Goal: Entertainment & Leisure: Browse casually

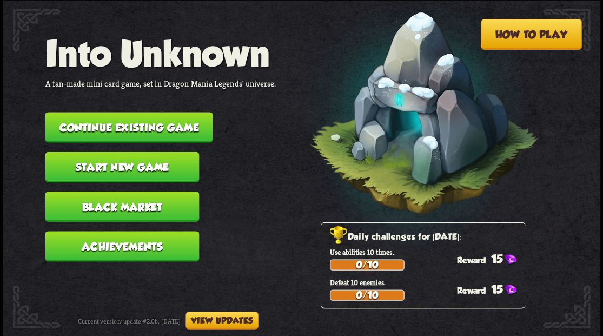
click at [148, 127] on button "Continue existing game" at bounding box center [129, 127] width 168 height 30
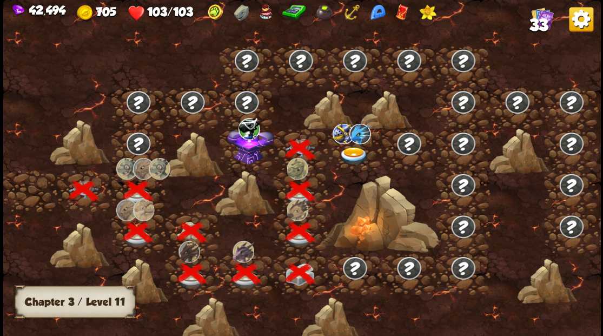
scroll to position [0, 165]
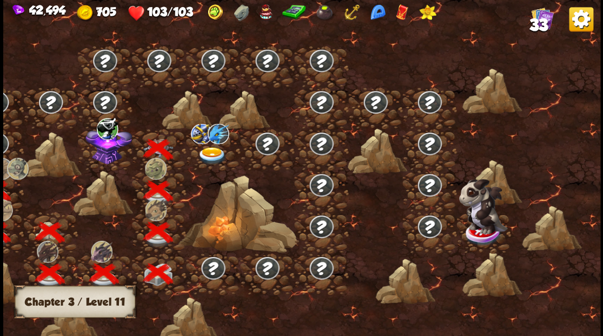
drag, startPoint x: 229, startPoint y: 189, endPoint x: 367, endPoint y: 198, distance: 137.7
click at [367, 200] on div at bounding box center [230, 173] width 739 height 349
click at [105, 157] on img at bounding box center [108, 144] width 47 height 40
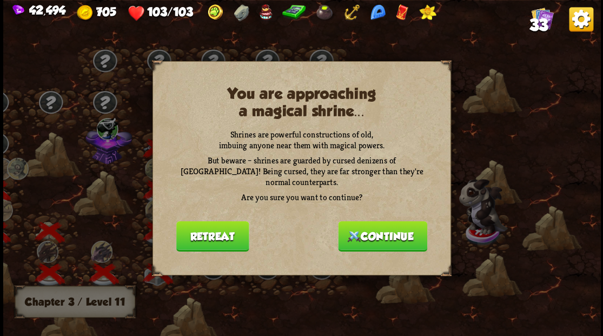
click at [383, 232] on button "Continue" at bounding box center [382, 236] width 89 height 30
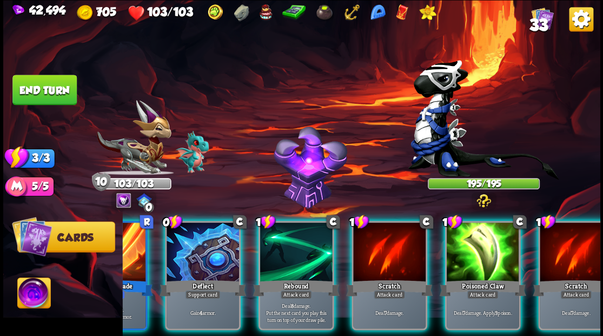
scroll to position [0, 211]
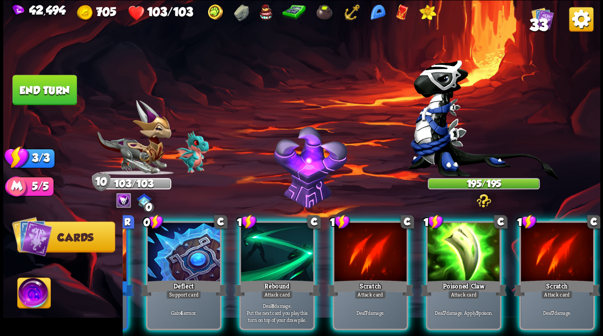
click at [541, 23] on span "33" at bounding box center [538, 24] width 19 height 18
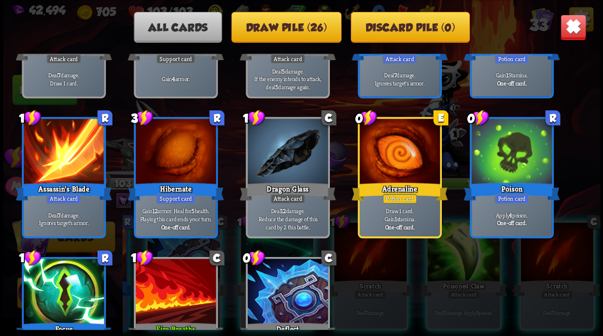
scroll to position [827, 0]
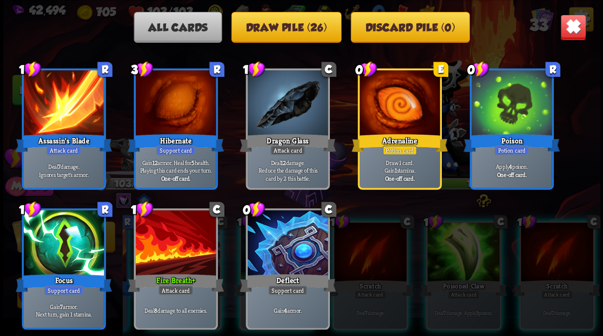
click at [581, 31] on img at bounding box center [573, 27] width 26 height 26
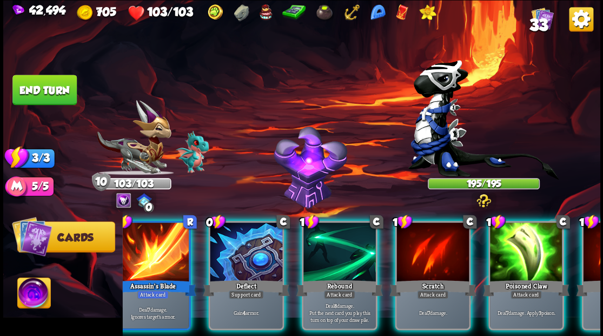
scroll to position [0, 0]
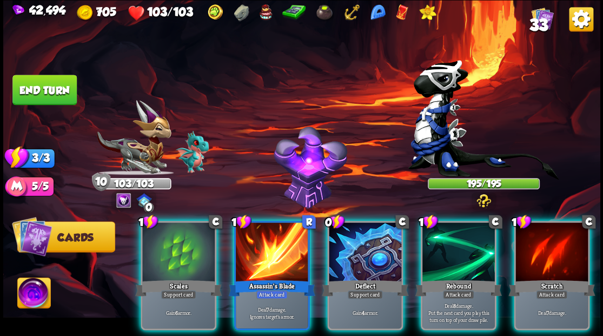
click at [24, 292] on img at bounding box center [33, 295] width 33 height 34
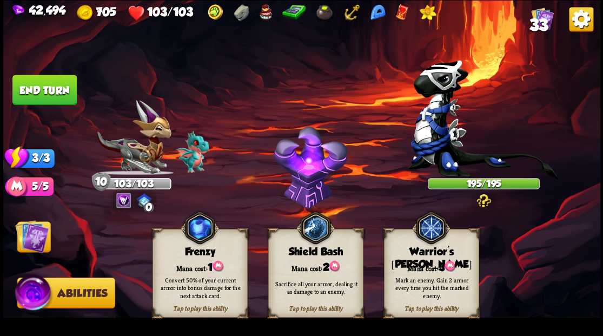
drag, startPoint x: 416, startPoint y: 274, endPoint x: 352, endPoint y: 258, distance: 65.9
click at [415, 274] on div "Mark an enemy. Gain 2 armor every time you hit the marked enemy." at bounding box center [431, 287] width 95 height 37
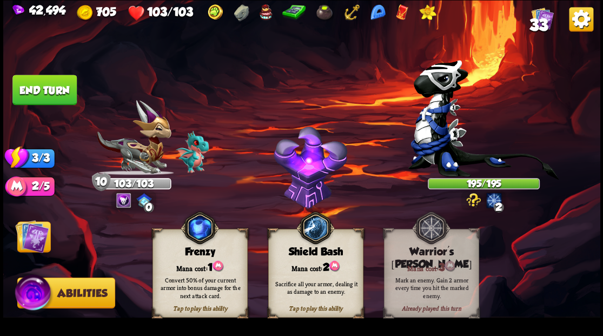
click at [37, 229] on img at bounding box center [32, 236] width 34 height 34
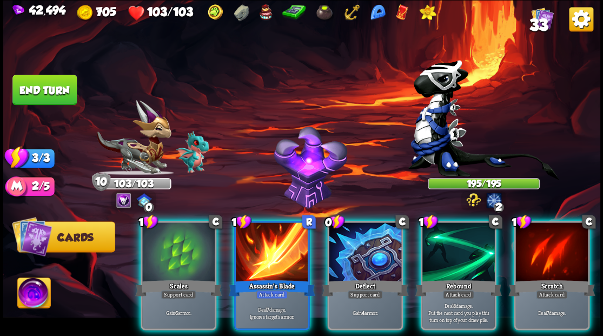
click at [365, 228] on div at bounding box center [365, 252] width 73 height 61
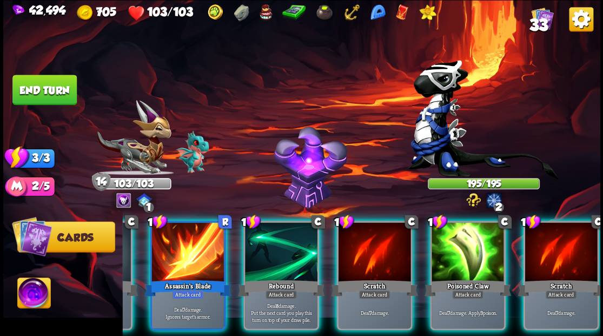
scroll to position [0, 102]
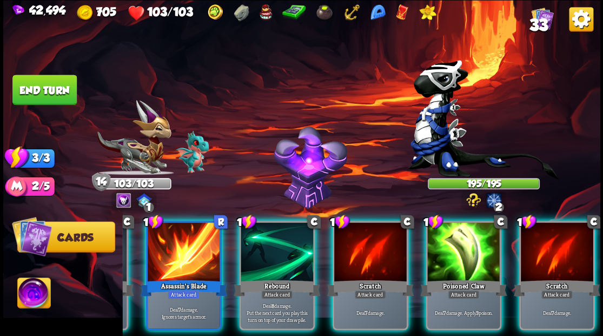
click at [476, 258] on div at bounding box center [464, 252] width 73 height 61
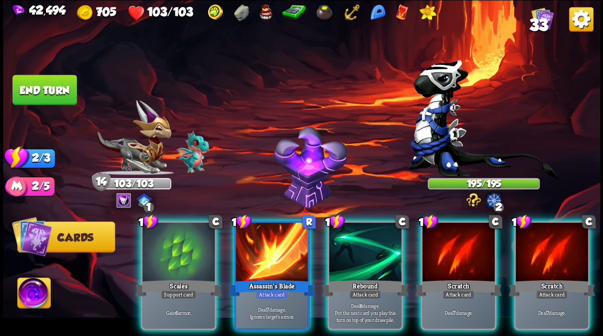
scroll to position [0, 0]
click at [167, 278] on div "Scales" at bounding box center [178, 287] width 87 height 19
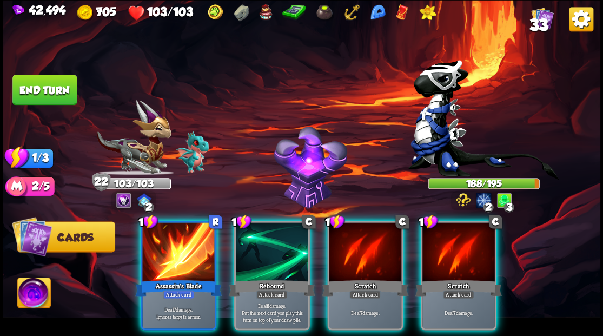
click at [264, 252] on div at bounding box center [272, 252] width 73 height 61
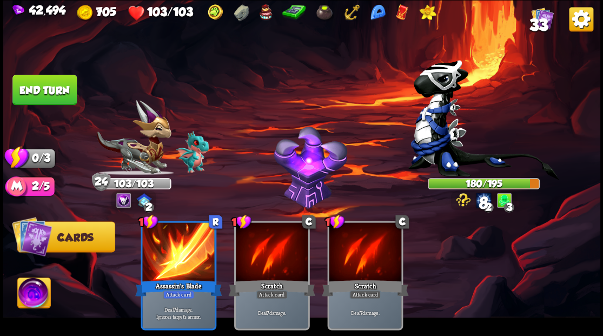
click at [49, 90] on button "End turn" at bounding box center [44, 90] width 64 height 30
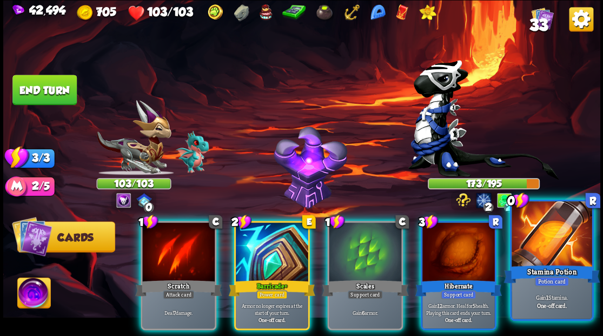
click at [544, 244] on div at bounding box center [552, 235] width 80 height 68
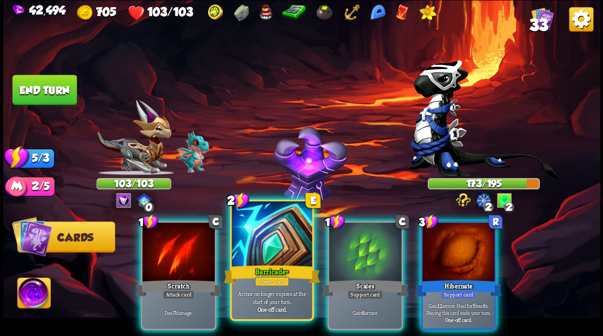
click at [279, 244] on div at bounding box center [272, 235] width 80 height 68
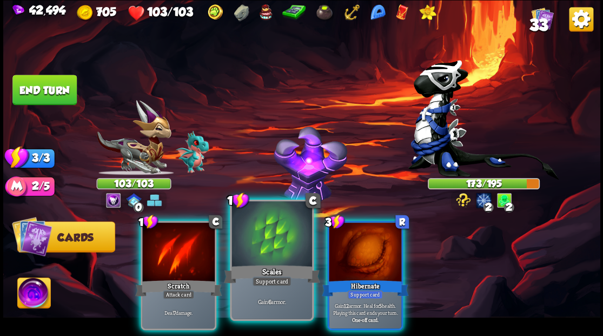
click at [275, 245] on div at bounding box center [272, 235] width 80 height 68
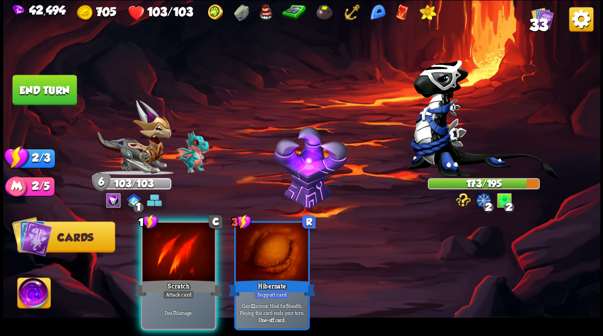
click at [176, 249] on div at bounding box center [178, 252] width 73 height 61
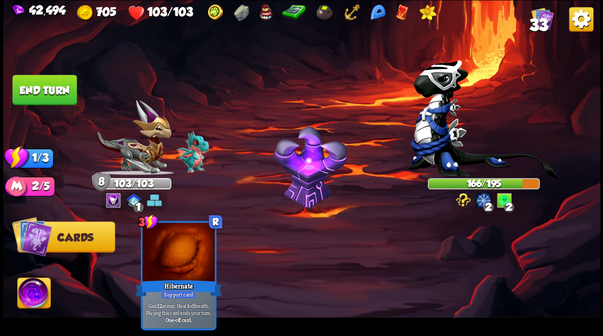
click at [45, 87] on button "End turn" at bounding box center [44, 90] width 64 height 30
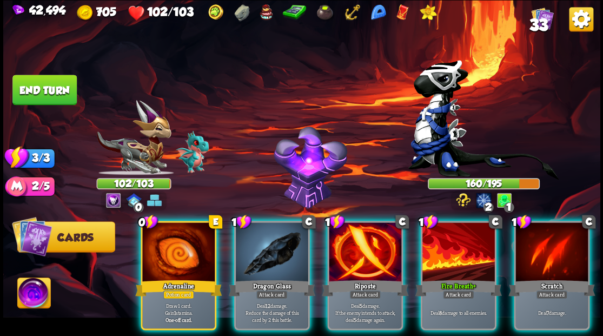
click at [180, 250] on div at bounding box center [178, 252] width 73 height 61
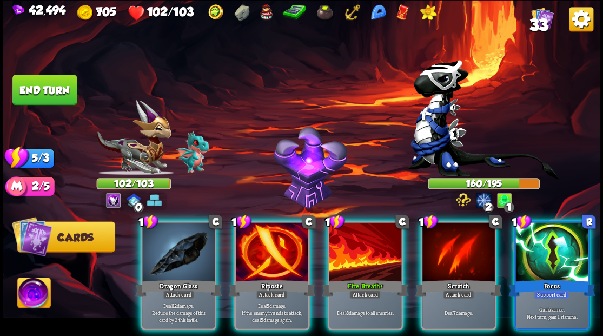
click at [278, 246] on div at bounding box center [272, 252] width 73 height 61
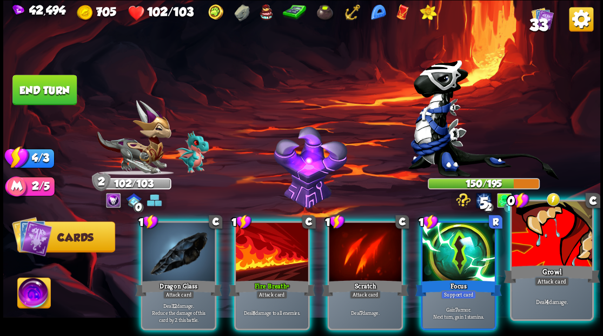
click at [559, 241] on div at bounding box center [552, 235] width 80 height 68
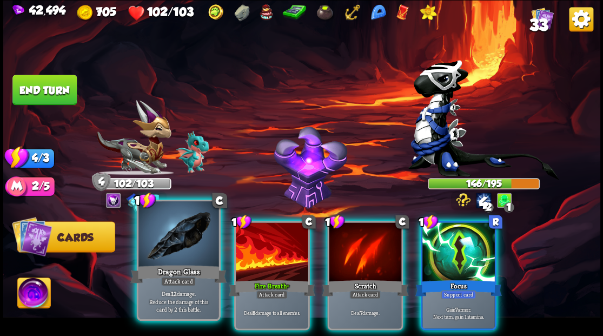
click at [161, 244] on div at bounding box center [179, 235] width 80 height 68
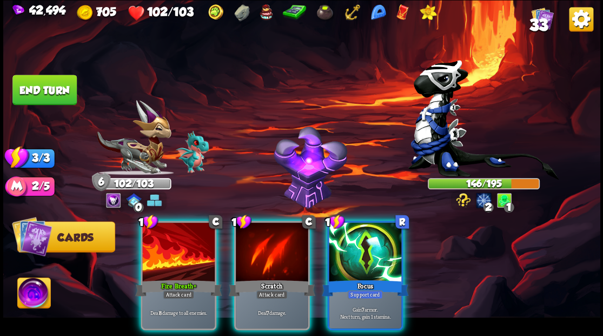
click at [161, 244] on div at bounding box center [178, 252] width 73 height 61
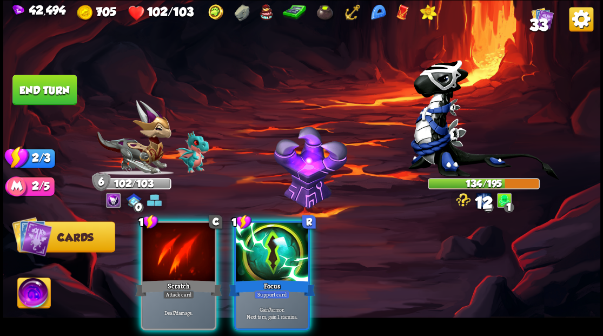
click at [162, 246] on div at bounding box center [178, 252] width 73 height 61
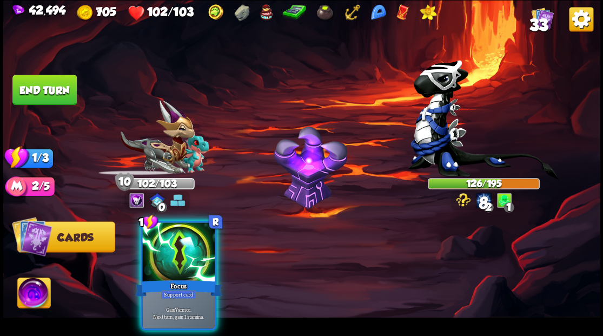
click at [163, 247] on div at bounding box center [178, 252] width 73 height 61
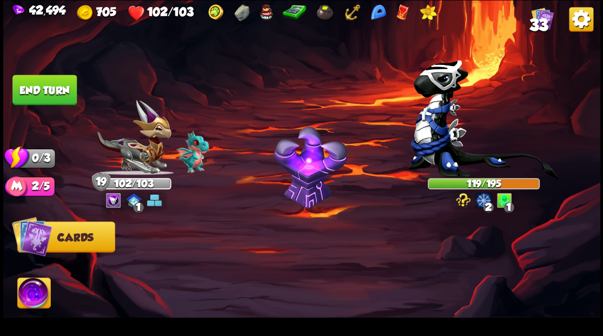
click at [52, 96] on button "End turn" at bounding box center [44, 90] width 64 height 30
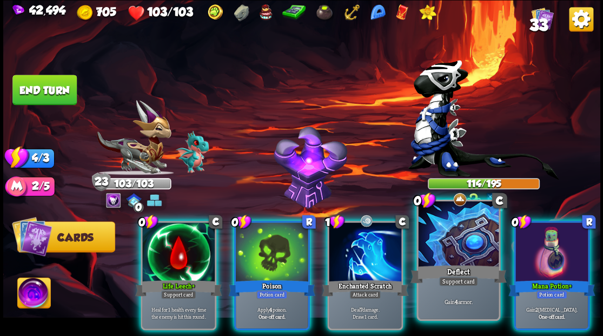
click at [468, 240] on div at bounding box center [458, 235] width 80 height 68
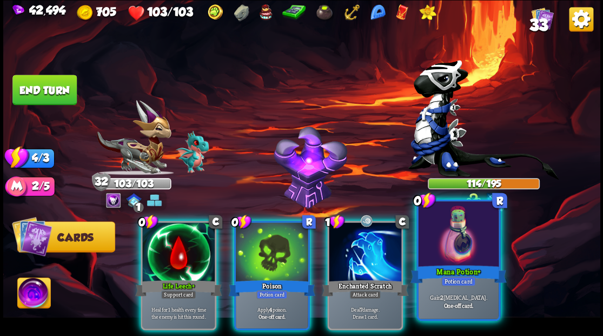
click at [452, 239] on div at bounding box center [458, 235] width 80 height 68
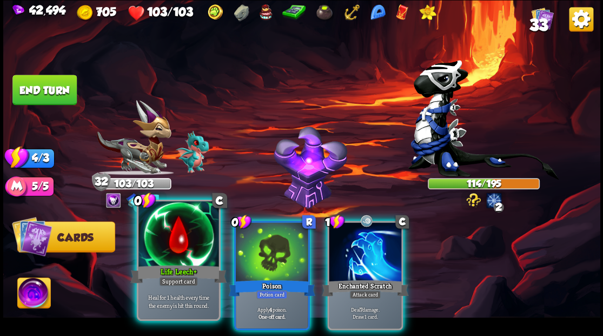
click at [161, 231] on div at bounding box center [179, 235] width 80 height 68
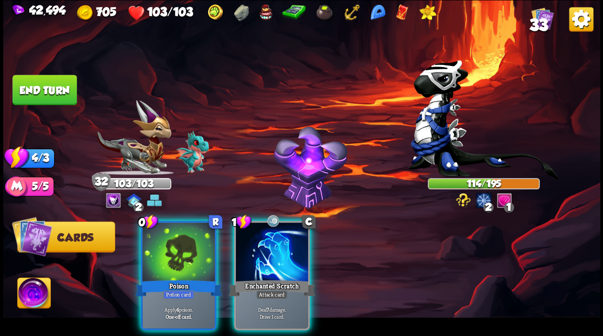
click at [161, 231] on div at bounding box center [178, 252] width 73 height 61
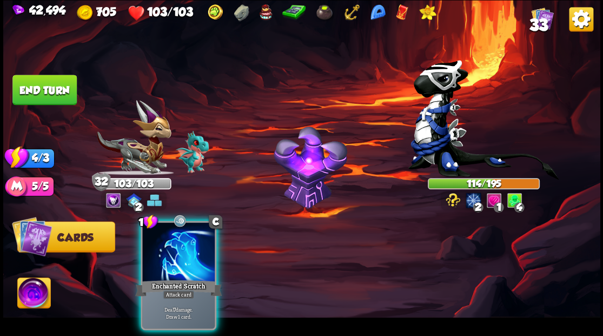
click at [162, 231] on div at bounding box center [178, 252] width 73 height 61
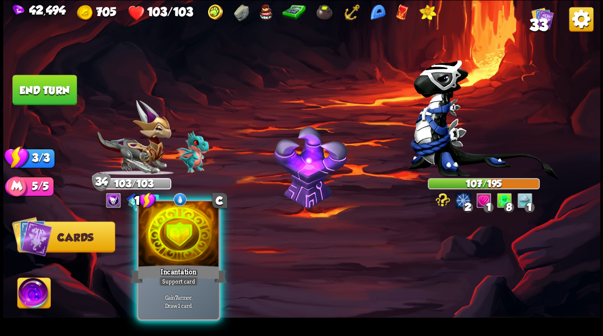
click at [178, 229] on div at bounding box center [179, 235] width 80 height 68
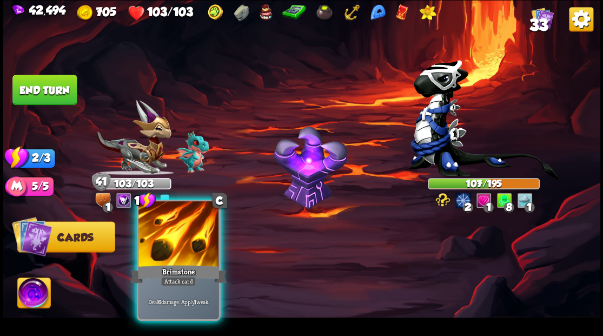
click at [197, 229] on div at bounding box center [179, 235] width 80 height 68
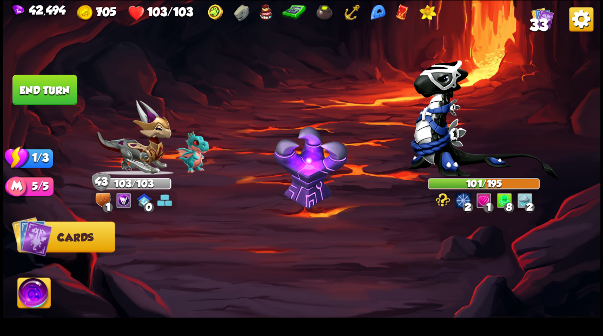
click at [35, 89] on button "End turn" at bounding box center [44, 90] width 64 height 30
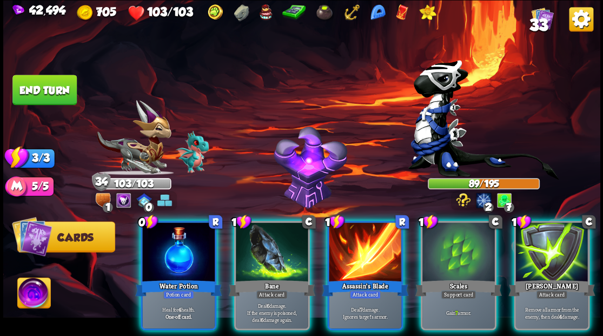
click at [447, 237] on div at bounding box center [459, 252] width 73 height 61
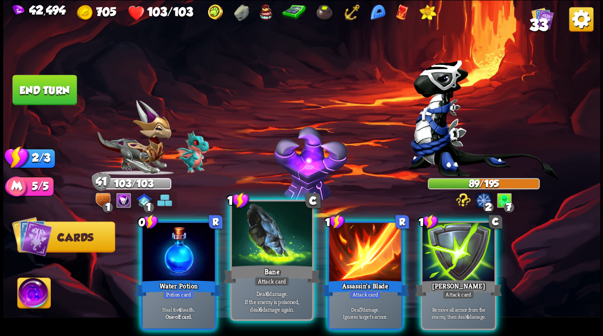
click at [282, 248] on div at bounding box center [272, 235] width 80 height 68
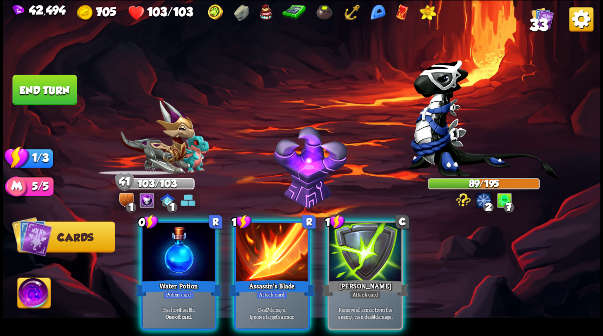
drag, startPoint x: 282, startPoint y: 248, endPoint x: 218, endPoint y: 246, distance: 65.0
click at [280, 248] on div at bounding box center [272, 252] width 73 height 61
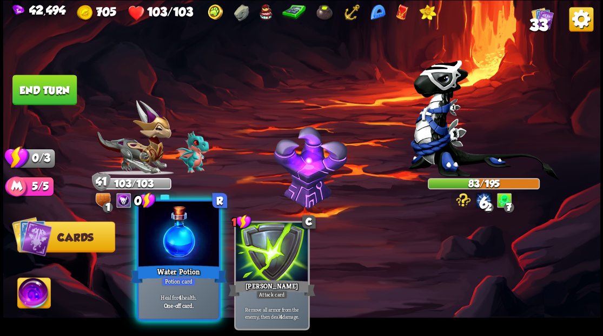
click at [167, 245] on div at bounding box center [179, 235] width 80 height 68
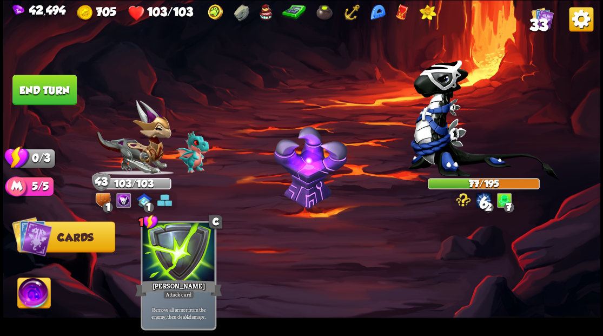
click at [61, 87] on button "End turn" at bounding box center [44, 90] width 64 height 30
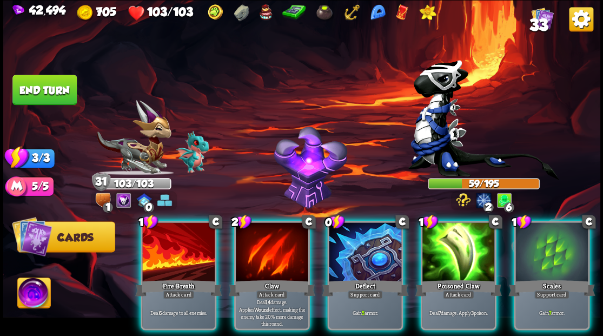
click at [351, 240] on div at bounding box center [365, 252] width 73 height 61
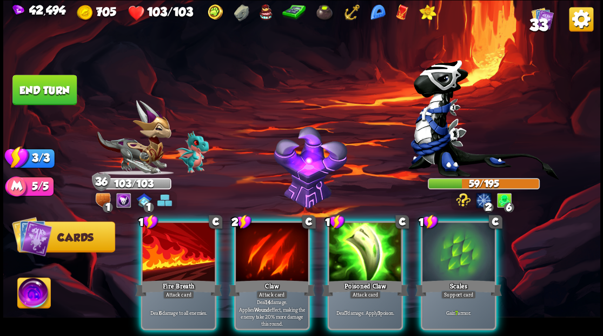
drag, startPoint x: 460, startPoint y: 236, endPoint x: 452, endPoint y: 232, distance: 8.5
click at [460, 235] on div at bounding box center [459, 252] width 73 height 61
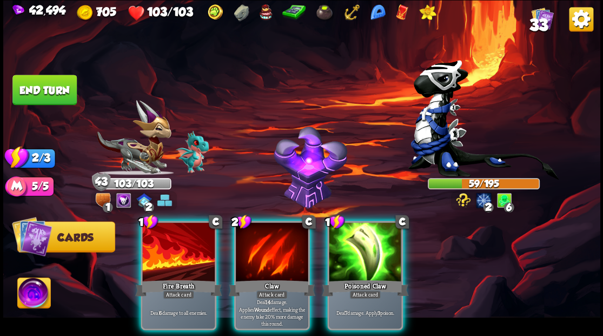
click at [379, 245] on div at bounding box center [365, 252] width 73 height 61
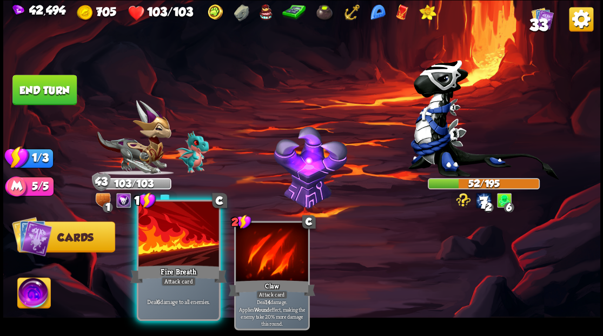
click at [185, 257] on div at bounding box center [179, 235] width 80 height 68
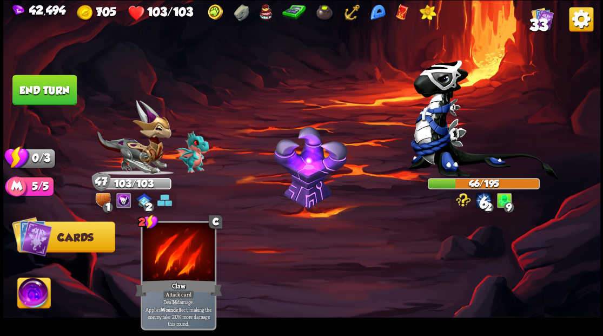
drag, startPoint x: 35, startPoint y: 94, endPoint x: 148, endPoint y: 104, distance: 113.5
click at [45, 96] on button "End turn" at bounding box center [44, 90] width 64 height 30
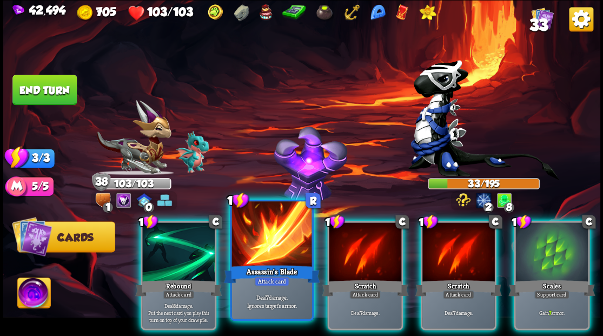
click at [278, 259] on div at bounding box center [272, 235] width 80 height 68
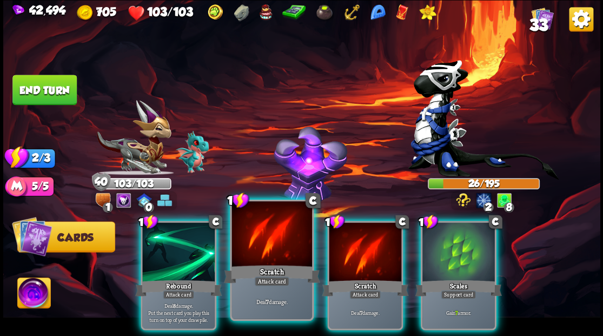
click at [274, 260] on div at bounding box center [272, 235] width 80 height 68
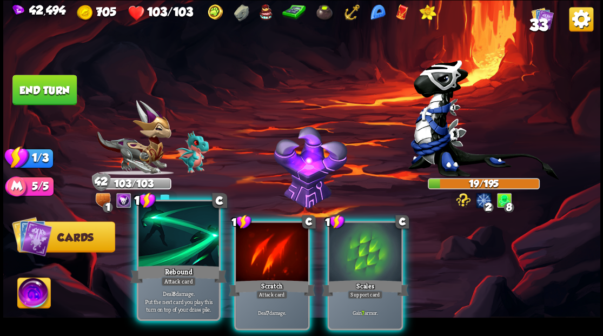
click at [192, 247] on div at bounding box center [179, 235] width 80 height 68
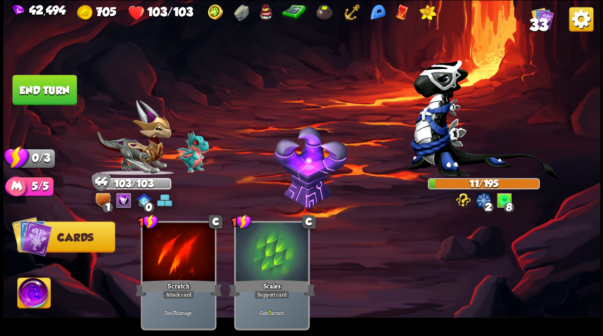
drag, startPoint x: 44, startPoint y: 87, endPoint x: 126, endPoint y: 88, distance: 81.2
click at [45, 87] on button "End turn" at bounding box center [44, 90] width 64 height 30
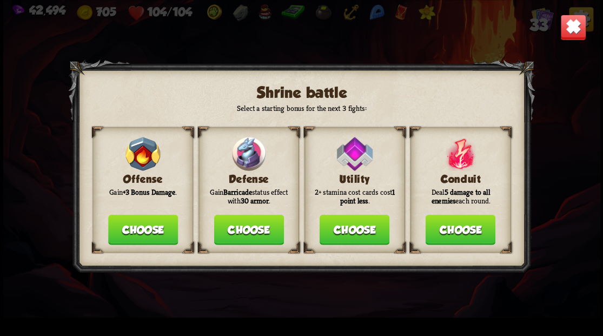
click at [240, 227] on button "Choose" at bounding box center [249, 229] width 70 height 30
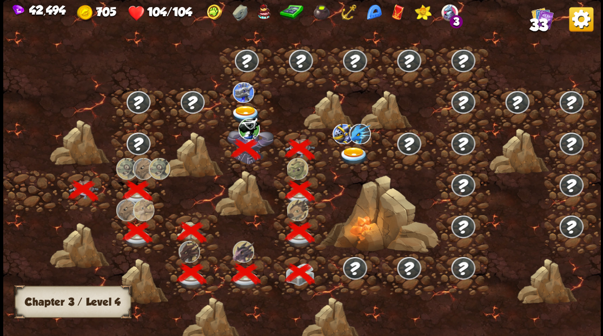
click at [241, 111] on img at bounding box center [246, 115] width 30 height 18
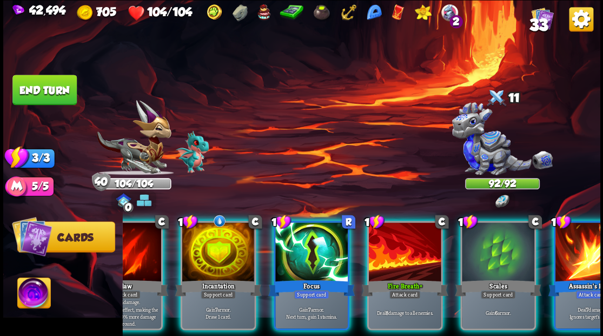
scroll to position [0, 171]
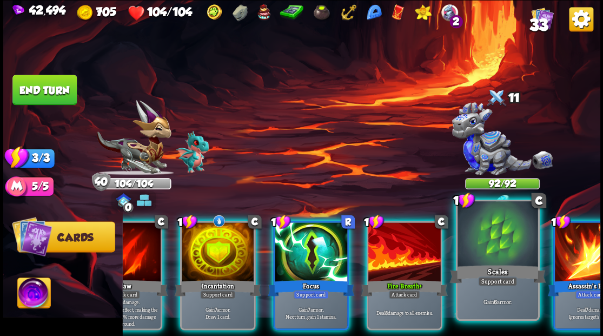
click at [503, 268] on div "Scales" at bounding box center [498, 274] width 96 height 22
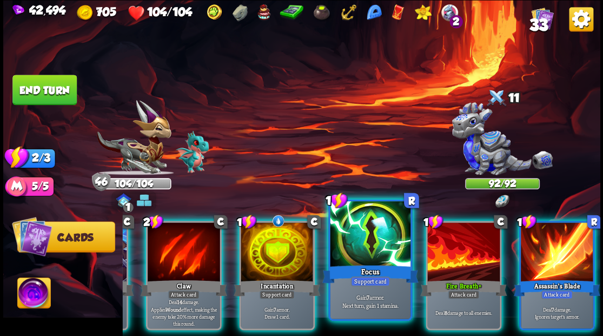
click at [367, 252] on div at bounding box center [370, 235] width 80 height 68
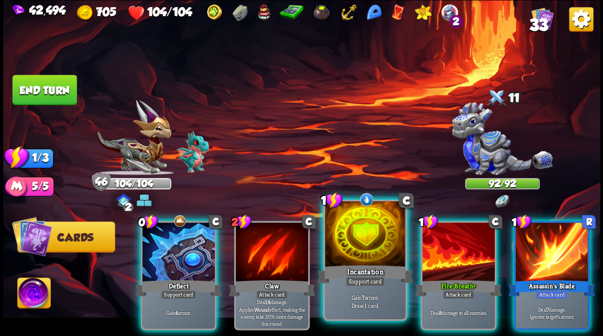
scroll to position [0, 0]
click at [364, 252] on div at bounding box center [365, 235] width 80 height 68
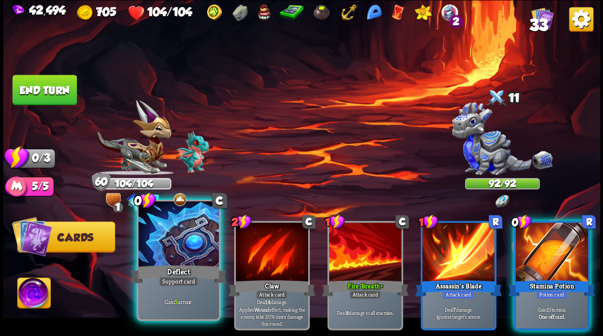
click at [179, 247] on div at bounding box center [179, 235] width 80 height 68
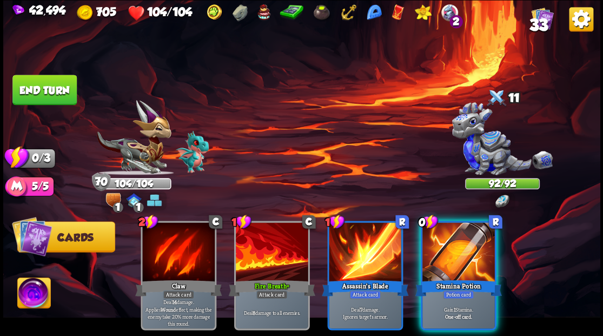
click at [465, 278] on div "Stamina Potion" at bounding box center [458, 287] width 87 height 19
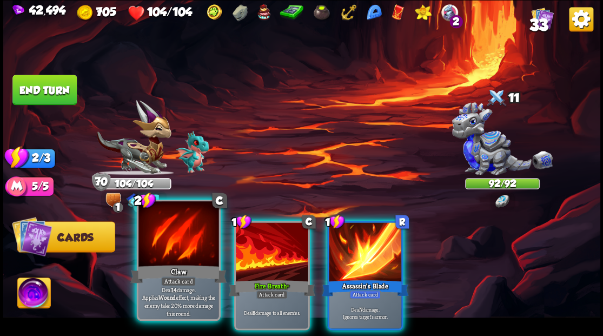
click at [178, 257] on div at bounding box center [179, 235] width 80 height 68
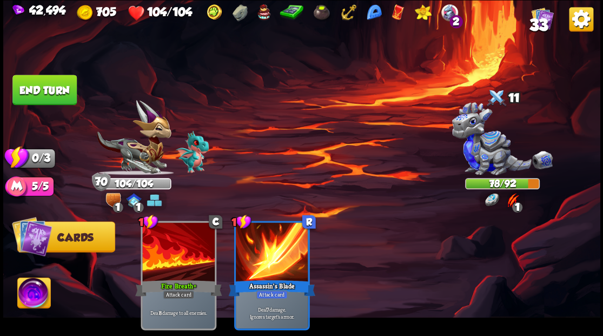
click at [58, 90] on button "End turn" at bounding box center [44, 90] width 64 height 30
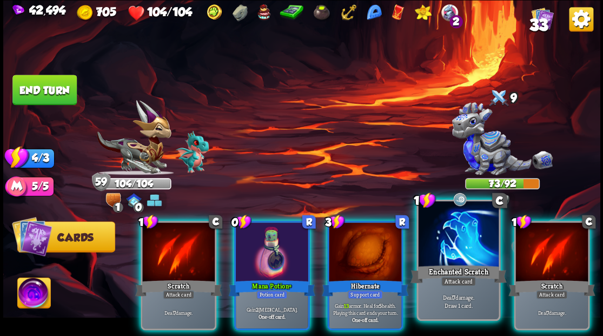
click at [464, 244] on div at bounding box center [458, 235] width 80 height 68
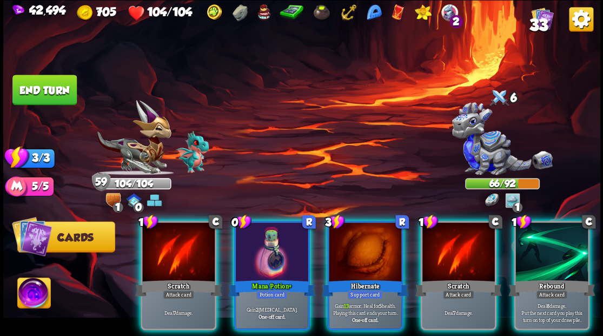
click at [278, 254] on div at bounding box center [272, 252] width 73 height 61
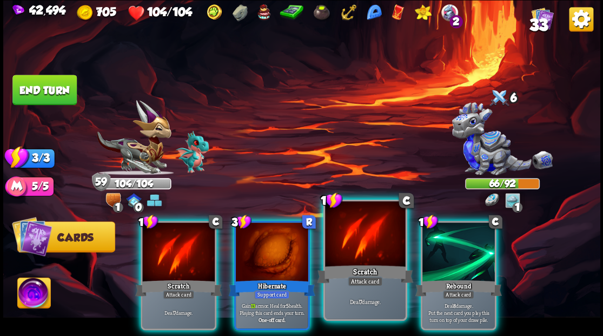
click at [351, 259] on div at bounding box center [365, 235] width 80 height 68
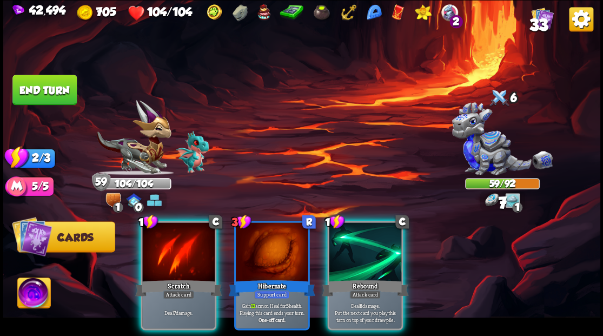
click at [350, 259] on div at bounding box center [365, 252] width 73 height 61
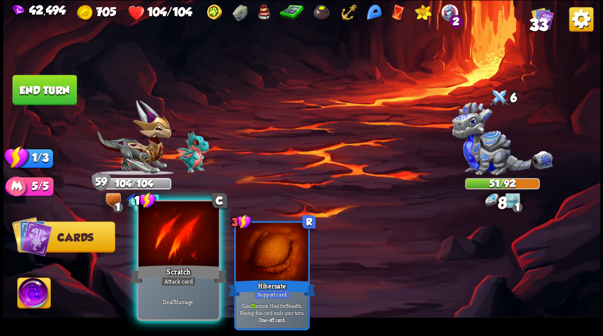
click at [179, 237] on div at bounding box center [179, 235] width 80 height 68
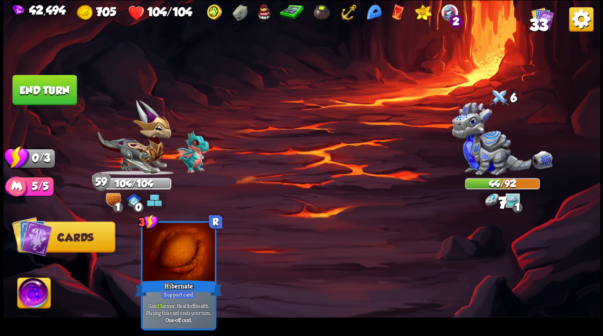
drag, startPoint x: 38, startPoint y: 88, endPoint x: 215, endPoint y: 98, distance: 177.8
click at [51, 90] on button "End turn" at bounding box center [44, 90] width 64 height 30
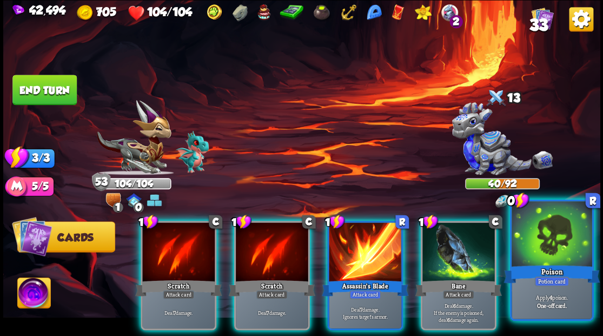
drag, startPoint x: 562, startPoint y: 234, endPoint x: 554, endPoint y: 232, distance: 8.4
click at [561, 234] on div at bounding box center [552, 235] width 80 height 68
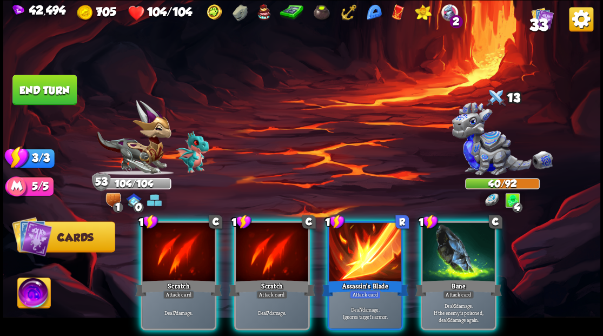
drag, startPoint x: 465, startPoint y: 244, endPoint x: 459, endPoint y: 243, distance: 6.5
click at [465, 244] on div at bounding box center [459, 252] width 73 height 61
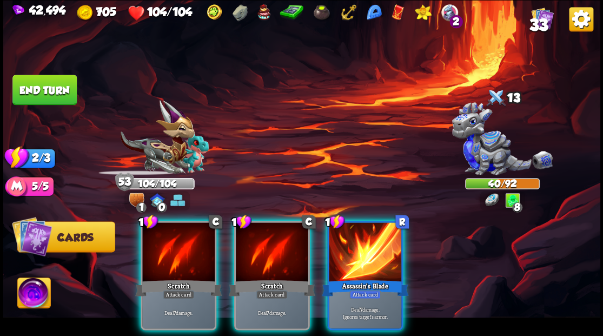
drag, startPoint x: 366, startPoint y: 245, endPoint x: 336, endPoint y: 236, distance: 31.4
click at [362, 243] on div at bounding box center [365, 252] width 73 height 61
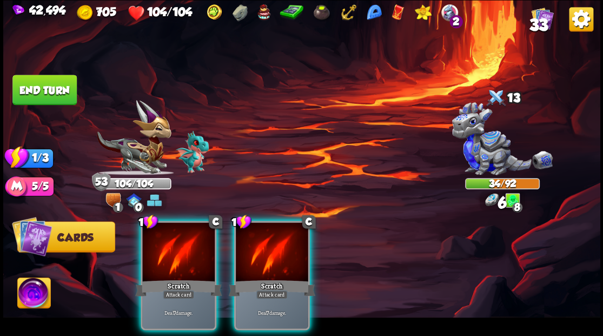
click at [271, 234] on div at bounding box center [272, 252] width 73 height 61
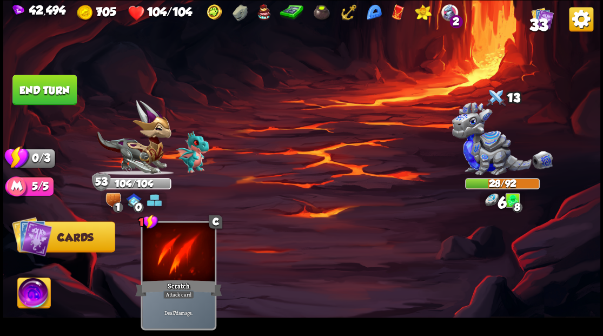
click at [44, 80] on button "End turn" at bounding box center [44, 90] width 64 height 30
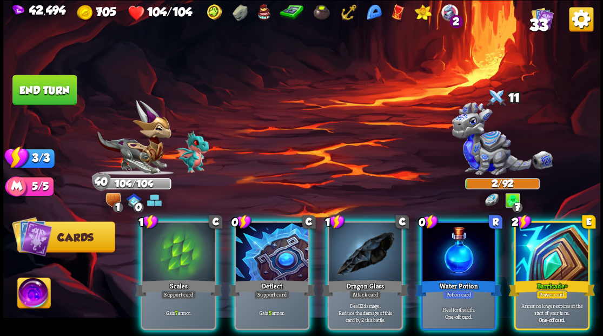
drag, startPoint x: 362, startPoint y: 258, endPoint x: 358, endPoint y: 247, distance: 12.0
click at [363, 264] on div "1 C Dragon Glass Attack card Deal 12 damage. Reduce the damage of this card by …" at bounding box center [365, 275] width 76 height 109
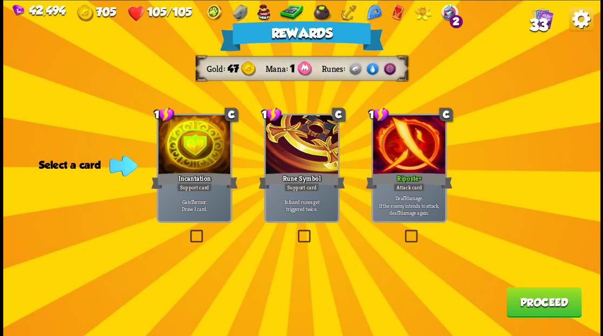
click at [537, 300] on button "Proceed" at bounding box center [544, 302] width 75 height 30
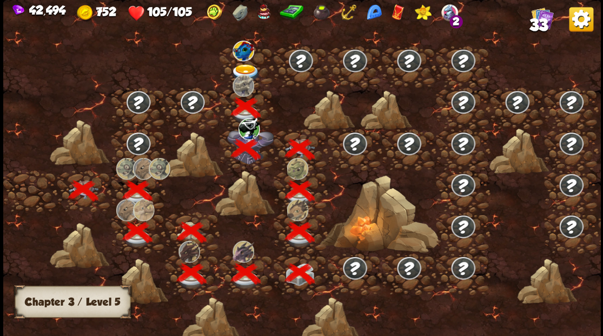
click at [245, 67] on img at bounding box center [246, 73] width 30 height 18
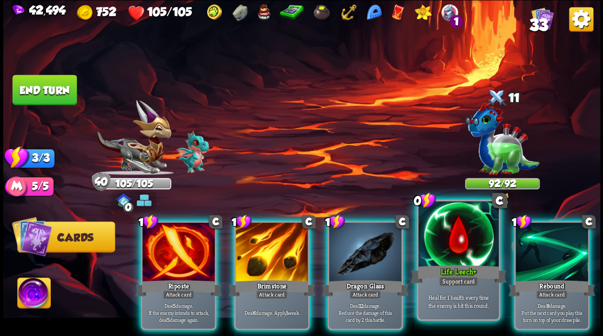
drag, startPoint x: 451, startPoint y: 262, endPoint x: 431, endPoint y: 290, distance: 33.3
click at [450, 263] on div "0 C Life Leech+ Support card Heal for 1 health every time the enemy is hit this…" at bounding box center [459, 259] width 84 height 121
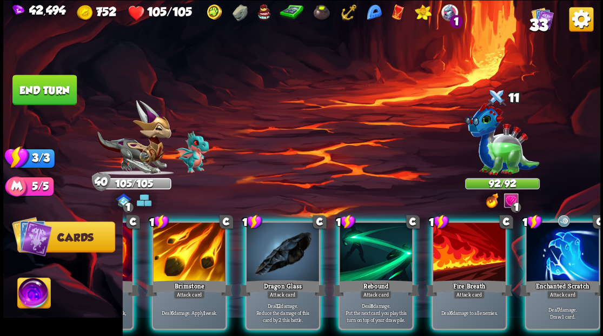
scroll to position [0, 102]
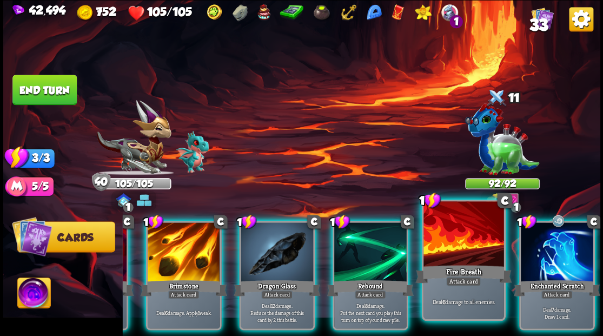
click at [564, 278] on div "Enchanted Scratch" at bounding box center [557, 287] width 87 height 19
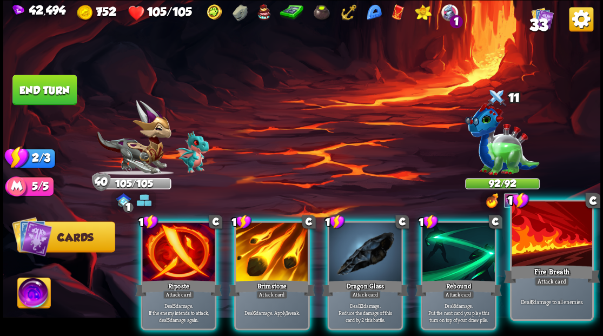
scroll to position [0, 0]
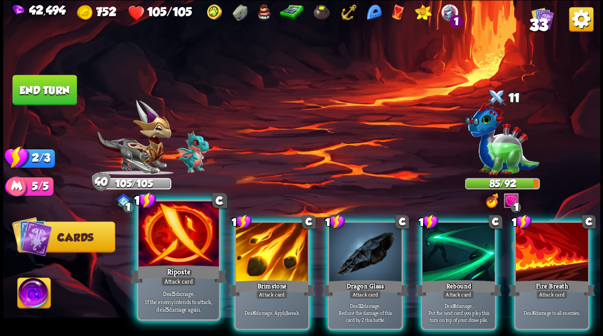
click at [175, 263] on div "Riposte" at bounding box center [178, 274] width 96 height 22
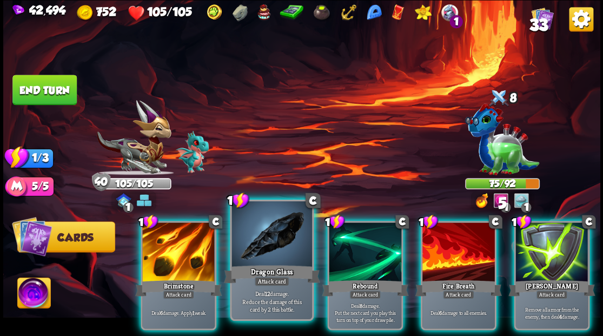
click at [266, 264] on div "Dragon Glass" at bounding box center [272, 274] width 96 height 22
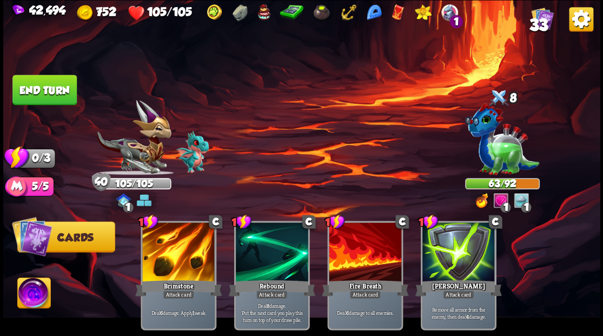
click at [65, 86] on button "End turn" at bounding box center [44, 90] width 64 height 30
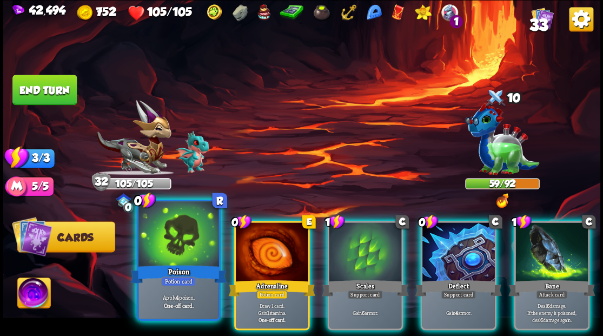
click at [186, 244] on div at bounding box center [179, 235] width 80 height 68
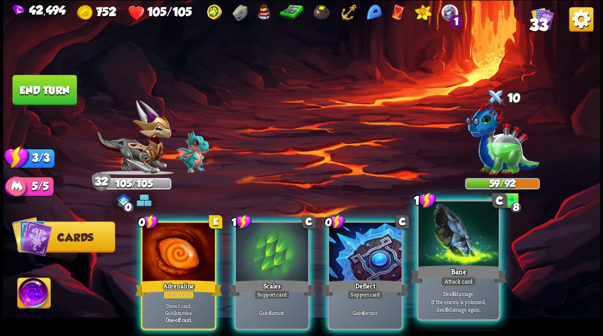
click at [469, 248] on div at bounding box center [458, 235] width 80 height 68
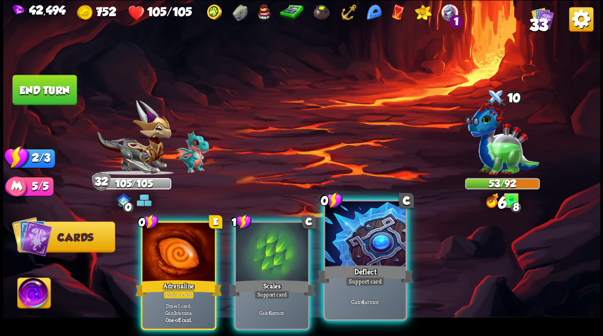
click at [379, 252] on div at bounding box center [365, 235] width 80 height 68
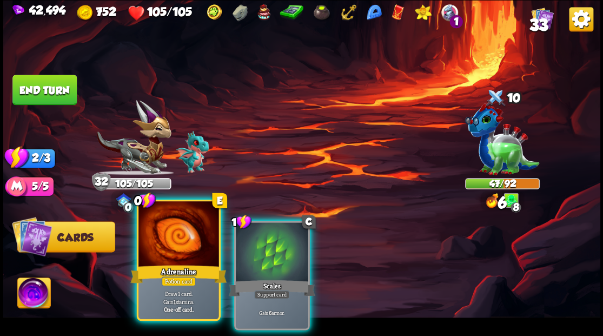
click at [188, 245] on div at bounding box center [179, 235] width 80 height 68
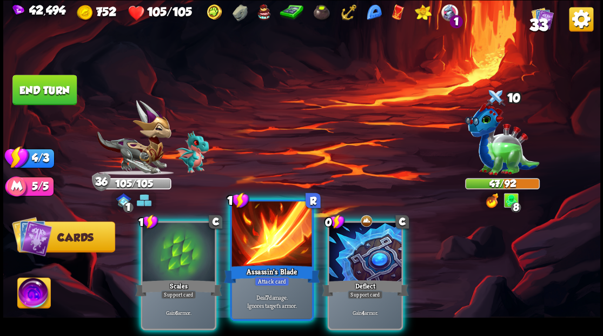
click at [270, 258] on div at bounding box center [272, 235] width 80 height 68
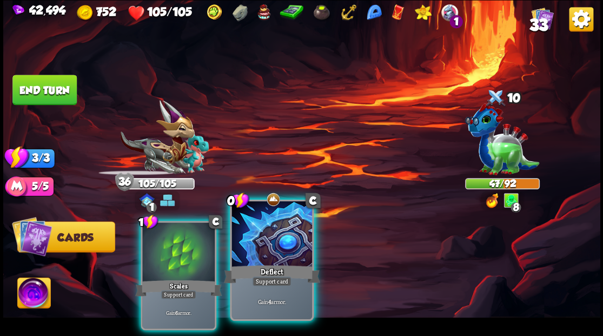
click at [268, 257] on div at bounding box center [272, 235] width 80 height 68
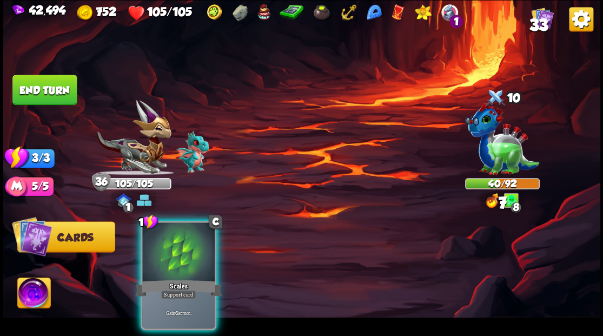
drag, startPoint x: 178, startPoint y: 247, endPoint x: 161, endPoint y: 221, distance: 31.4
click at [170, 239] on div at bounding box center [178, 252] width 73 height 61
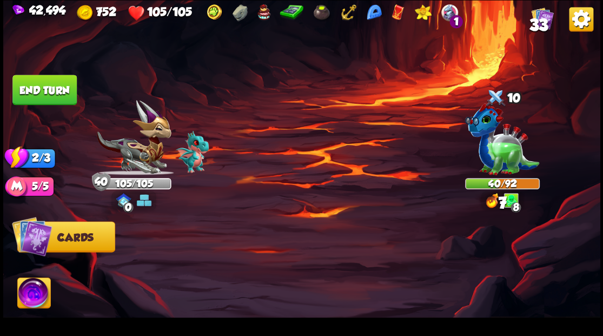
click at [56, 86] on button "End turn" at bounding box center [44, 90] width 64 height 30
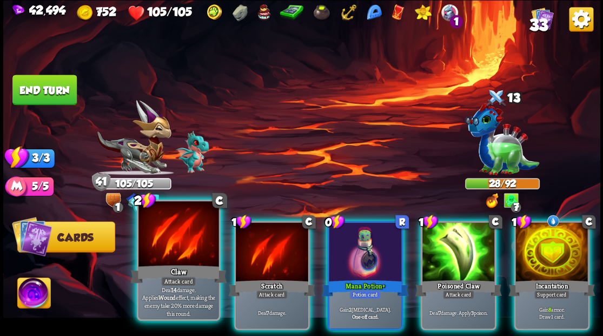
click at [175, 241] on div at bounding box center [179, 235] width 80 height 68
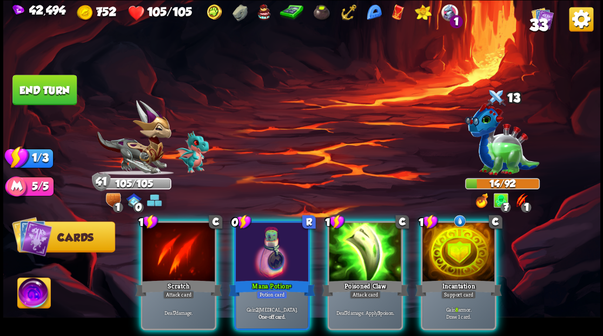
click at [354, 242] on div at bounding box center [365, 252] width 73 height 61
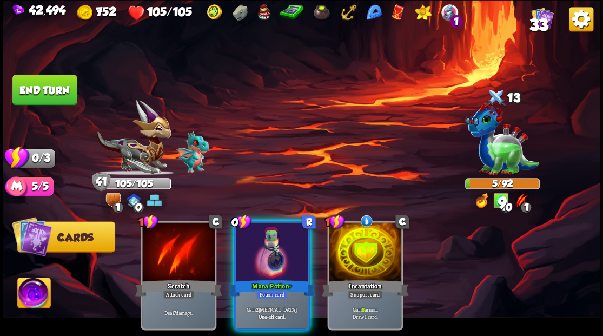
drag, startPoint x: 272, startPoint y: 258, endPoint x: 49, endPoint y: 167, distance: 240.5
click at [247, 242] on div at bounding box center [272, 252] width 73 height 61
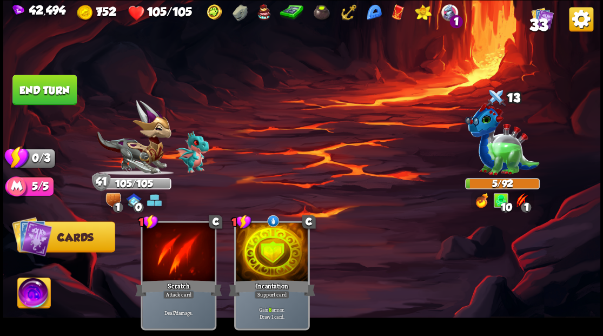
click at [37, 95] on button "End turn" at bounding box center [44, 90] width 64 height 30
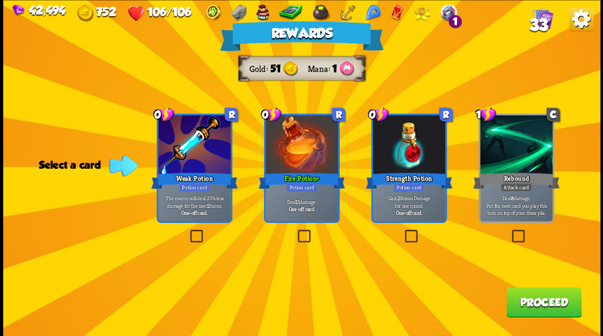
click at [295, 231] on label at bounding box center [295, 231] width 0 height 0
click at [0, 0] on input "checkbox" at bounding box center [0, 0] width 0 height 0
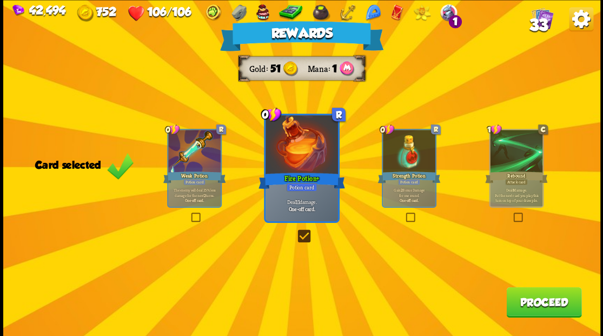
drag, startPoint x: 551, startPoint y: 305, endPoint x: 543, endPoint y: 292, distance: 15.3
click at [543, 292] on button "Proceed" at bounding box center [544, 302] width 75 height 30
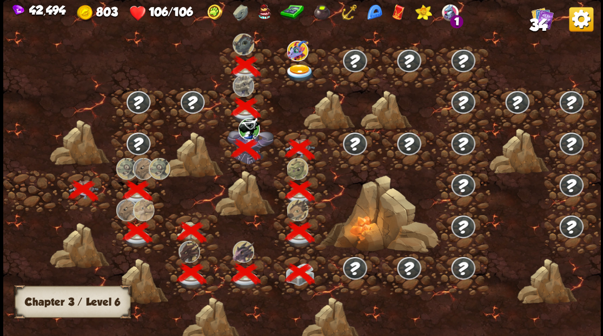
click at [295, 75] on img at bounding box center [300, 73] width 30 height 18
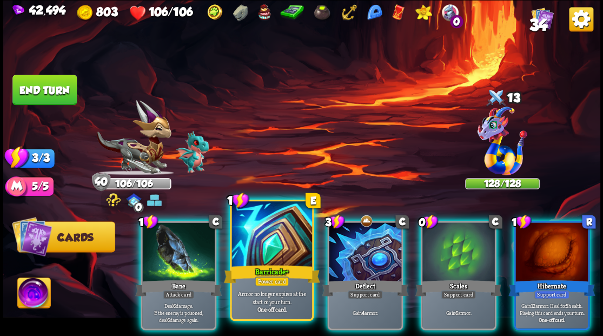
drag, startPoint x: 267, startPoint y: 242, endPoint x: 279, endPoint y: 206, distance: 38.0
click at [267, 241] on div at bounding box center [272, 235] width 80 height 68
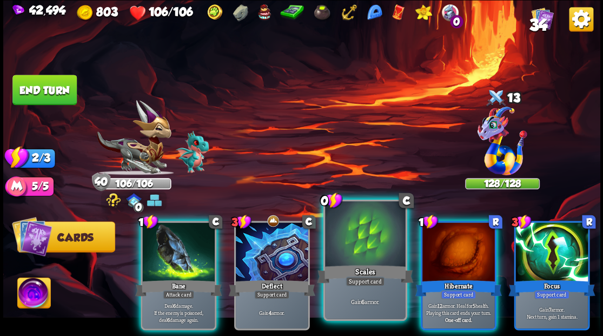
click at [358, 239] on div at bounding box center [365, 235] width 80 height 68
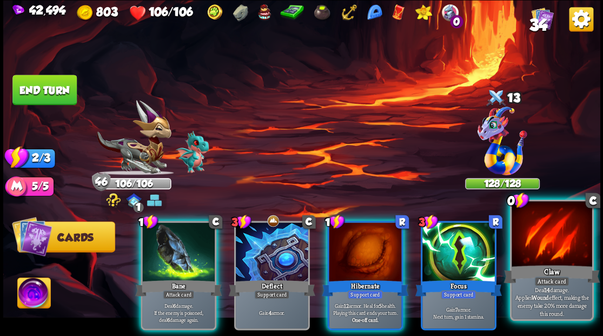
click at [564, 245] on div at bounding box center [552, 235] width 80 height 68
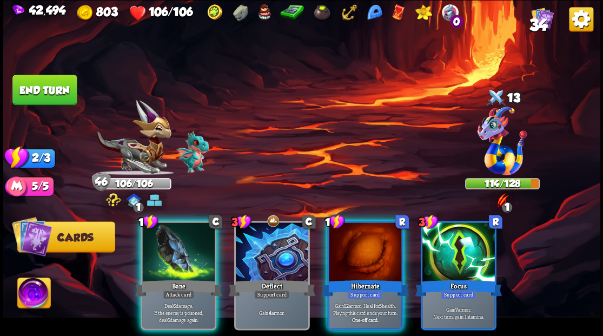
drag, startPoint x: 166, startPoint y: 249, endPoint x: 139, endPoint y: 188, distance: 66.6
click at [166, 247] on div at bounding box center [178, 252] width 73 height 61
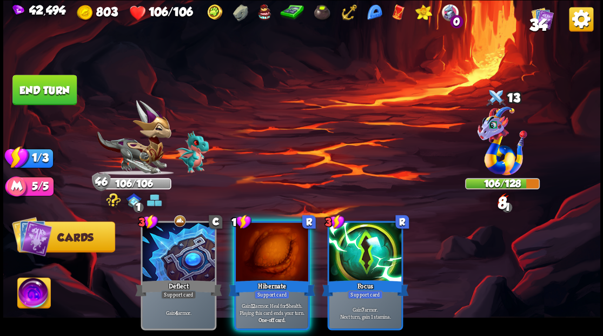
click at [66, 83] on button "End turn" at bounding box center [44, 90] width 64 height 30
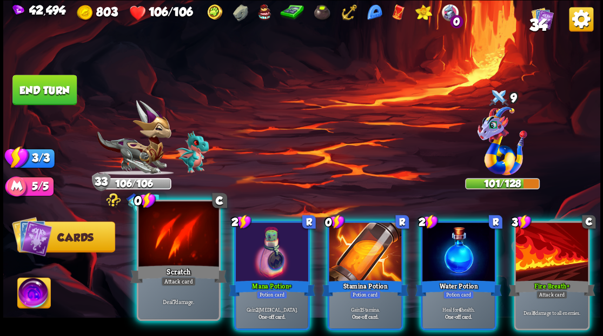
click at [180, 236] on div at bounding box center [179, 235] width 80 height 68
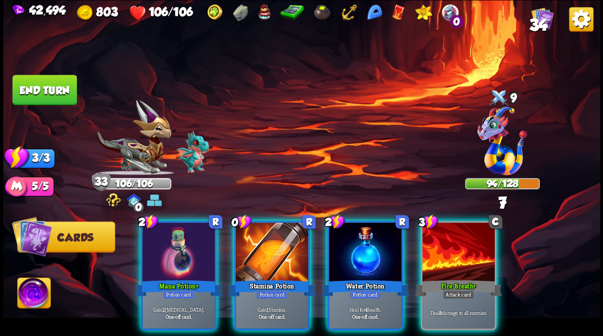
click at [281, 247] on div at bounding box center [272, 252] width 73 height 61
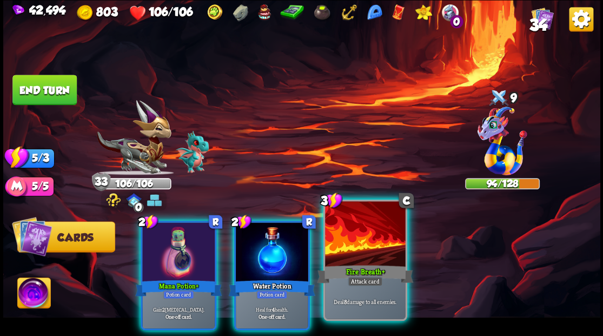
click at [353, 254] on div at bounding box center [365, 235] width 80 height 68
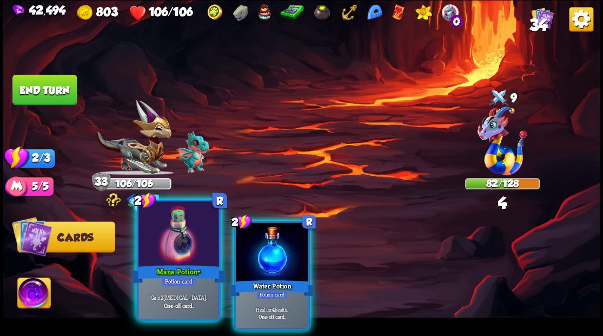
click at [170, 238] on div at bounding box center [179, 235] width 80 height 68
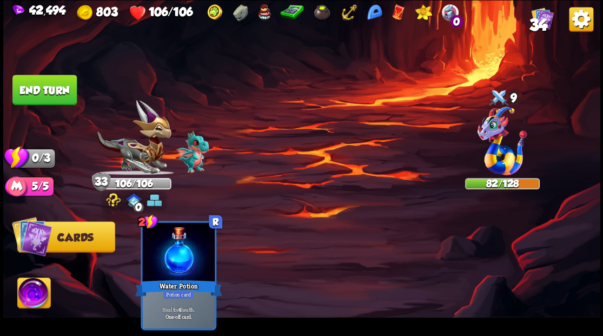
click at [62, 88] on button "End turn" at bounding box center [44, 90] width 64 height 30
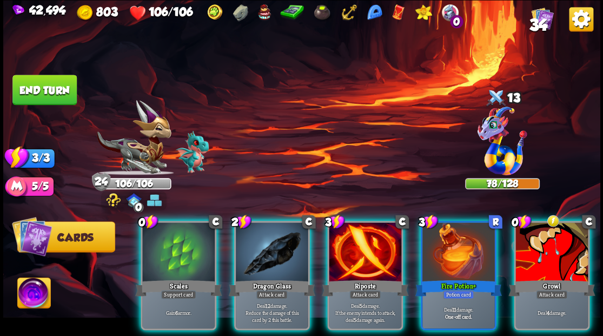
drag, startPoint x: 178, startPoint y: 245, endPoint x: 179, endPoint y: 239, distance: 5.7
click at [178, 244] on div at bounding box center [178, 252] width 73 height 61
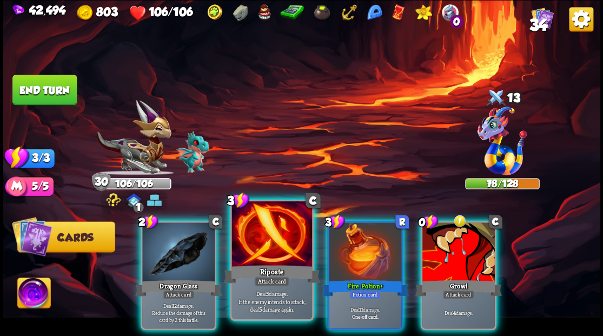
click at [262, 238] on div at bounding box center [272, 235] width 80 height 68
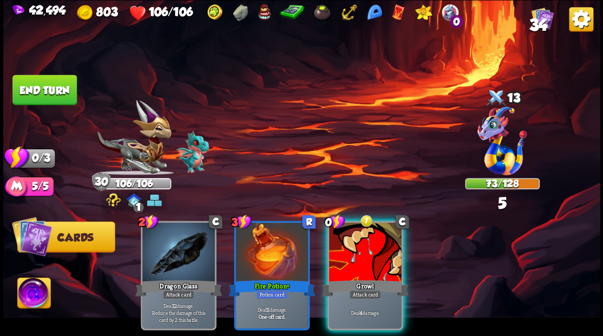
drag, startPoint x: 365, startPoint y: 231, endPoint x: 365, endPoint y: 224, distance: 7.0
click at [365, 232] on div at bounding box center [365, 252] width 73 height 61
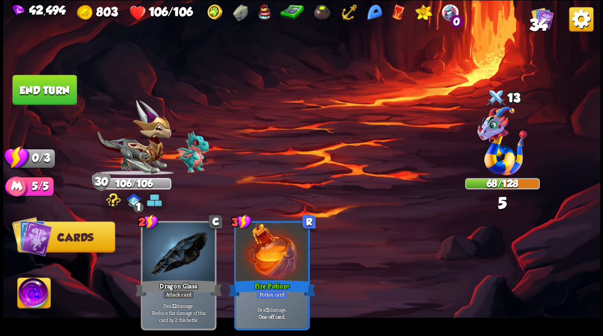
click at [58, 88] on button "End turn" at bounding box center [44, 90] width 64 height 30
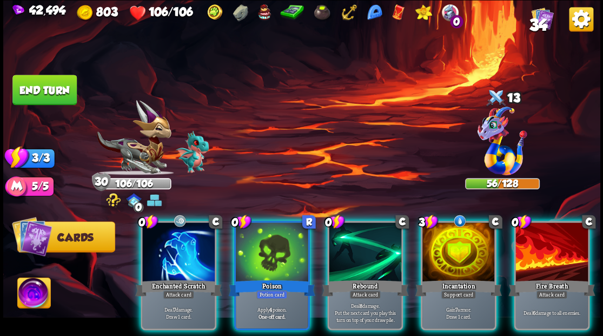
click at [253, 244] on div at bounding box center [272, 252] width 73 height 61
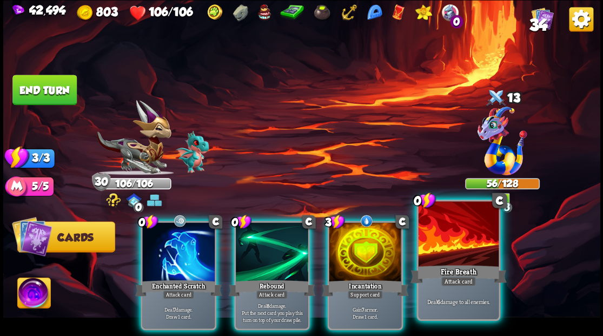
click at [463, 257] on div at bounding box center [458, 235] width 80 height 68
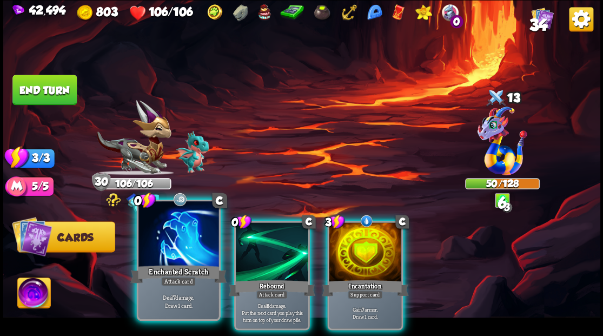
click at [179, 242] on div at bounding box center [179, 235] width 80 height 68
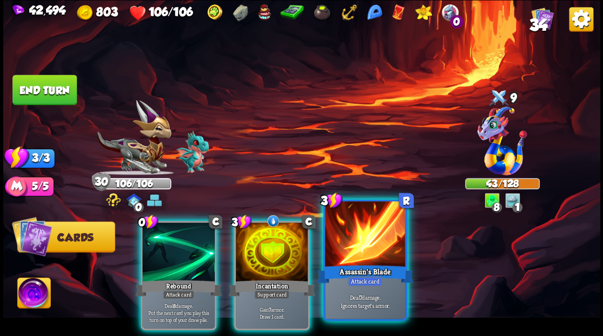
click at [357, 249] on div at bounding box center [365, 235] width 80 height 68
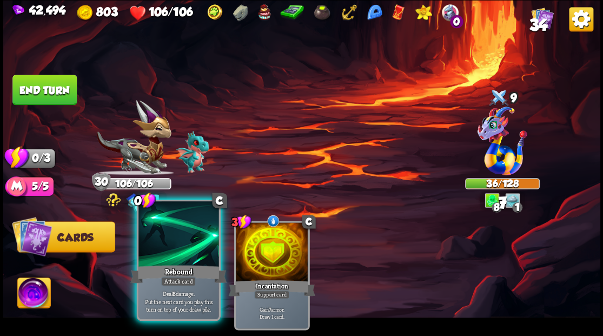
click at [156, 251] on div at bounding box center [179, 235] width 80 height 68
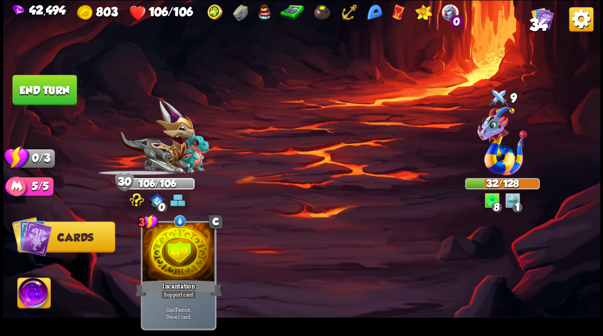
click at [52, 95] on button "End turn" at bounding box center [44, 90] width 64 height 30
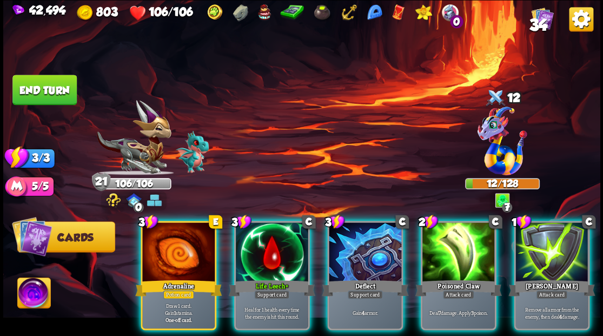
click at [466, 249] on div at bounding box center [459, 252] width 73 height 61
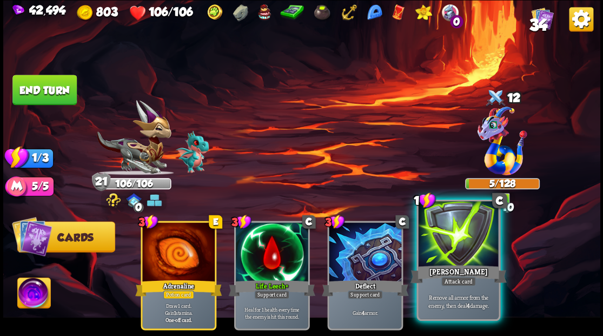
drag, startPoint x: 458, startPoint y: 237, endPoint x: 436, endPoint y: 215, distance: 30.6
click at [457, 236] on div at bounding box center [458, 235] width 80 height 68
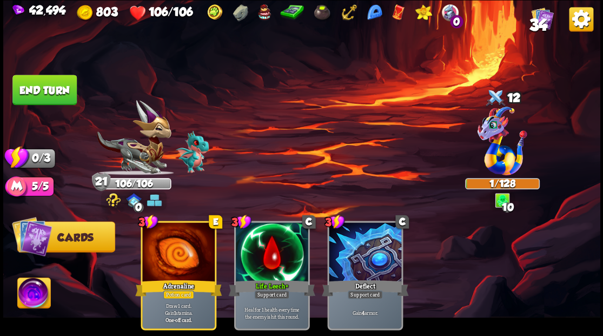
click at [62, 91] on button "End turn" at bounding box center [44, 90] width 64 height 30
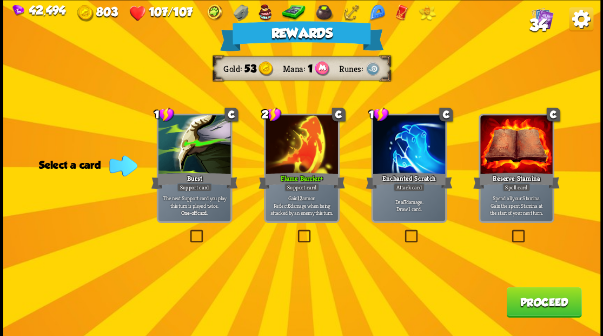
click at [540, 303] on button "Proceed" at bounding box center [544, 302] width 75 height 30
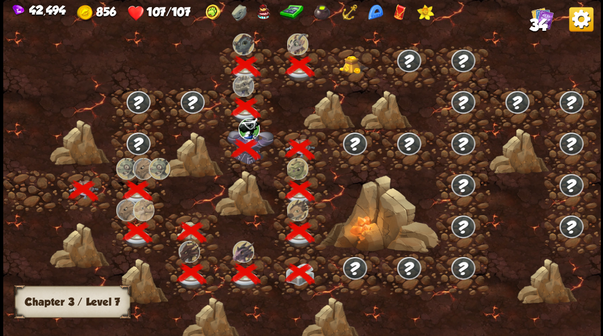
click at [345, 69] on img at bounding box center [354, 64] width 30 height 18
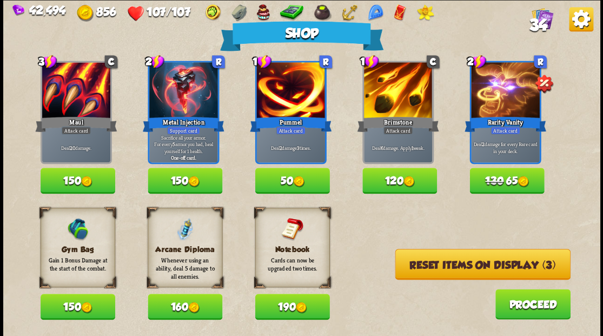
click at [89, 310] on img at bounding box center [86, 307] width 11 height 11
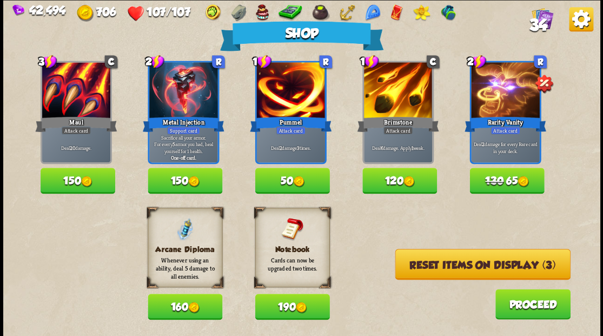
click at [542, 16] on span "34" at bounding box center [538, 24] width 18 height 18
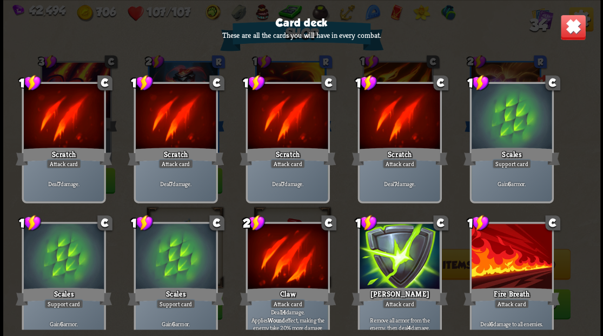
click at [568, 40] on div "Card deck These are all the cards you will have in every combat. 1 C Scratch At…" at bounding box center [301, 168] width 597 height 336
click at [569, 34] on img at bounding box center [573, 27] width 26 height 26
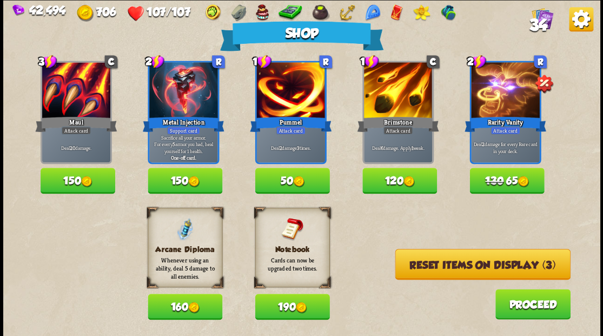
click at [271, 181] on button "50" at bounding box center [292, 181] width 75 height 26
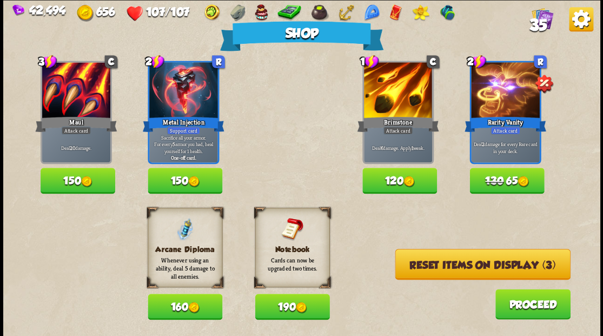
click at [475, 264] on button "Reset items on display (3)" at bounding box center [482, 264] width 175 height 31
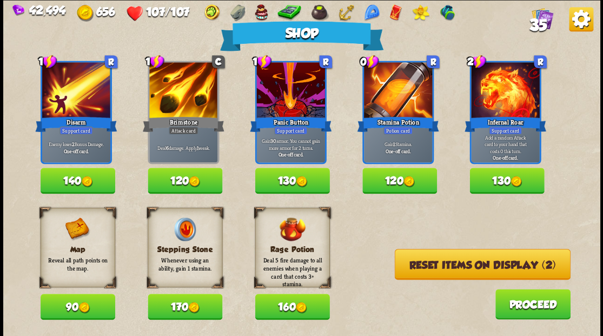
click at [286, 307] on button "160" at bounding box center [292, 307] width 75 height 26
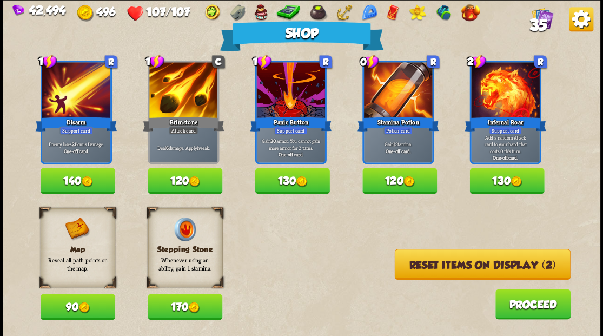
click at [449, 273] on button "Reset items on display (2)" at bounding box center [483, 264] width 176 height 31
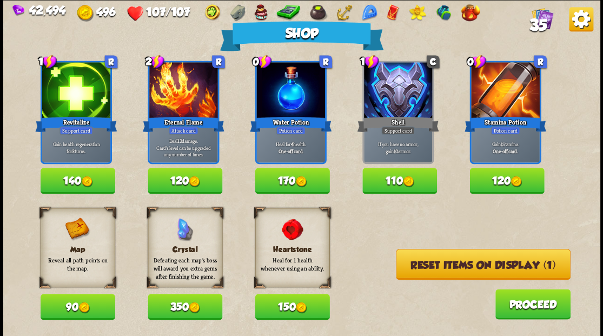
click at [449, 267] on button "Reset items on display (1)" at bounding box center [483, 264] width 175 height 31
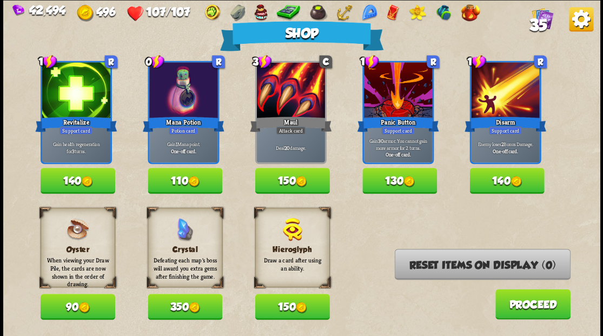
click at [193, 183] on img at bounding box center [193, 181] width 11 height 11
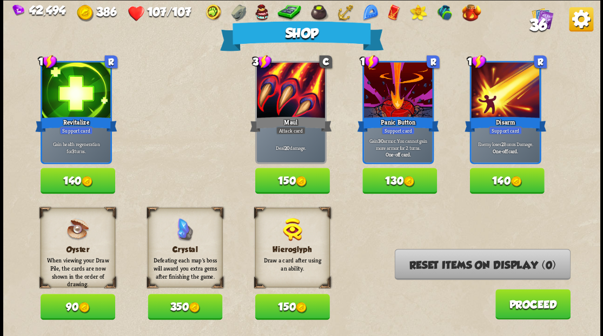
drag, startPoint x: 546, startPoint y: 304, endPoint x: 535, endPoint y: 292, distance: 16.1
click at [535, 292] on button "Proceed" at bounding box center [532, 304] width 75 height 30
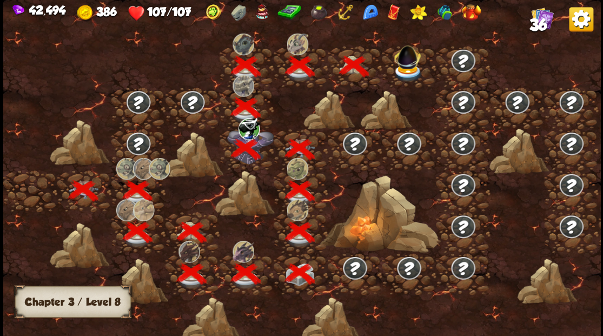
click at [406, 68] on img at bounding box center [408, 73] width 30 height 18
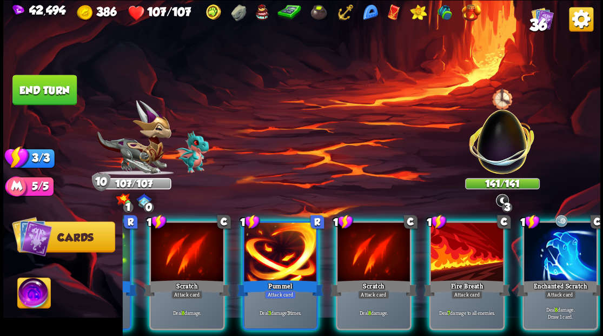
scroll to position [0, 211]
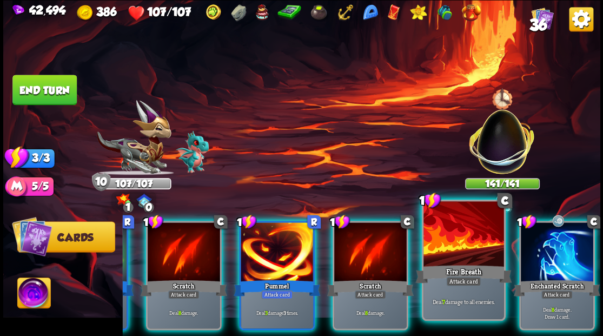
click at [562, 278] on div "Enchanted Scratch" at bounding box center [557, 287] width 87 height 19
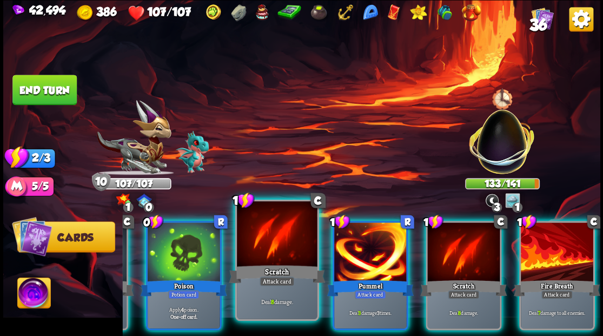
click at [278, 255] on div at bounding box center [277, 235] width 80 height 68
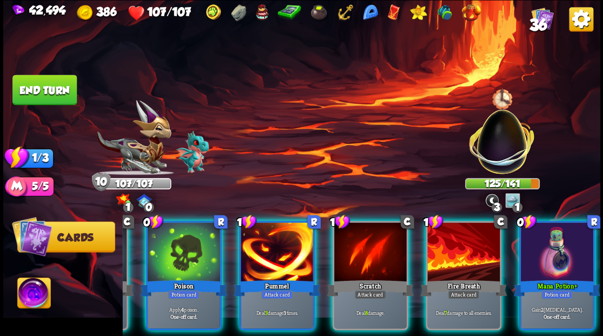
click at [27, 300] on img at bounding box center [33, 295] width 33 height 34
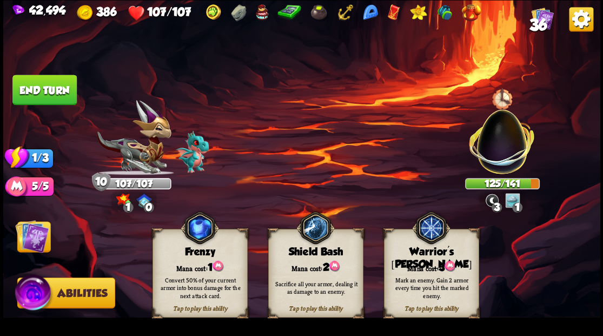
click at [423, 257] on div "Warrior's [PERSON_NAME]" at bounding box center [431, 258] width 94 height 25
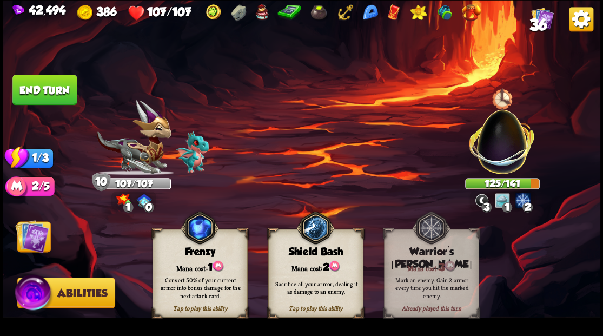
click at [22, 242] on img at bounding box center [32, 236] width 34 height 34
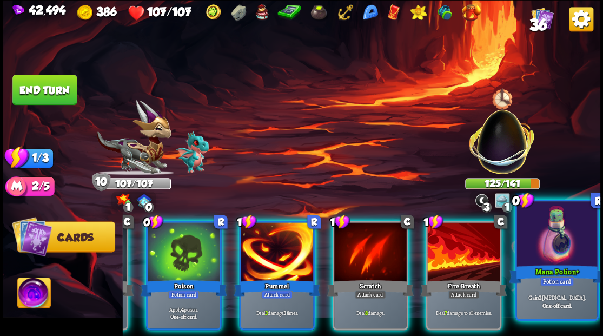
click at [570, 266] on div "Mana Potion+" at bounding box center [557, 274] width 96 height 22
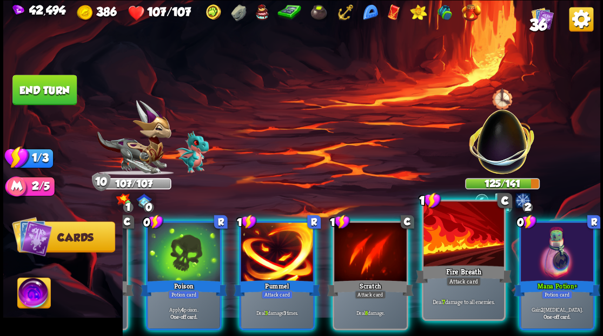
scroll to position [0, 0]
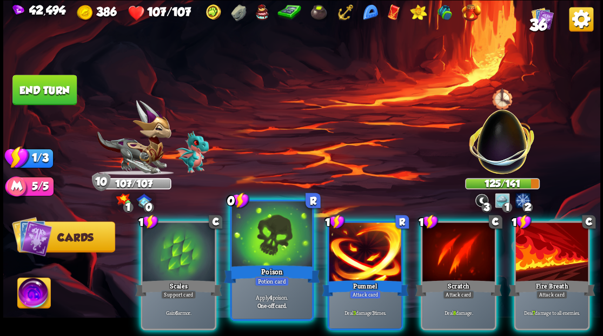
click at [263, 251] on div at bounding box center [272, 235] width 80 height 68
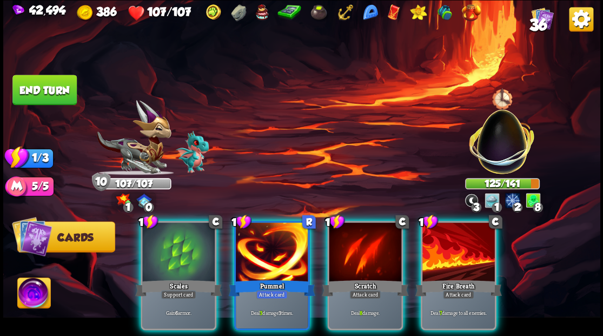
click at [264, 251] on div at bounding box center [272, 252] width 73 height 61
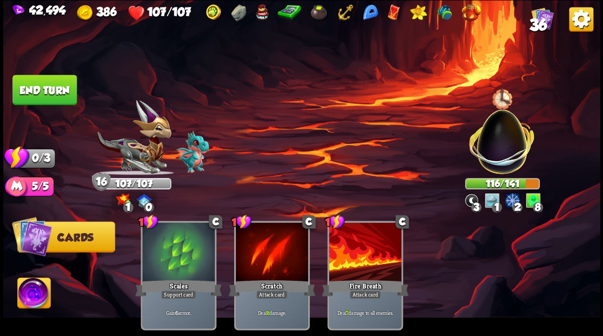
click at [50, 86] on button "End turn" at bounding box center [44, 90] width 64 height 30
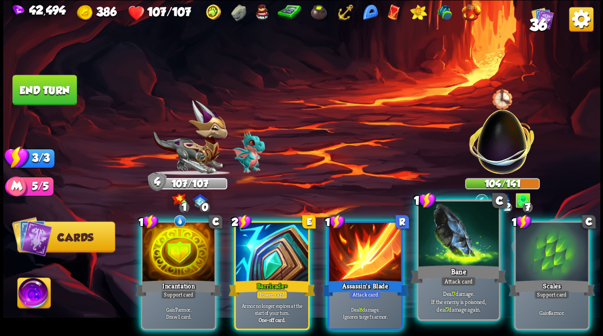
click at [433, 257] on div at bounding box center [458, 235] width 80 height 68
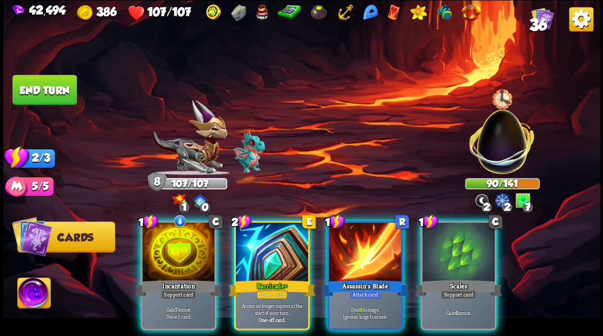
drag, startPoint x: 280, startPoint y: 242, endPoint x: 284, endPoint y: 209, distance: 33.2
click at [279, 242] on div at bounding box center [272, 252] width 73 height 61
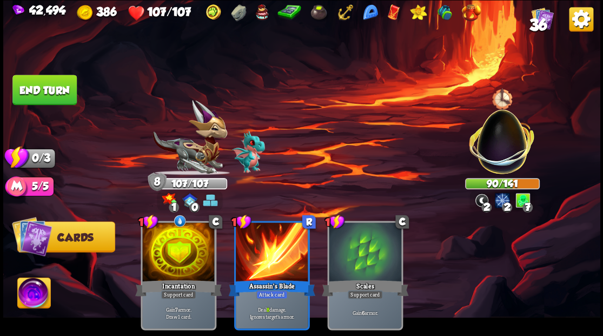
click at [52, 87] on button "End turn" at bounding box center [44, 90] width 64 height 30
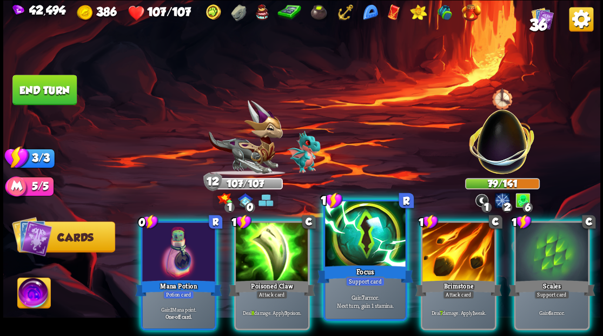
click at [361, 267] on div "Focus" at bounding box center [365, 274] width 96 height 22
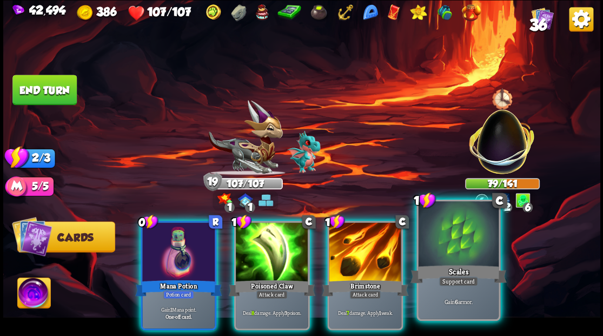
click at [450, 270] on div "Scales" at bounding box center [458, 274] width 96 height 22
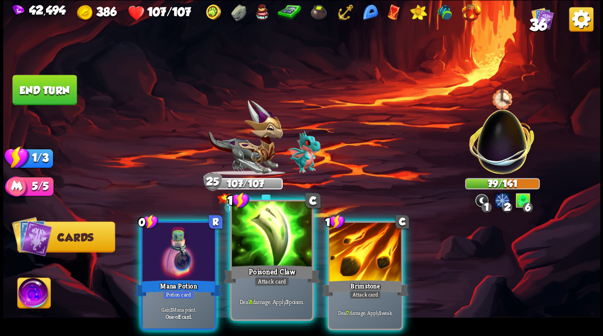
click at [274, 248] on div at bounding box center [272, 235] width 80 height 68
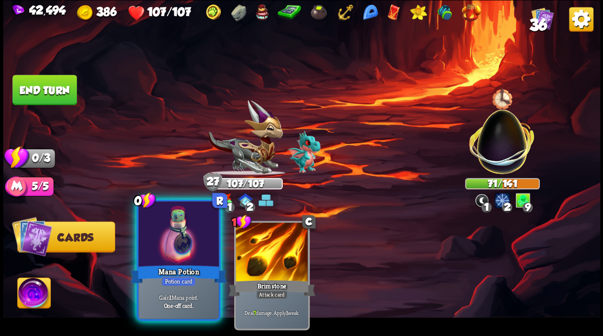
click at [192, 235] on div at bounding box center [179, 235] width 80 height 68
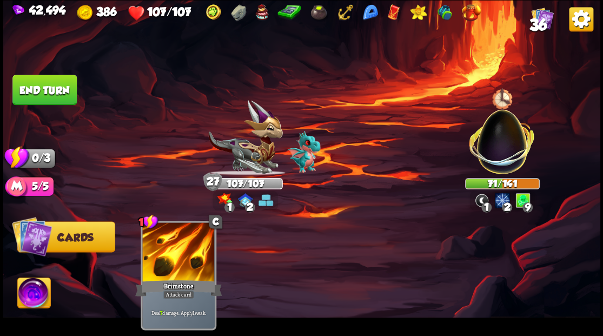
click at [63, 96] on button "End turn" at bounding box center [44, 90] width 64 height 30
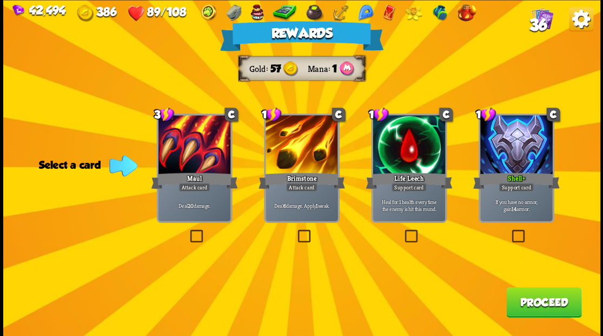
click at [542, 301] on button "Proceed" at bounding box center [544, 302] width 75 height 30
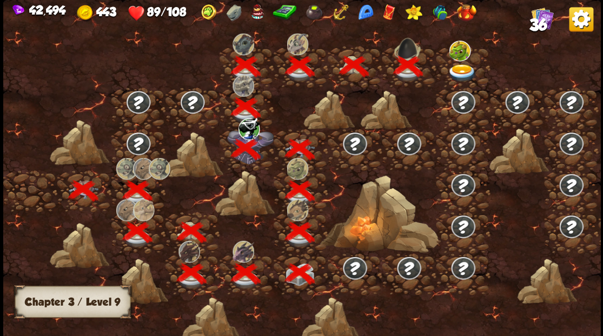
click at [457, 73] on img at bounding box center [463, 73] width 30 height 18
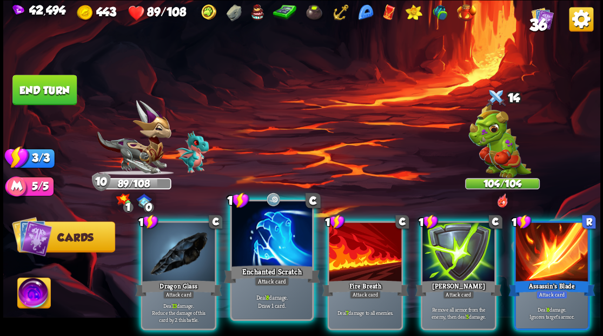
click at [261, 249] on div at bounding box center [272, 235] width 80 height 68
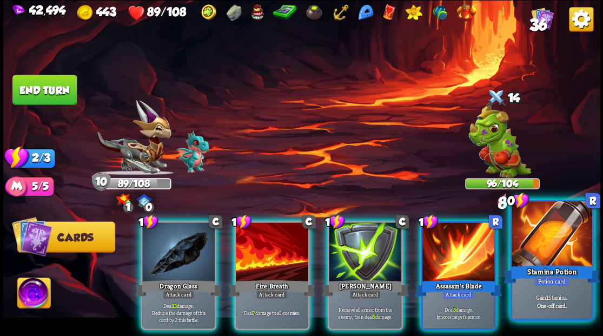
click at [560, 235] on div at bounding box center [552, 235] width 80 height 68
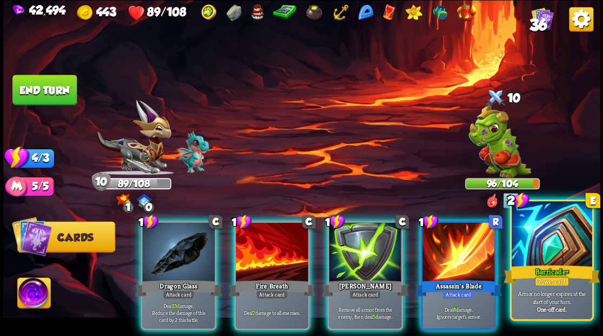
click at [548, 251] on div at bounding box center [552, 235] width 80 height 68
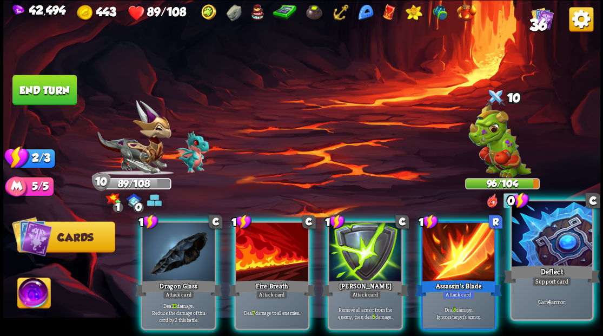
click at [548, 250] on div at bounding box center [552, 235] width 80 height 68
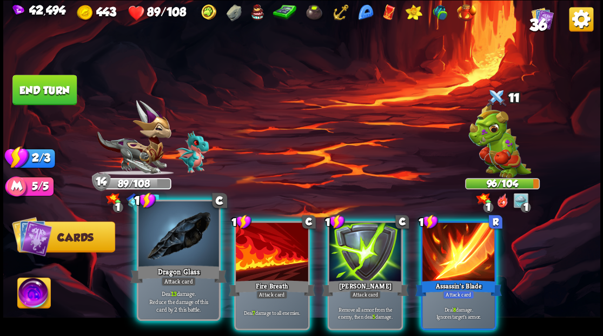
click at [180, 253] on div at bounding box center [179, 235] width 80 height 68
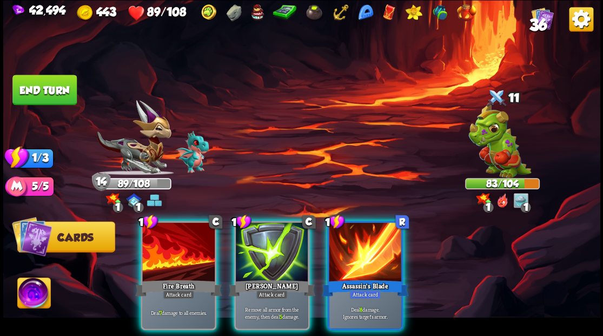
click at [359, 278] on div "Assassin's Blade" at bounding box center [365, 287] width 87 height 19
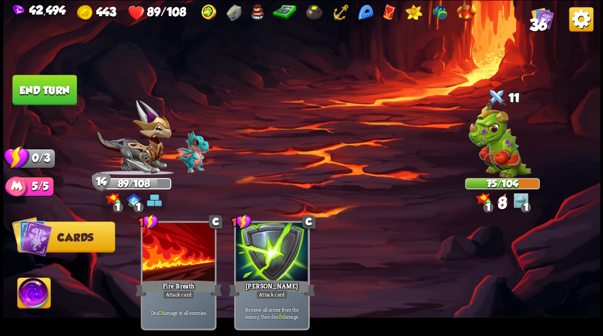
click at [68, 97] on button "End turn" at bounding box center [44, 90] width 64 height 30
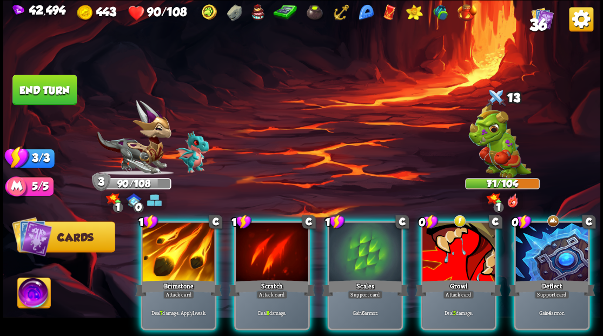
click at [454, 257] on div at bounding box center [459, 252] width 73 height 61
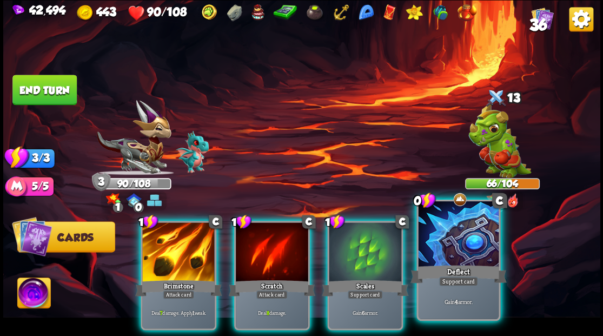
click at [454, 258] on div at bounding box center [458, 235] width 80 height 68
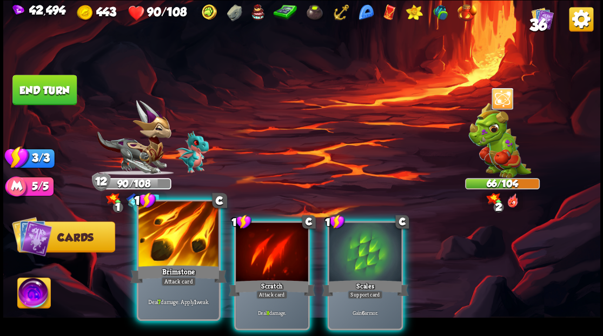
click at [169, 235] on div at bounding box center [179, 235] width 80 height 68
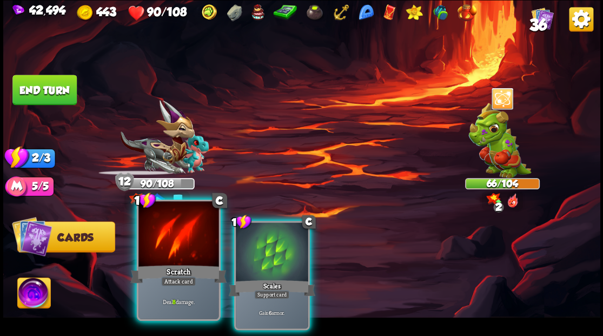
click at [168, 235] on div at bounding box center [179, 235] width 80 height 68
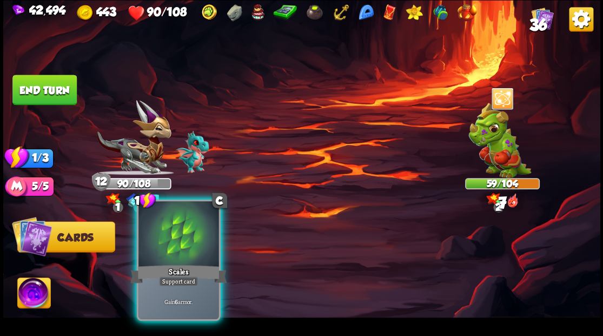
click at [168, 235] on div at bounding box center [179, 235] width 80 height 68
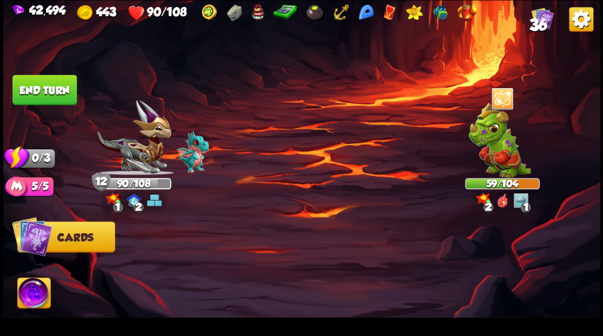
click at [34, 92] on button "End turn" at bounding box center [44, 90] width 64 height 30
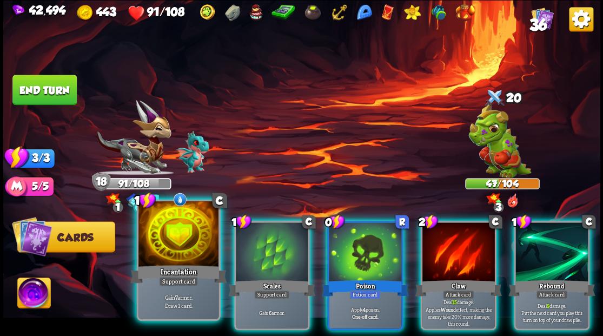
click at [190, 242] on div at bounding box center [179, 235] width 80 height 68
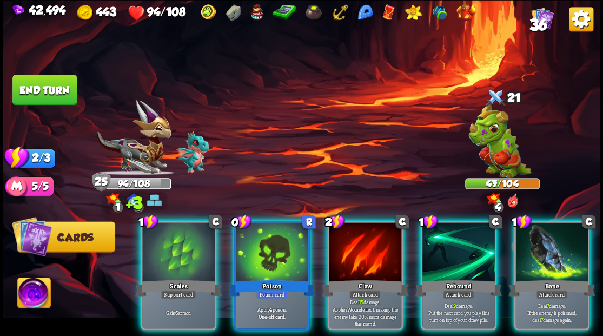
drag, startPoint x: 268, startPoint y: 247, endPoint x: 288, endPoint y: 210, distance: 41.9
click at [268, 246] on div at bounding box center [272, 252] width 73 height 61
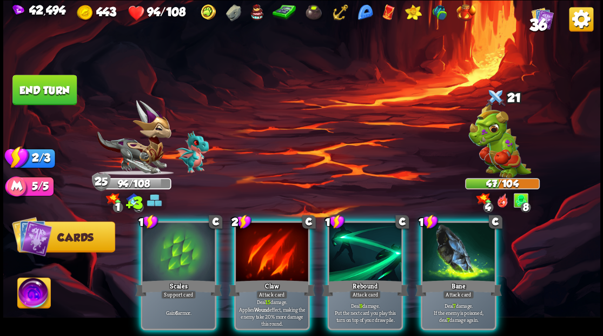
click at [450, 244] on div at bounding box center [459, 252] width 73 height 61
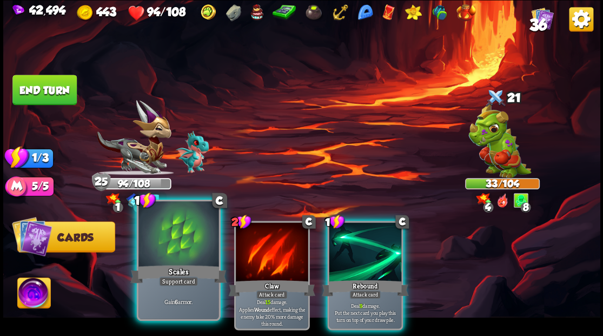
click at [183, 247] on div at bounding box center [179, 235] width 80 height 68
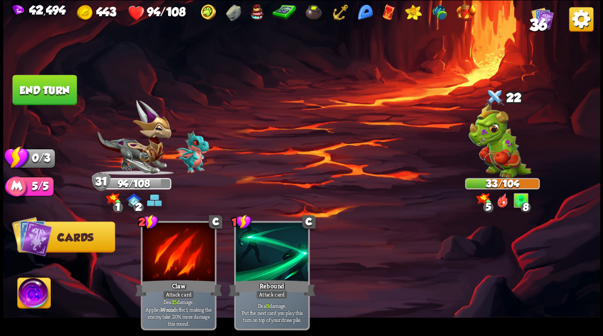
click at [60, 93] on button "End turn" at bounding box center [44, 90] width 64 height 30
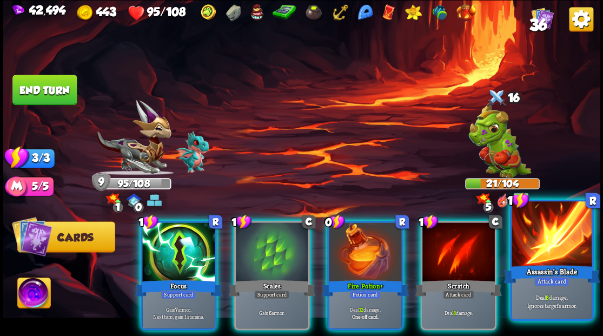
click at [544, 272] on div "Assassin's Blade" at bounding box center [552, 274] width 96 height 22
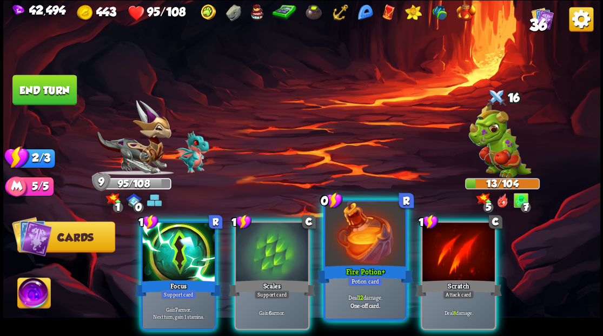
click at [360, 264] on div "Fire Potion+" at bounding box center [365, 274] width 96 height 22
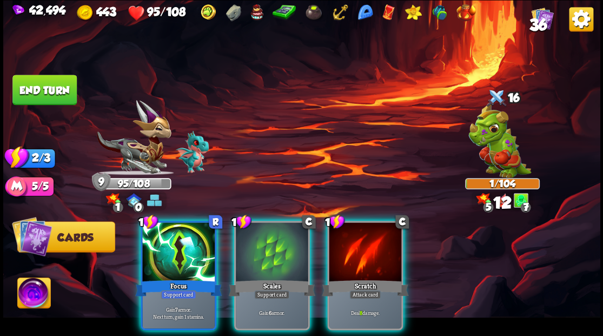
click at [360, 278] on div "Scratch" at bounding box center [365, 287] width 87 height 19
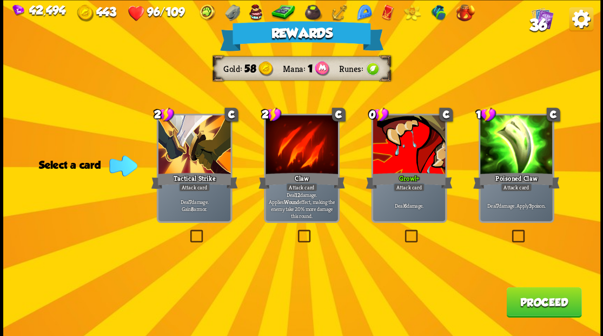
click at [530, 306] on button "Proceed" at bounding box center [544, 302] width 75 height 30
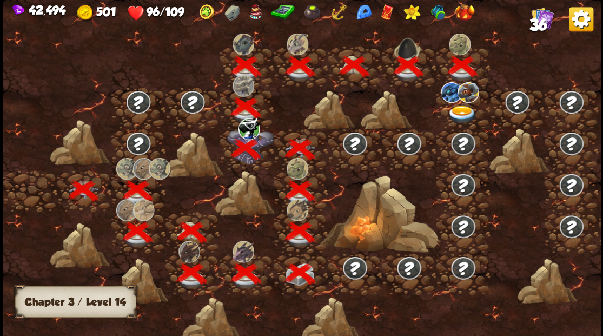
scroll to position [0, 165]
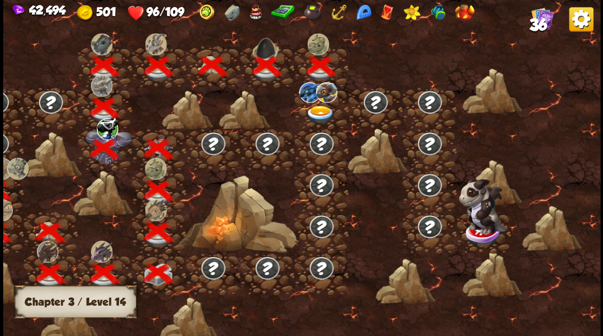
click at [325, 106] on img at bounding box center [320, 115] width 30 height 18
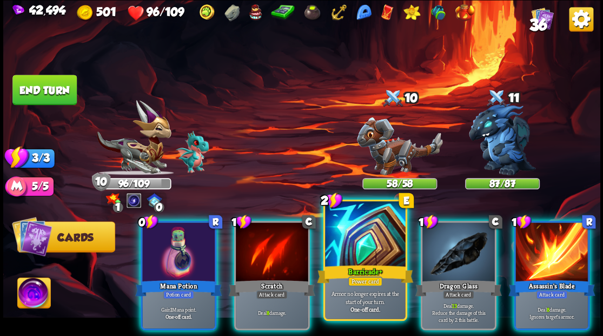
click at [350, 234] on div at bounding box center [365, 235] width 80 height 68
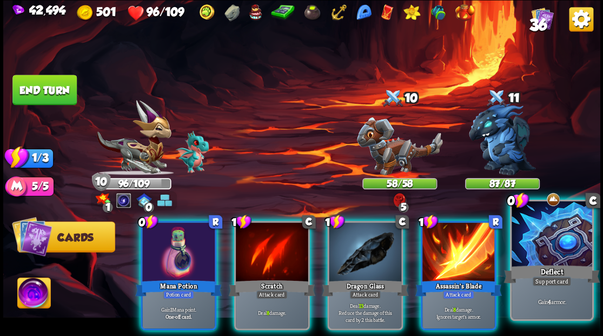
click at [555, 228] on div at bounding box center [552, 235] width 80 height 68
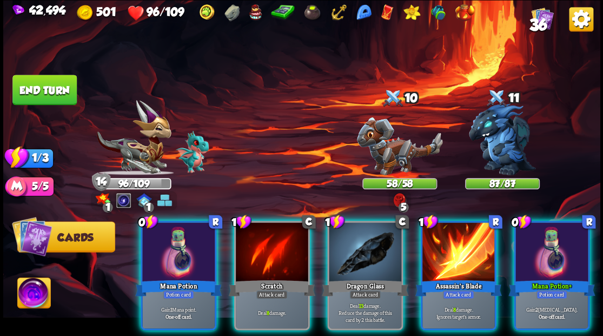
drag, startPoint x: 31, startPoint y: 292, endPoint x: 83, endPoint y: 254, distance: 64.3
click at [32, 291] on img at bounding box center [33, 295] width 33 height 34
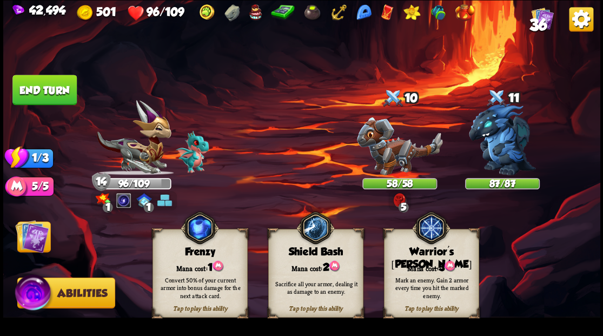
drag, startPoint x: 430, startPoint y: 252, endPoint x: 471, endPoint y: 202, distance: 64.2
click at [430, 250] on div "Warrior's [PERSON_NAME]" at bounding box center [431, 258] width 94 height 25
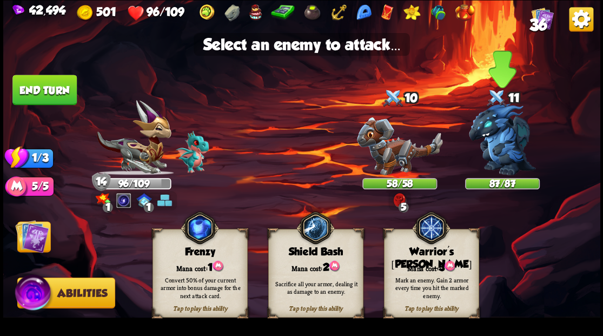
click at [496, 147] on img at bounding box center [502, 139] width 67 height 72
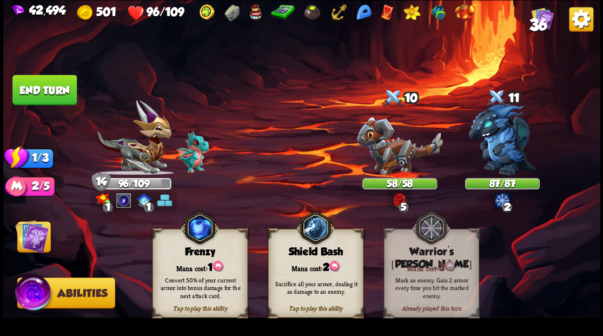
click at [32, 234] on img at bounding box center [32, 236] width 34 height 34
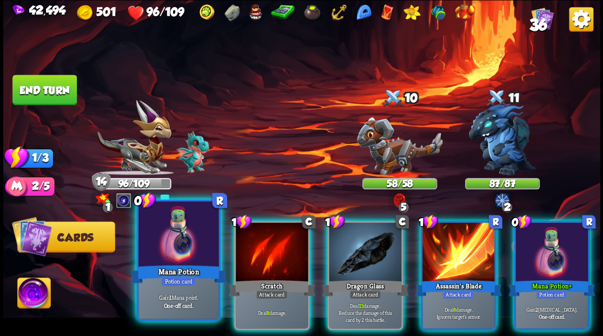
click at [162, 250] on div at bounding box center [179, 235] width 80 height 68
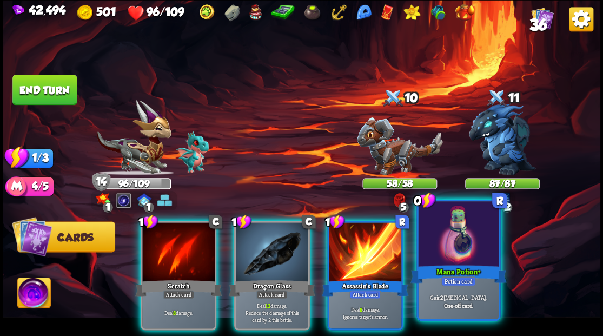
click at [457, 240] on div at bounding box center [458, 235] width 80 height 68
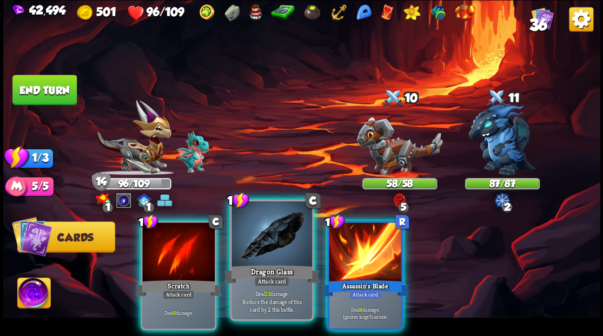
click at [278, 232] on div at bounding box center [272, 235] width 80 height 68
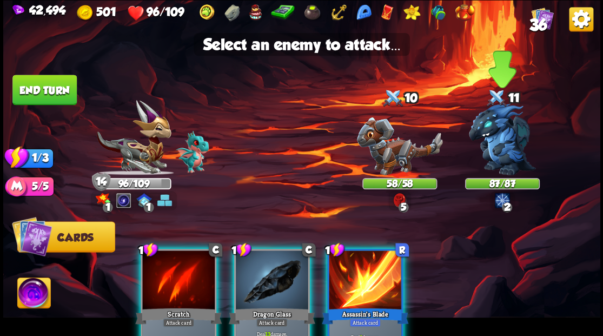
click at [503, 139] on img at bounding box center [502, 139] width 67 height 72
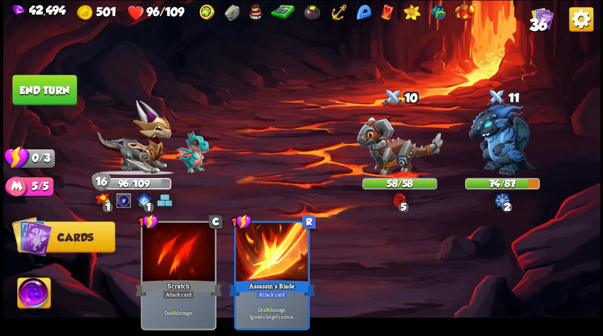
click at [46, 86] on button "End turn" at bounding box center [44, 90] width 64 height 30
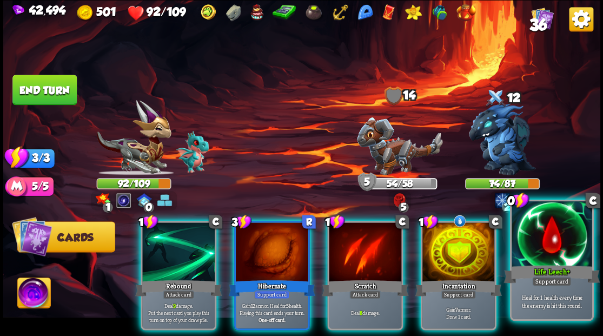
click at [555, 249] on div at bounding box center [552, 235] width 80 height 68
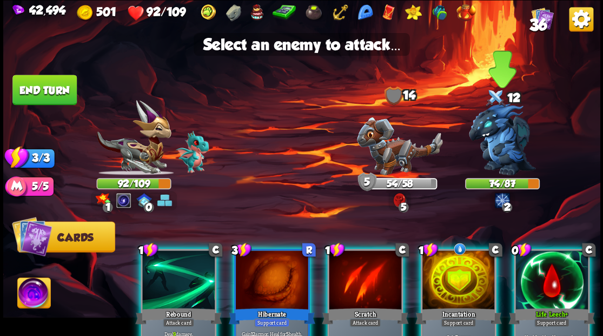
click at [498, 134] on img at bounding box center [502, 139] width 67 height 72
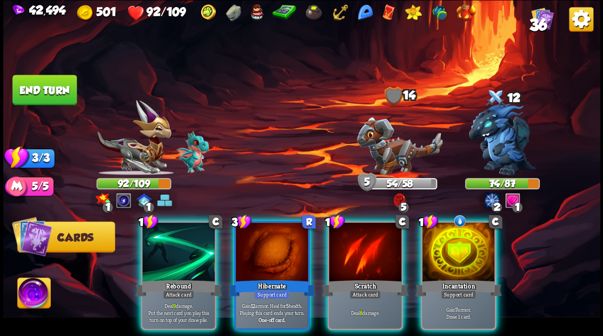
click at [462, 249] on div at bounding box center [459, 252] width 73 height 61
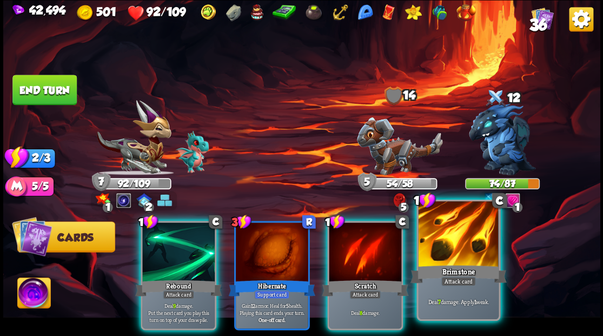
click at [450, 246] on div at bounding box center [458, 235] width 80 height 68
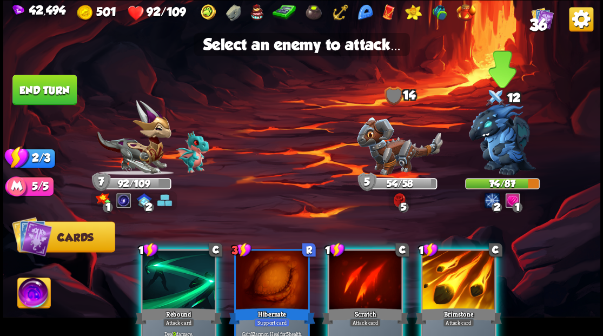
click at [491, 146] on img at bounding box center [502, 139] width 67 height 72
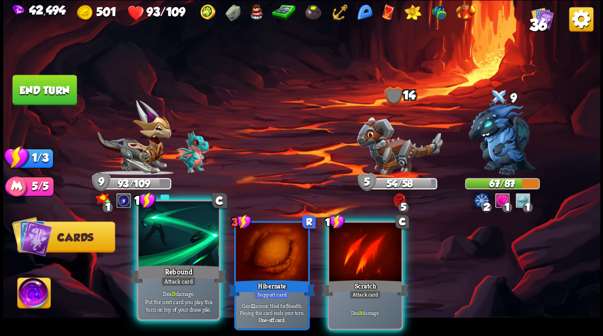
click at [174, 250] on div at bounding box center [179, 235] width 80 height 68
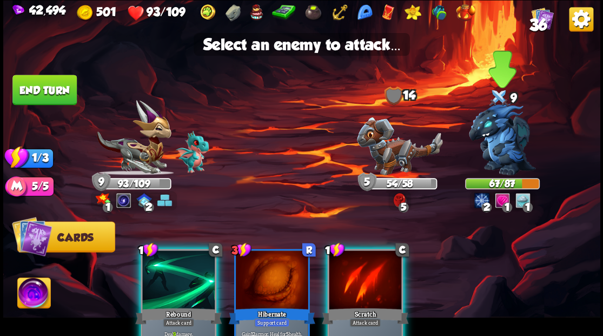
click at [493, 142] on img at bounding box center [502, 139] width 67 height 72
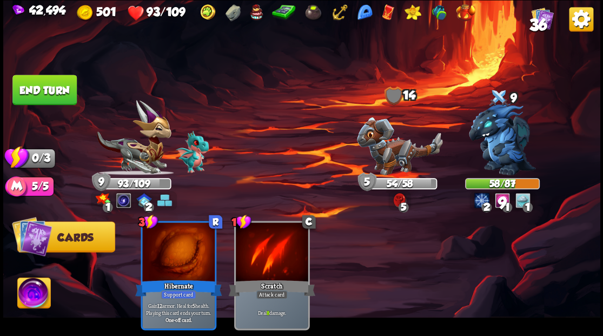
click at [37, 80] on button "End turn" at bounding box center [44, 90] width 64 height 30
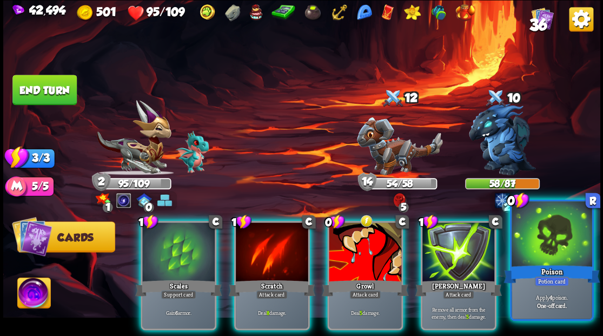
click at [534, 258] on div at bounding box center [552, 235] width 80 height 68
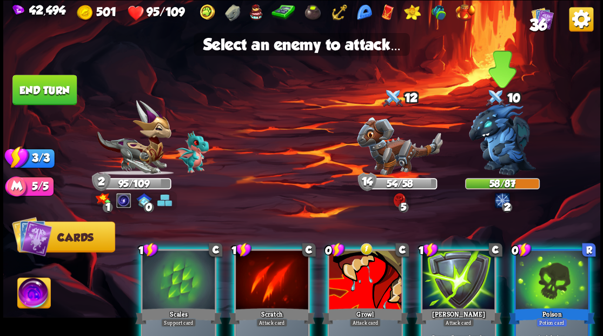
click at [508, 153] on img at bounding box center [502, 139] width 67 height 72
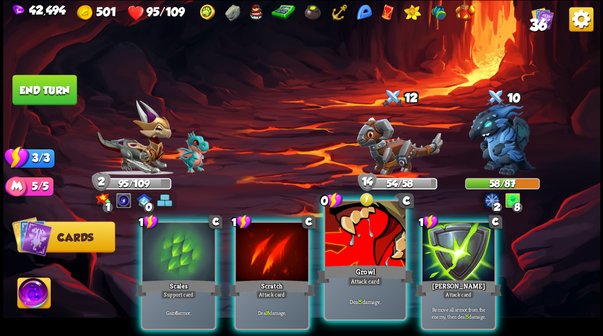
click at [360, 253] on div at bounding box center [365, 235] width 80 height 68
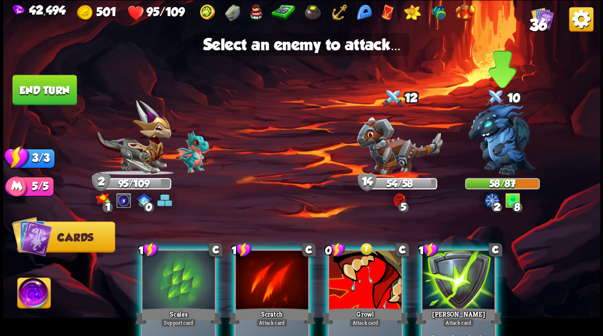
click at [513, 147] on img at bounding box center [502, 139] width 67 height 72
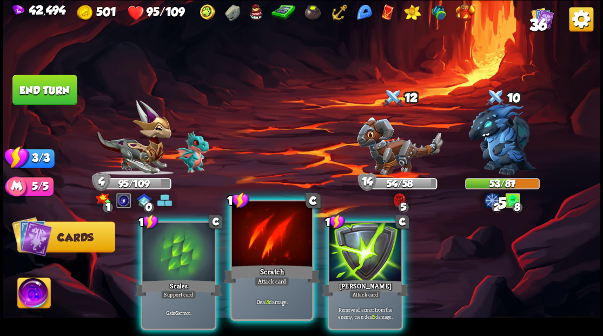
click at [281, 251] on div at bounding box center [272, 235] width 80 height 68
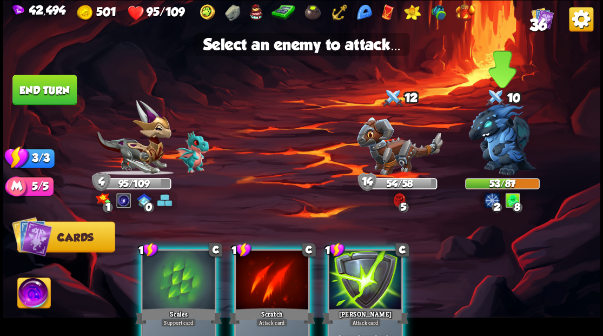
click at [501, 140] on img at bounding box center [502, 139] width 67 height 72
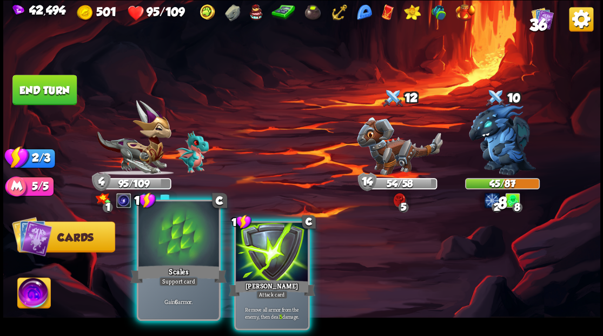
click at [176, 244] on div at bounding box center [179, 235] width 80 height 68
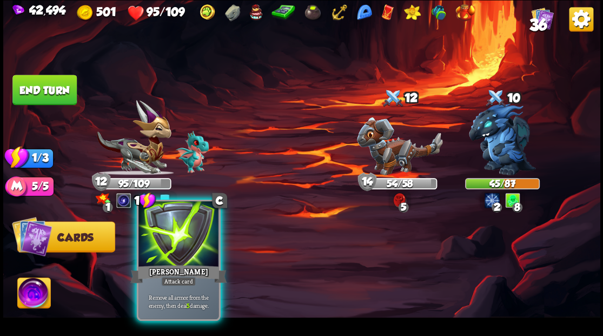
click at [176, 252] on div at bounding box center [179, 235] width 80 height 68
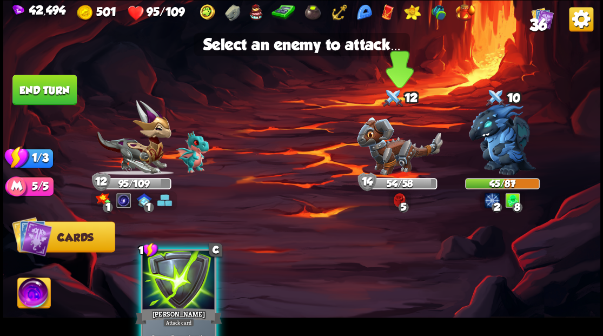
click at [393, 154] on img at bounding box center [400, 146] width 86 height 58
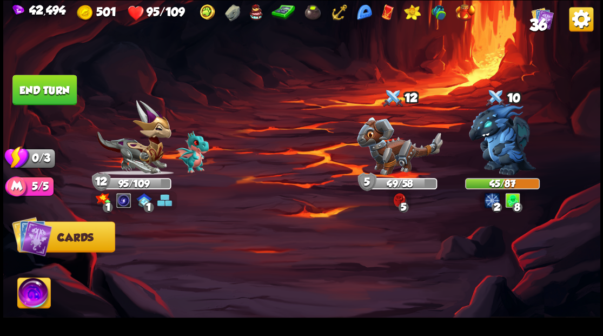
click at [32, 89] on button "End turn" at bounding box center [44, 90] width 64 height 30
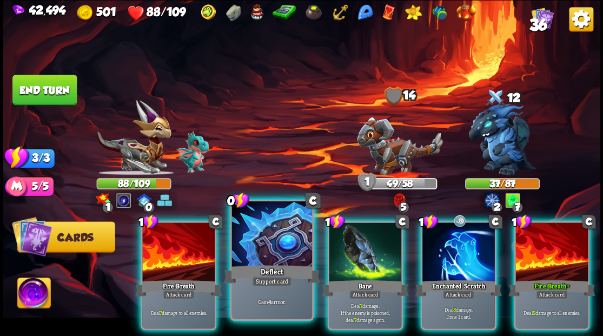
click at [257, 255] on div at bounding box center [272, 235] width 80 height 68
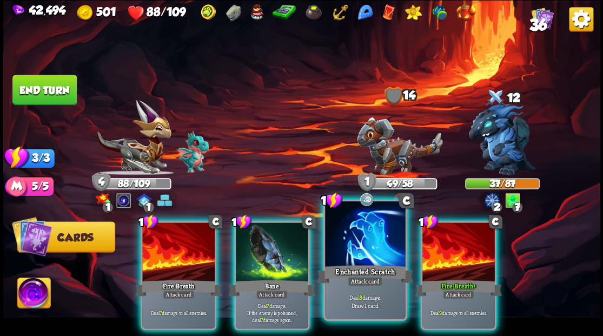
click at [363, 254] on div at bounding box center [365, 235] width 80 height 68
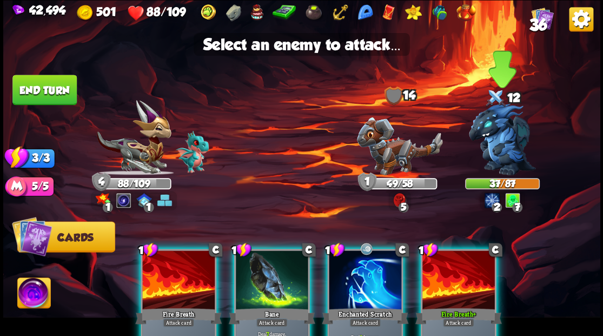
click at [505, 159] on img at bounding box center [502, 139] width 67 height 72
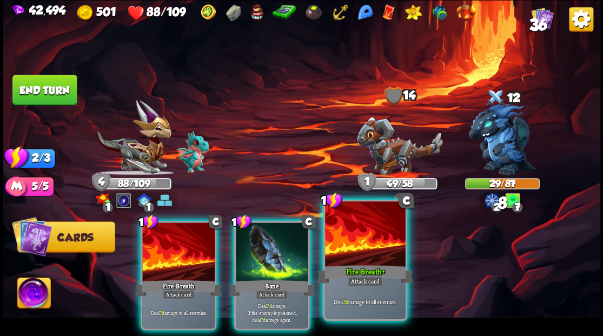
click at [371, 274] on div "Fire Breath+" at bounding box center [365, 274] width 96 height 22
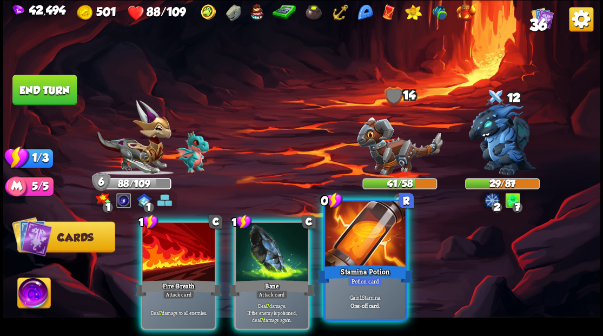
click at [364, 242] on div at bounding box center [365, 235] width 80 height 68
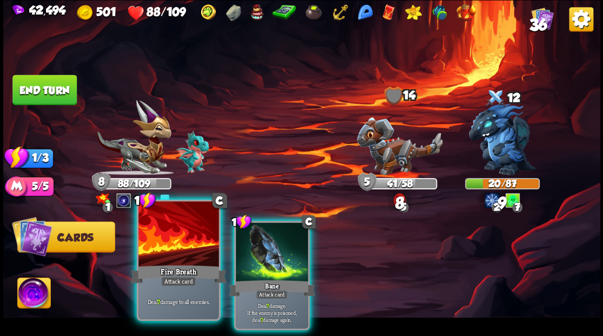
click at [202, 244] on div at bounding box center [179, 235] width 80 height 68
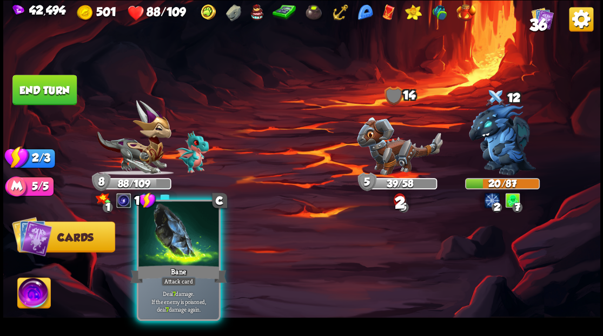
click at [190, 232] on div at bounding box center [179, 235] width 80 height 68
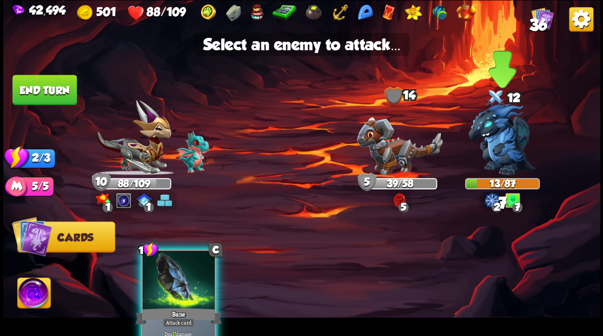
click at [491, 148] on img at bounding box center [502, 139] width 67 height 72
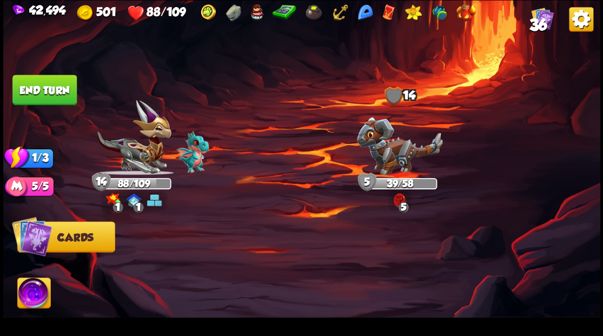
click at [62, 102] on button "End turn" at bounding box center [44, 90] width 64 height 30
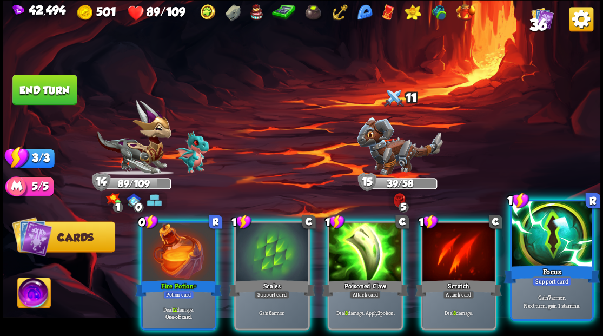
click at [557, 243] on div at bounding box center [552, 235] width 80 height 68
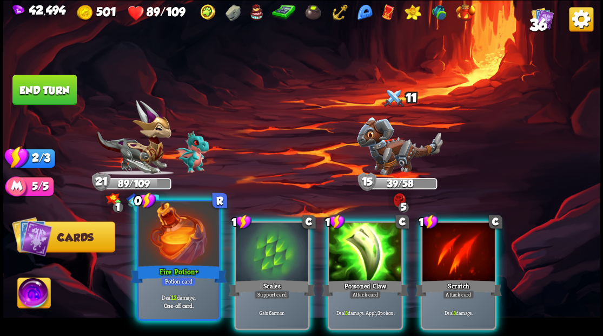
click at [146, 249] on div at bounding box center [179, 235] width 80 height 68
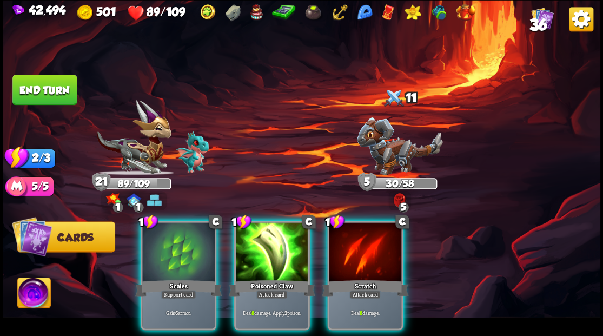
click at [245, 261] on div at bounding box center [272, 252] width 73 height 61
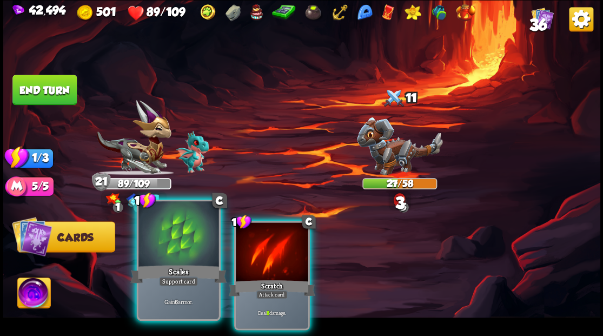
click at [175, 249] on div at bounding box center [179, 235] width 80 height 68
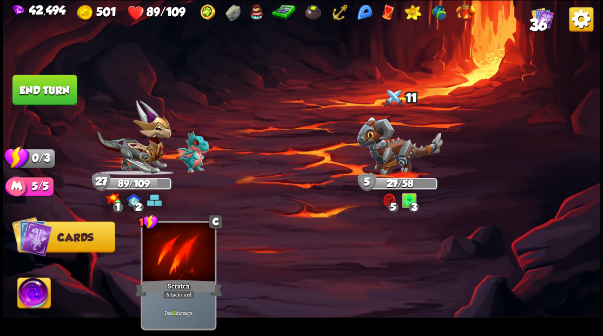
click at [35, 94] on button "End turn" at bounding box center [44, 90] width 64 height 30
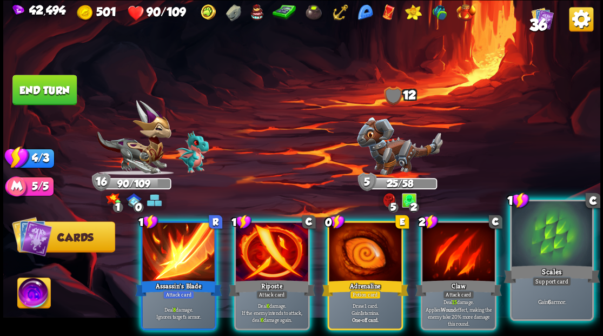
click at [554, 244] on div at bounding box center [552, 235] width 80 height 68
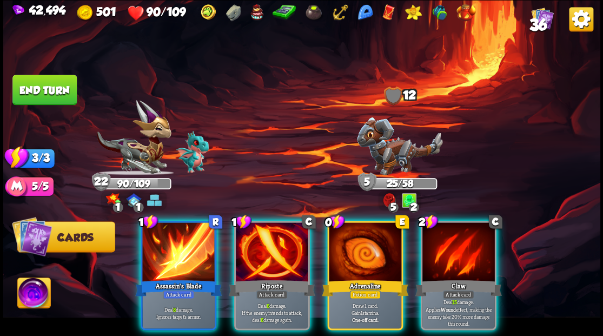
click at [456, 247] on div at bounding box center [459, 252] width 73 height 61
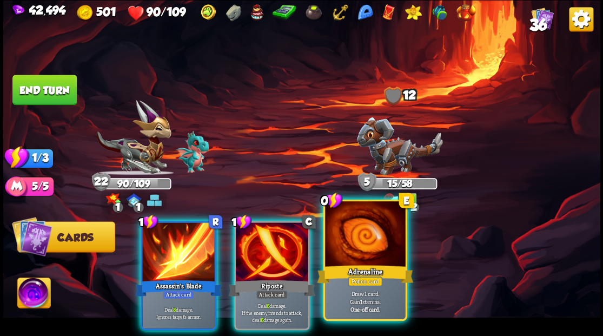
click at [377, 247] on div at bounding box center [365, 235] width 80 height 68
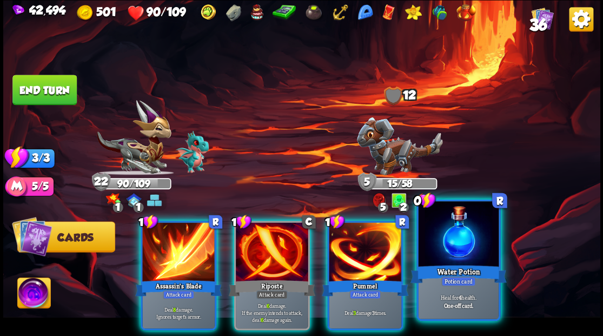
click at [451, 250] on div at bounding box center [458, 235] width 80 height 68
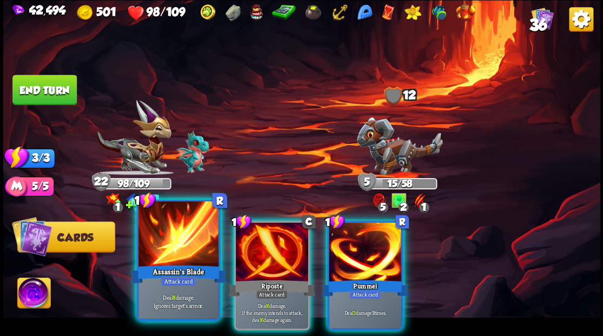
click at [175, 245] on div at bounding box center [179, 235] width 80 height 68
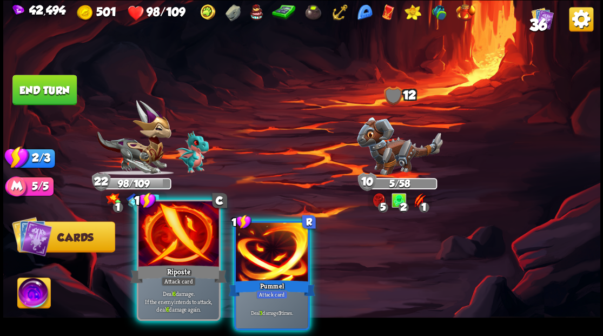
click at [168, 250] on div at bounding box center [179, 235] width 80 height 68
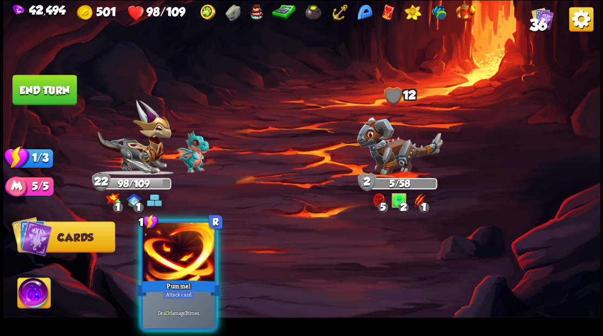
click at [62, 94] on button "End turn" at bounding box center [44, 90] width 64 height 30
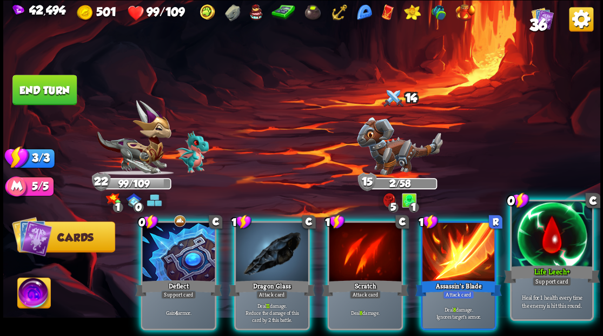
click at [536, 240] on div at bounding box center [552, 235] width 80 height 68
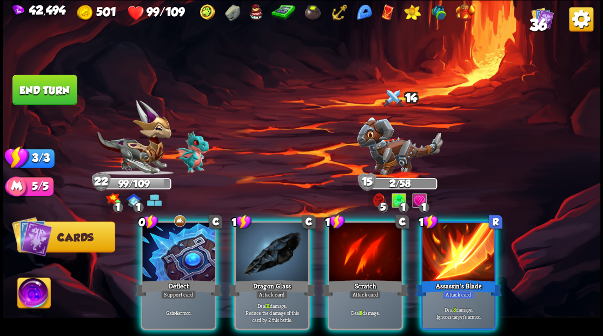
click at [174, 239] on div at bounding box center [178, 252] width 73 height 61
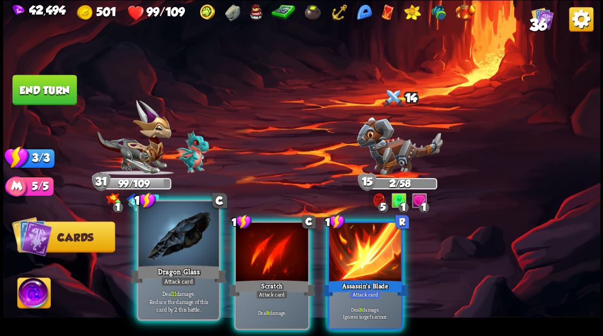
click at [170, 237] on div at bounding box center [179, 235] width 80 height 68
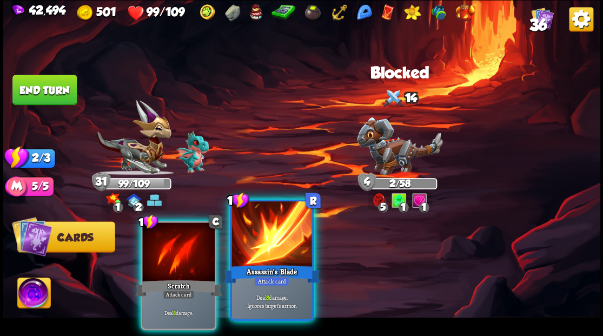
click at [259, 249] on div at bounding box center [272, 235] width 80 height 68
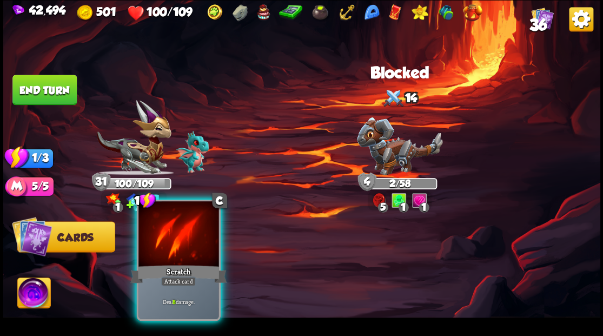
click at [182, 255] on div at bounding box center [179, 235] width 80 height 68
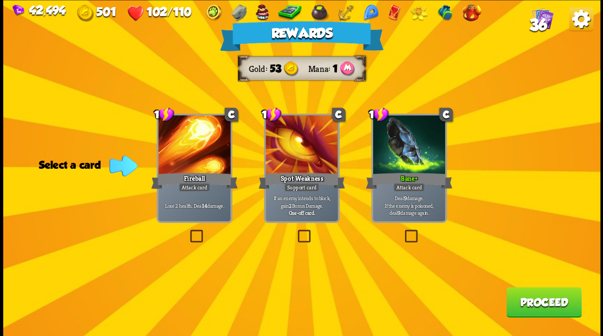
click at [518, 295] on button "Proceed" at bounding box center [544, 302] width 75 height 30
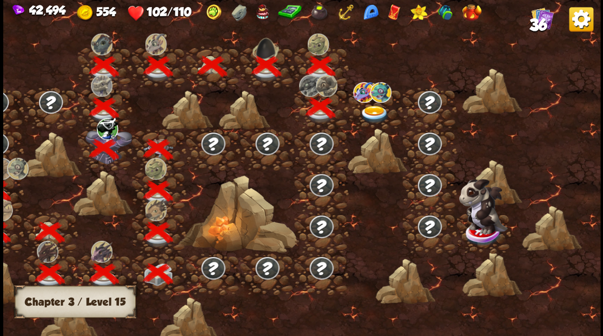
click at [367, 106] on img at bounding box center [374, 115] width 30 height 18
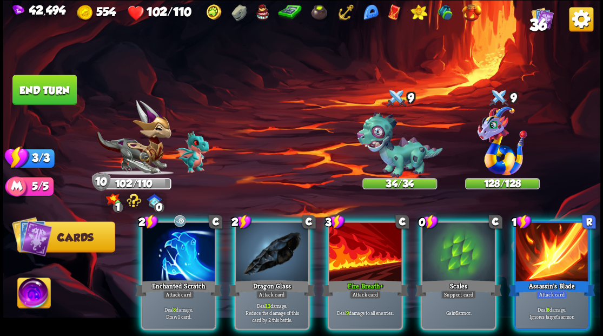
click at [29, 295] on img at bounding box center [33, 295] width 33 height 34
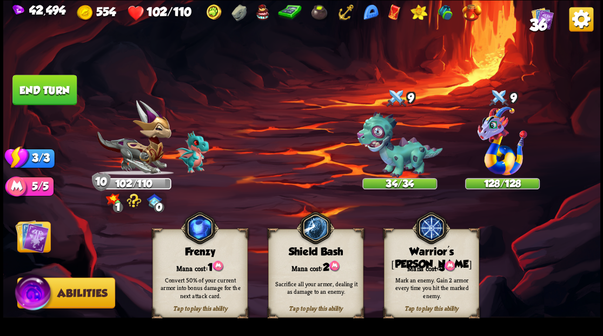
click at [419, 273] on div "Mark an enemy. Gain 2 armor every time you hit the marked enemy." at bounding box center [431, 287] width 95 height 37
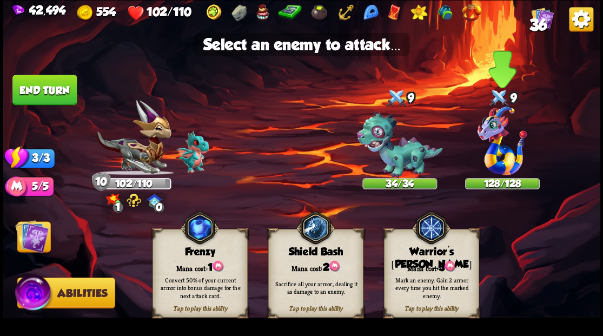
click at [498, 148] on img at bounding box center [503, 141] width 50 height 69
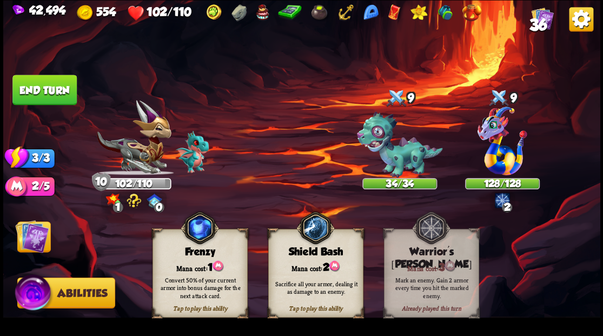
drag, startPoint x: 33, startPoint y: 237, endPoint x: 69, endPoint y: 228, distance: 37.4
click at [33, 237] on img at bounding box center [32, 236] width 34 height 34
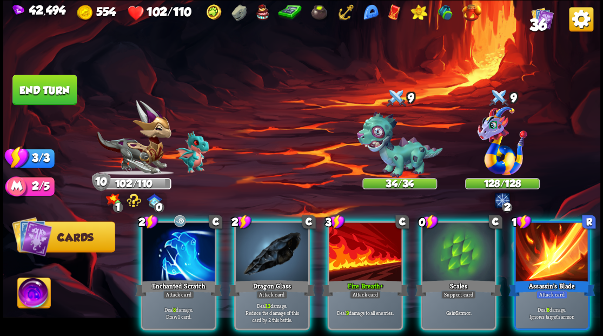
click at [453, 259] on div at bounding box center [459, 252] width 73 height 61
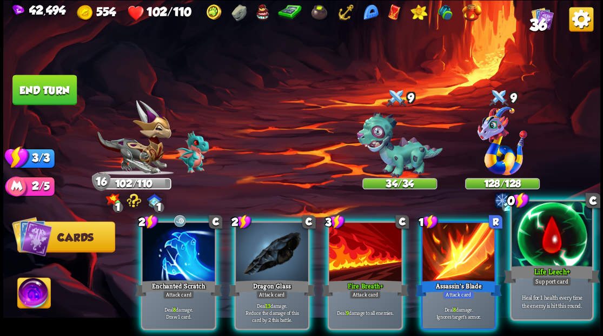
click at [549, 257] on div at bounding box center [552, 235] width 80 height 68
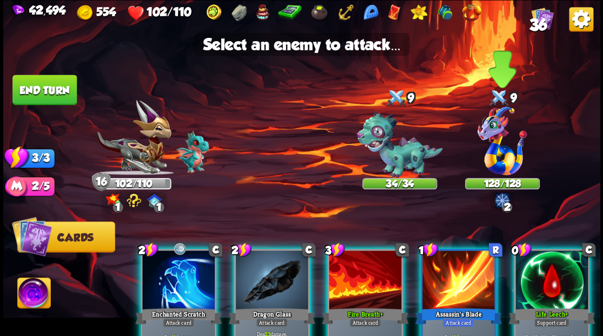
click at [497, 159] on img at bounding box center [503, 141] width 50 height 69
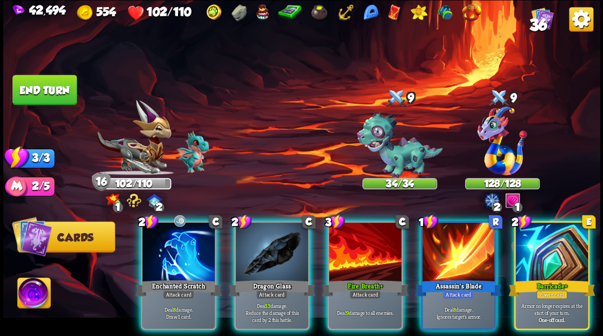
click at [549, 244] on div at bounding box center [552, 252] width 73 height 61
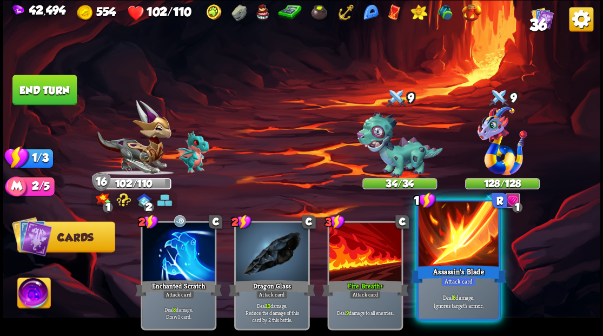
drag, startPoint x: 464, startPoint y: 255, endPoint x: 473, endPoint y: 239, distance: 18.7
click at [464, 254] on div at bounding box center [458, 235] width 80 height 68
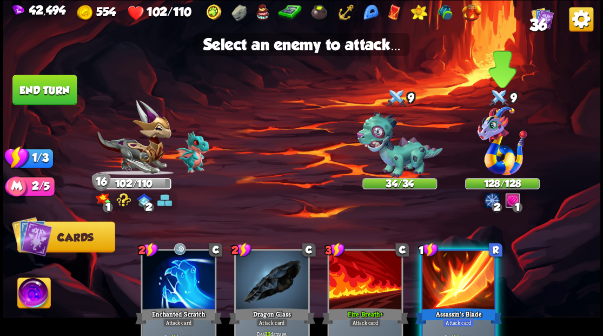
click at [496, 162] on img at bounding box center [503, 141] width 50 height 69
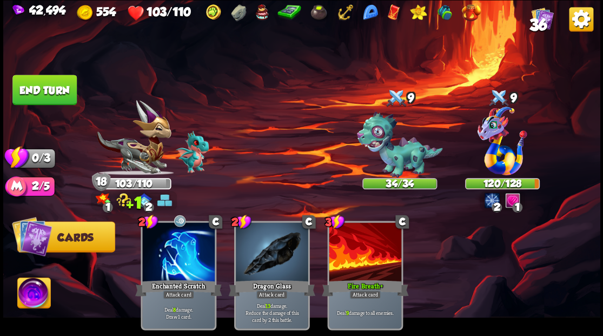
click at [43, 86] on button "End turn" at bounding box center [44, 90] width 64 height 30
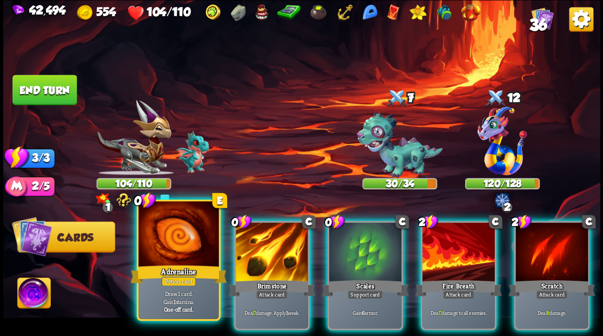
click at [168, 245] on div at bounding box center [179, 235] width 80 height 68
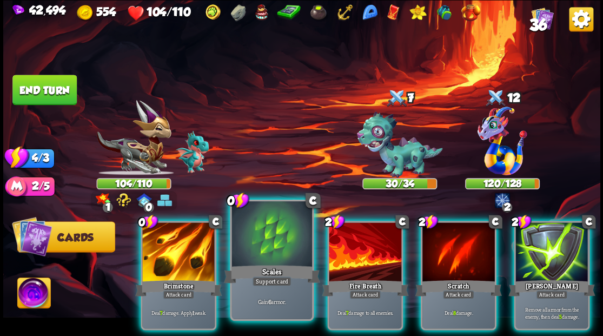
click at [265, 250] on div at bounding box center [272, 235] width 80 height 68
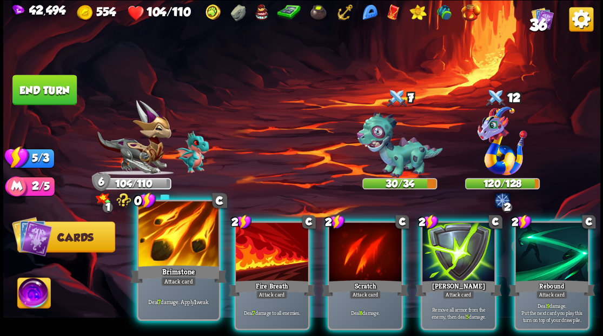
click at [175, 257] on div at bounding box center [179, 235] width 80 height 68
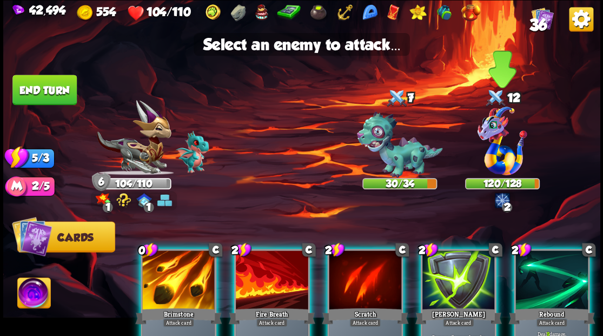
click at [504, 141] on img at bounding box center [503, 141] width 50 height 69
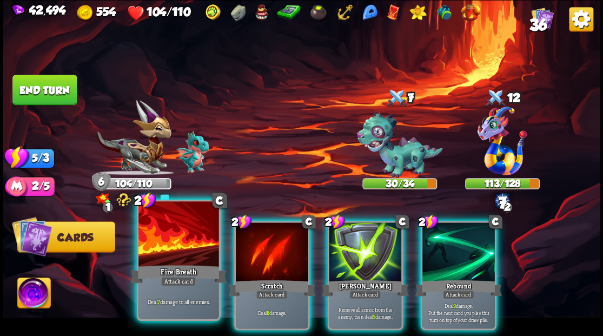
click at [183, 245] on div at bounding box center [179, 235] width 80 height 68
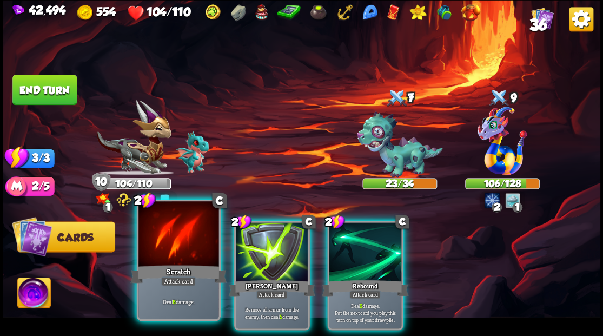
click at [163, 234] on div at bounding box center [179, 235] width 80 height 68
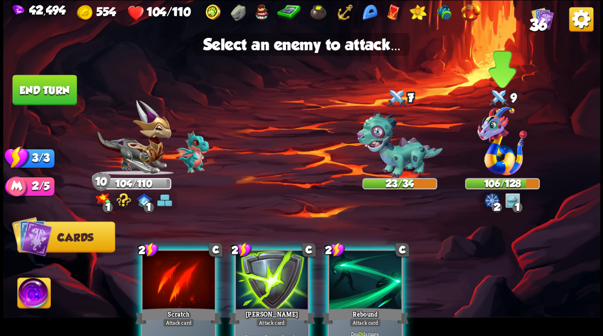
click at [496, 152] on img at bounding box center [503, 141] width 50 height 69
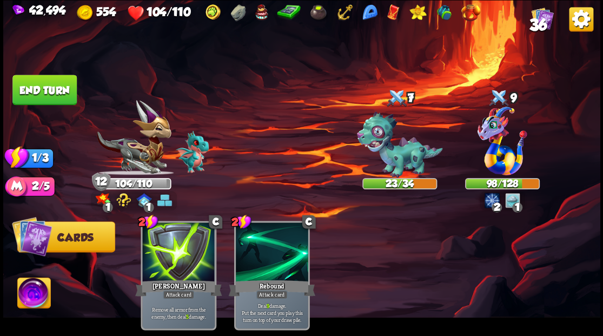
click at [51, 109] on img at bounding box center [301, 168] width 597 height 336
click at [60, 96] on button "End turn" at bounding box center [44, 90] width 64 height 30
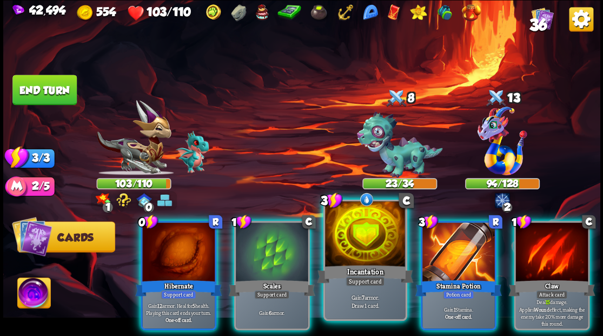
click at [350, 232] on div at bounding box center [365, 235] width 80 height 68
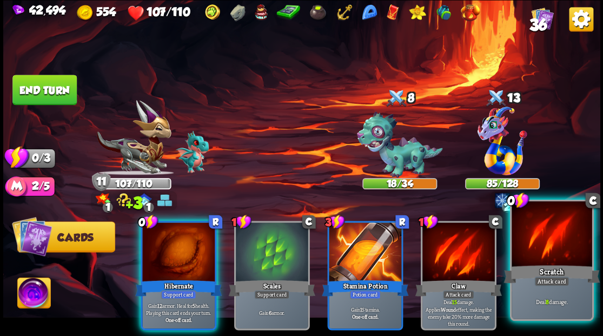
click at [544, 242] on div at bounding box center [552, 235] width 80 height 68
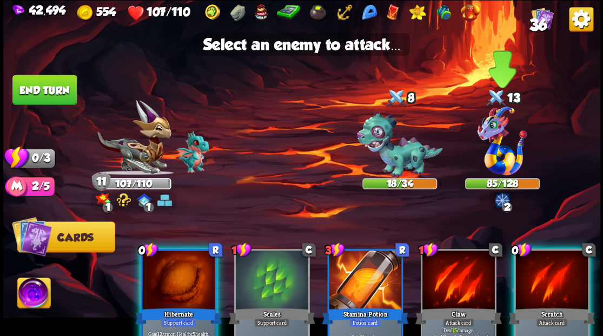
click at [498, 157] on img at bounding box center [503, 141] width 50 height 69
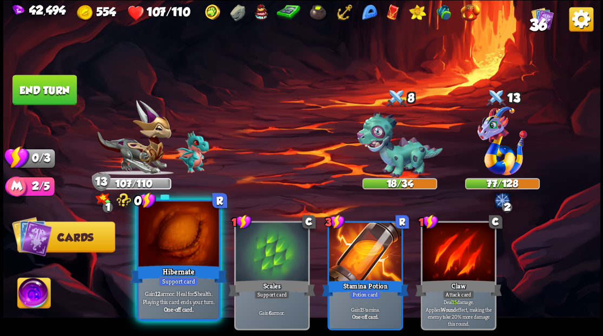
click at [170, 242] on div at bounding box center [179, 235] width 80 height 68
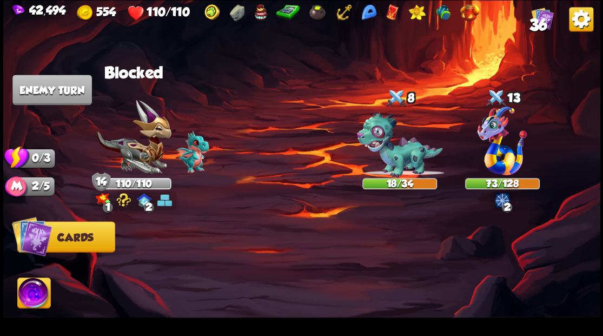
click at [468, 17] on img at bounding box center [470, 12] width 19 height 17
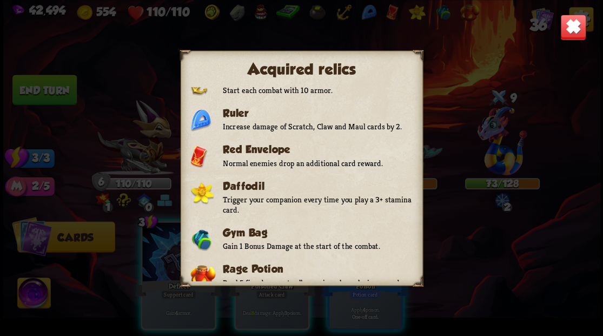
scroll to position [282, 0]
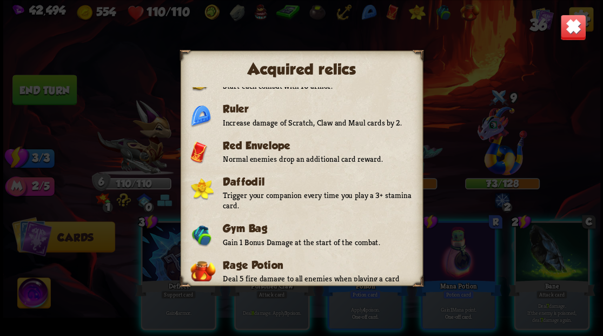
click at [567, 32] on img at bounding box center [573, 27] width 26 height 26
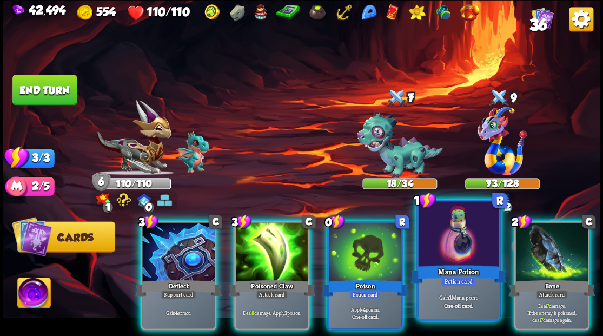
click at [470, 262] on div at bounding box center [458, 235] width 80 height 68
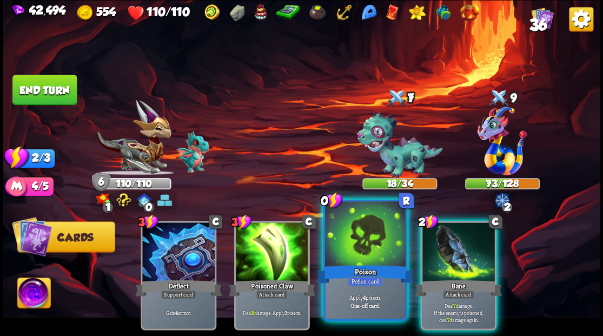
click at [365, 247] on div at bounding box center [365, 235] width 80 height 68
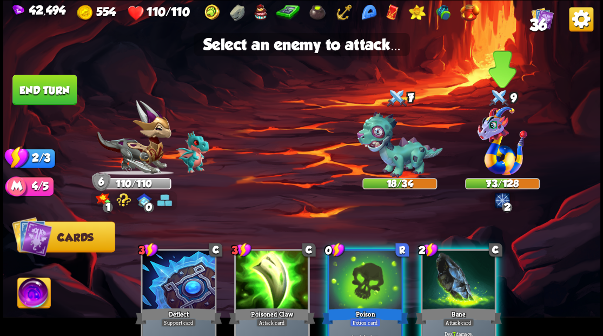
click at [490, 159] on img at bounding box center [503, 141] width 50 height 69
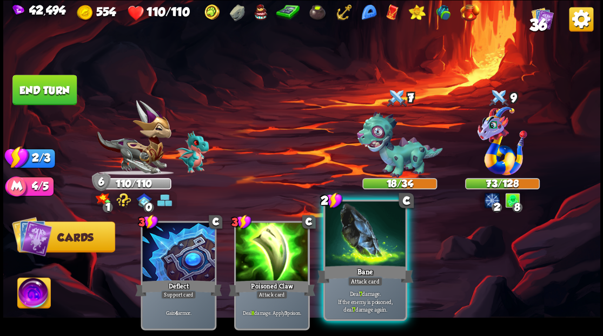
drag, startPoint x: 355, startPoint y: 246, endPoint x: 426, endPoint y: 210, distance: 79.4
click at [355, 246] on div at bounding box center [365, 235] width 80 height 68
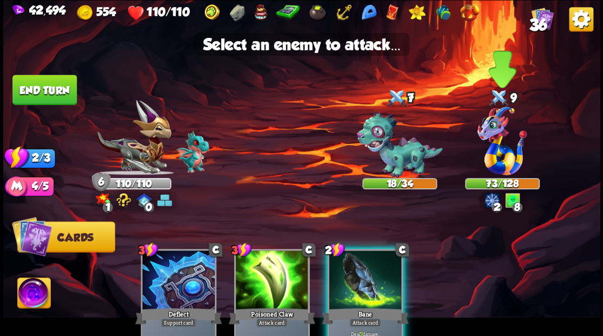
click at [494, 167] on img at bounding box center [503, 141] width 50 height 69
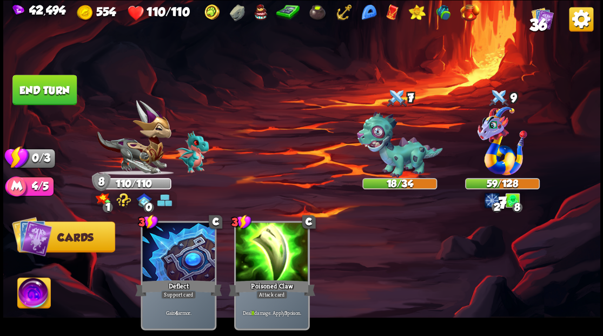
click at [60, 79] on button "End turn" at bounding box center [44, 90] width 64 height 30
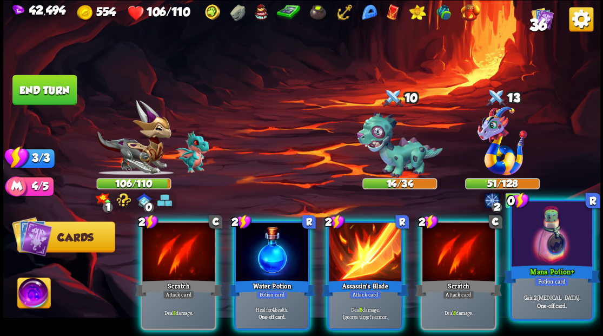
click at [575, 248] on div at bounding box center [552, 235] width 80 height 68
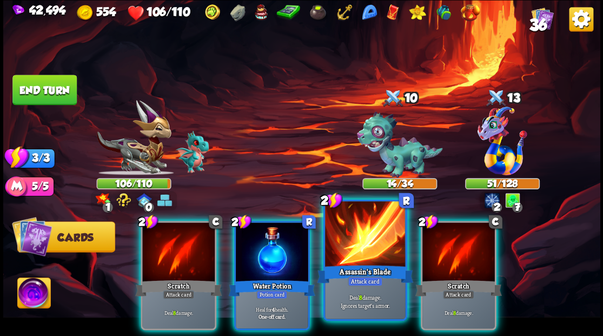
click at [359, 227] on div at bounding box center [365, 235] width 80 height 68
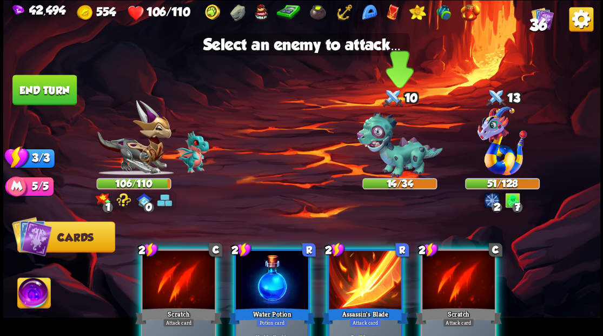
click at [378, 152] on img at bounding box center [400, 144] width 86 height 67
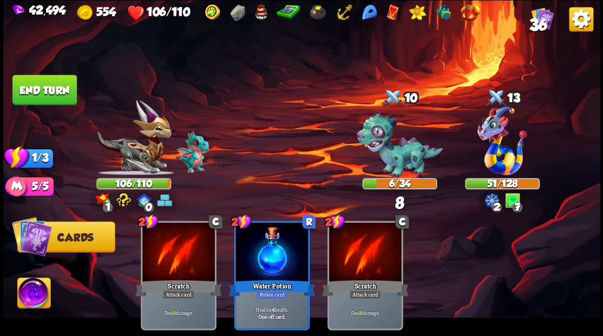
click at [59, 98] on button "End turn" at bounding box center [44, 90] width 64 height 30
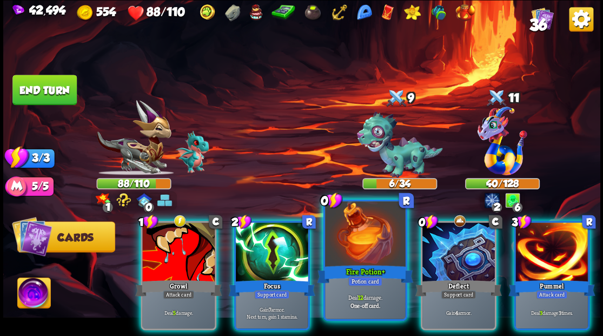
click at [370, 255] on div at bounding box center [365, 235] width 80 height 68
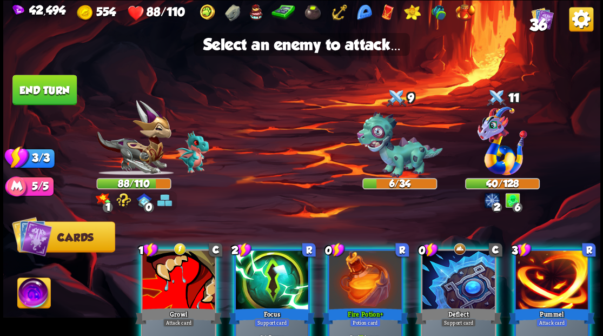
click at [364, 279] on div at bounding box center [365, 281] width 73 height 61
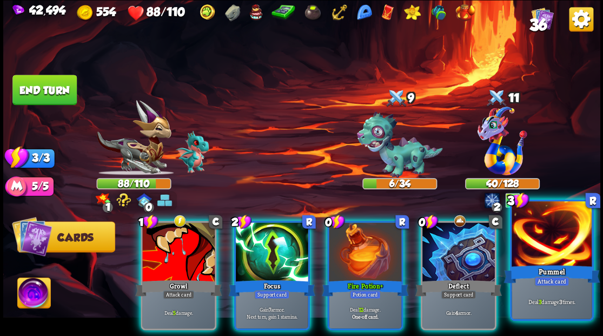
click at [550, 256] on div at bounding box center [552, 235] width 80 height 68
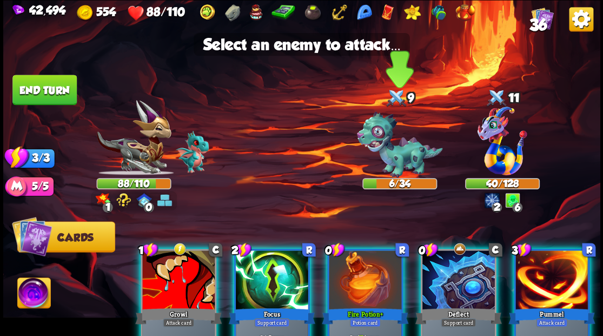
click at [397, 154] on img at bounding box center [400, 144] width 86 height 67
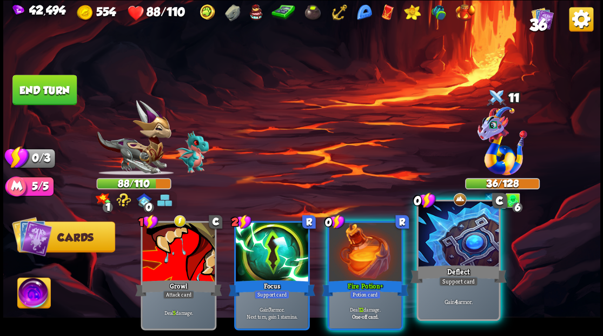
click at [469, 250] on div at bounding box center [458, 235] width 80 height 68
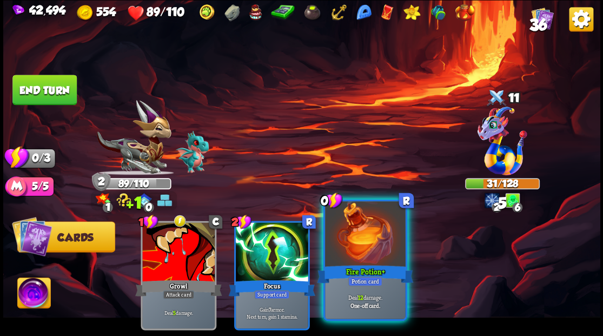
click at [373, 244] on div at bounding box center [365, 235] width 80 height 68
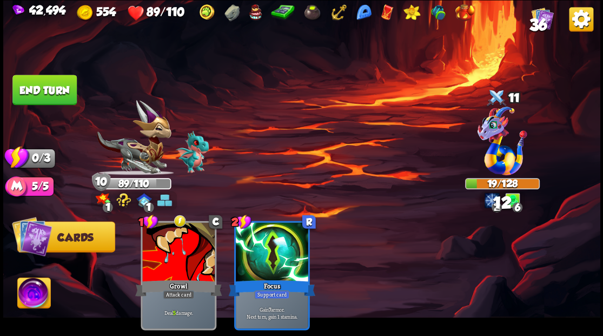
click at [58, 94] on button "End turn" at bounding box center [45, 89] width 66 height 31
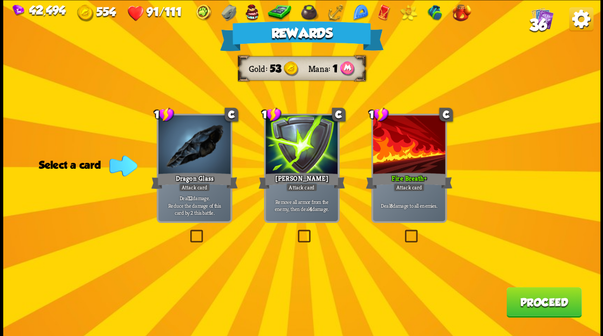
drag, startPoint x: 412, startPoint y: 234, endPoint x: 537, endPoint y: 262, distance: 127.5
click at [403, 231] on label at bounding box center [403, 231] width 0 height 0
click at [0, 0] on input "checkbox" at bounding box center [0, 0] width 0 height 0
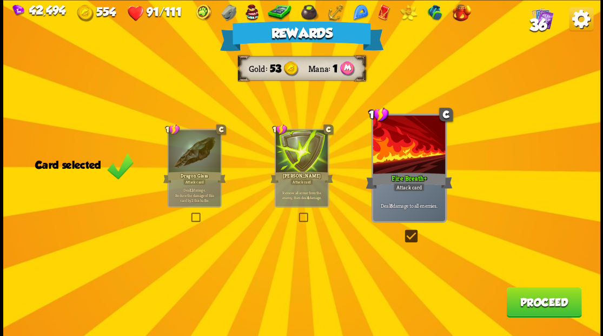
click at [554, 314] on button "Proceed" at bounding box center [544, 302] width 75 height 30
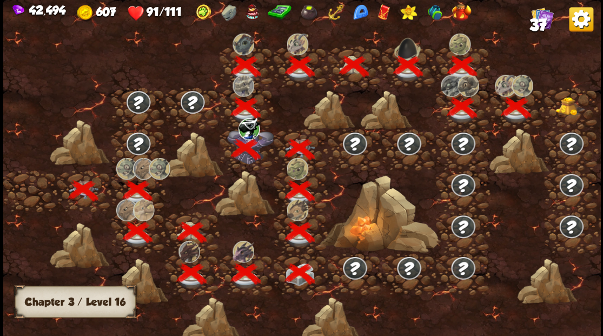
scroll to position [0, 165]
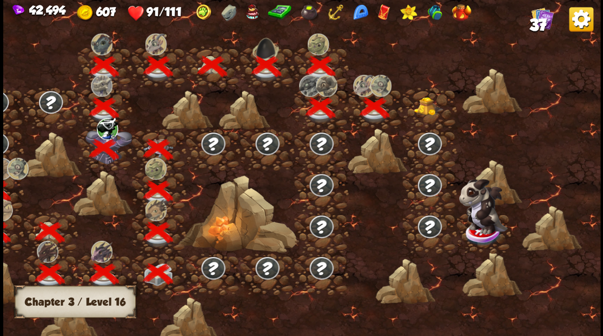
click at [425, 108] on img at bounding box center [429, 106] width 30 height 18
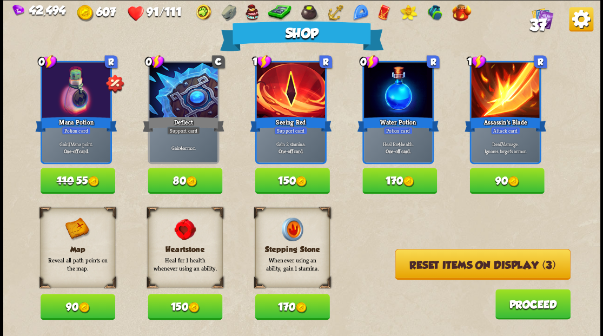
click at [443, 264] on button "Reset items on display (3)" at bounding box center [482, 264] width 175 height 31
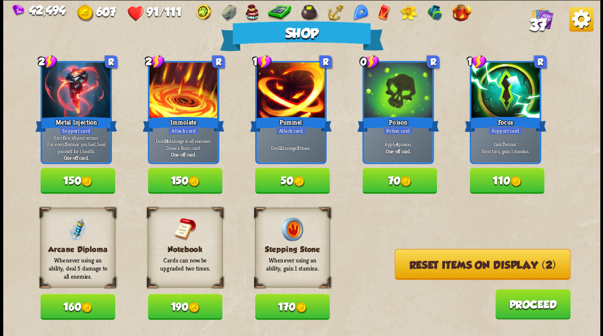
click at [437, 267] on button "Reset items on display (2)" at bounding box center [483, 264] width 176 height 31
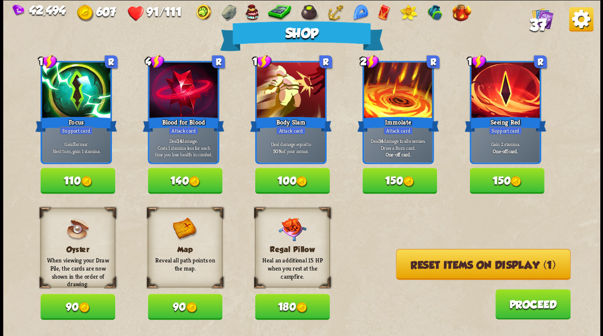
click at [290, 317] on button "180" at bounding box center [292, 307] width 75 height 26
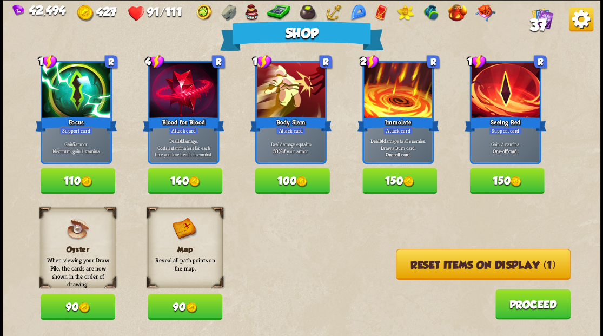
click at [470, 270] on button "Reset items on display (1)" at bounding box center [483, 264] width 175 height 31
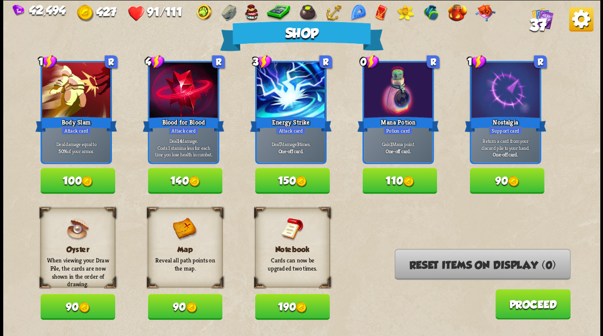
click at [548, 313] on button "Proceed" at bounding box center [532, 304] width 75 height 30
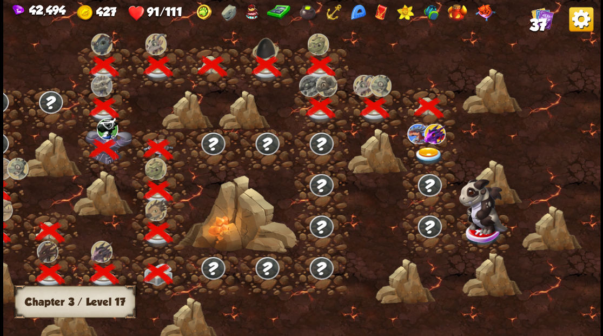
click at [424, 147] on img at bounding box center [429, 156] width 30 height 18
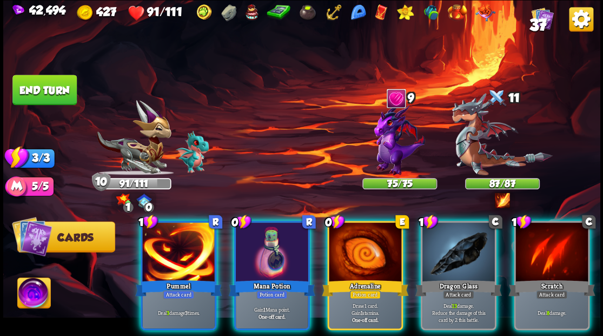
drag, startPoint x: 374, startPoint y: 239, endPoint x: 333, endPoint y: 231, distance: 41.9
click at [374, 239] on div at bounding box center [365, 252] width 73 height 61
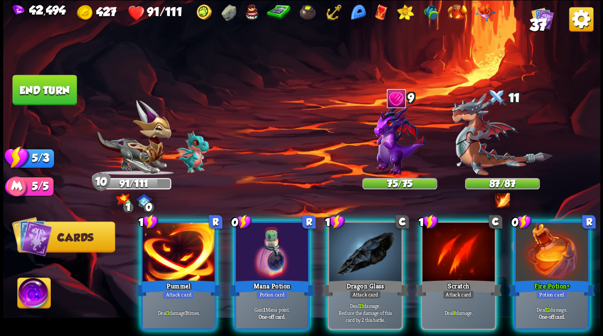
click at [25, 291] on img at bounding box center [33, 295] width 33 height 34
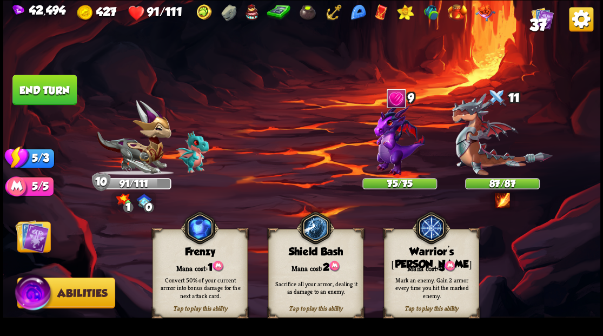
drag, startPoint x: 443, startPoint y: 268, endPoint x: 458, endPoint y: 208, distance: 62.0
click at [443, 266] on div "Tap to play this ability Warrior's [PERSON_NAME] cost: 3 Mark an enemy. Gain 2 …" at bounding box center [431, 273] width 95 height 89
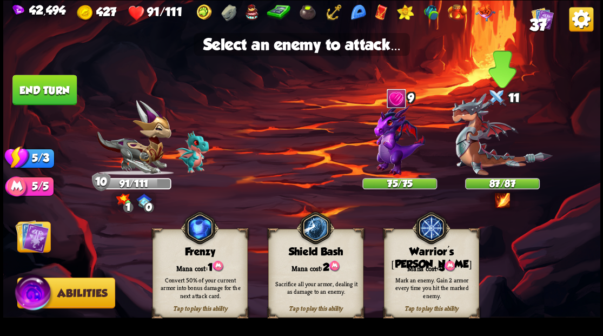
click at [475, 159] on img at bounding box center [502, 134] width 101 height 82
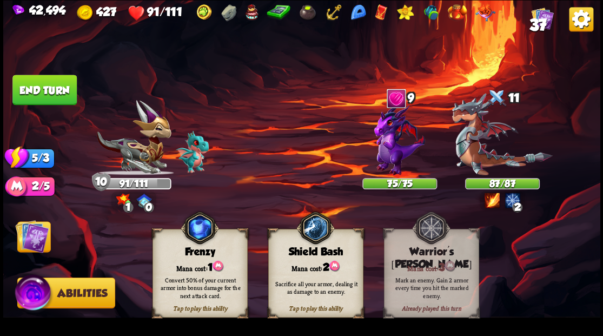
click at [40, 242] on img at bounding box center [32, 236] width 34 height 34
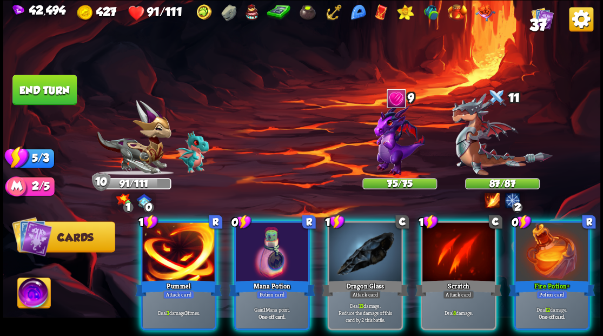
click at [264, 254] on div at bounding box center [272, 252] width 73 height 61
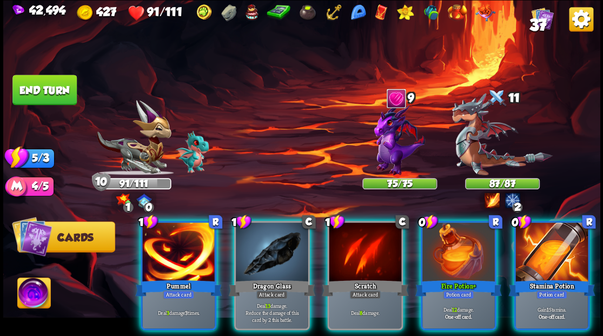
click at [547, 244] on div at bounding box center [552, 252] width 73 height 61
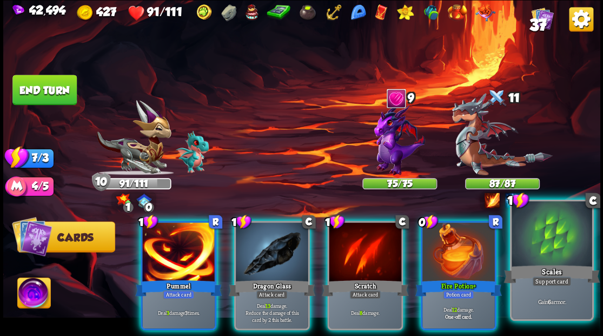
click at [540, 248] on div at bounding box center [552, 235] width 80 height 68
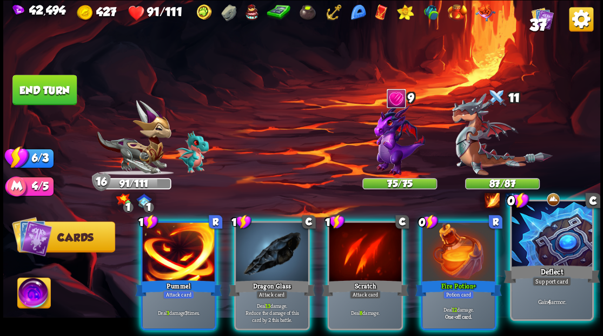
click at [541, 245] on div at bounding box center [552, 235] width 80 height 68
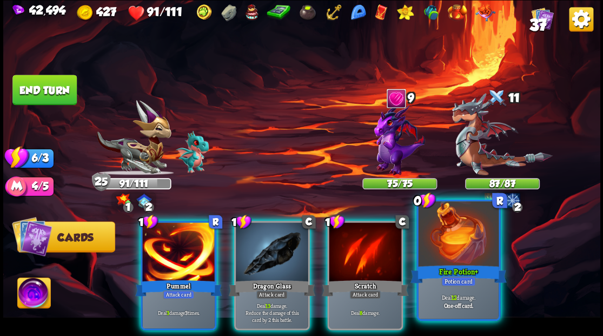
click at [463, 242] on div at bounding box center [458, 235] width 80 height 68
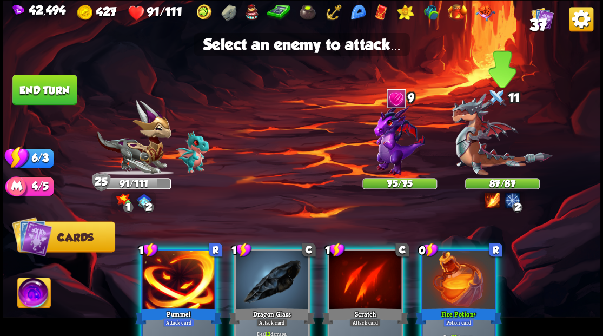
click at [488, 150] on img at bounding box center [502, 134] width 101 height 82
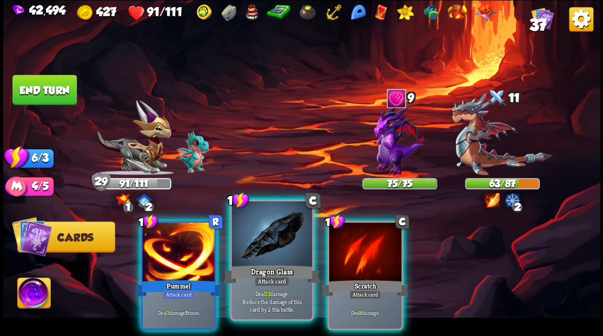
click at [274, 242] on div at bounding box center [272, 235] width 80 height 68
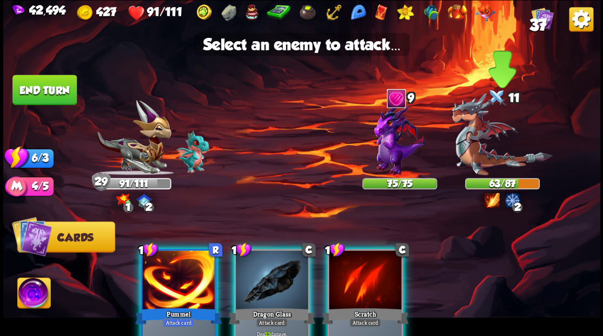
click at [476, 162] on img at bounding box center [502, 134] width 101 height 82
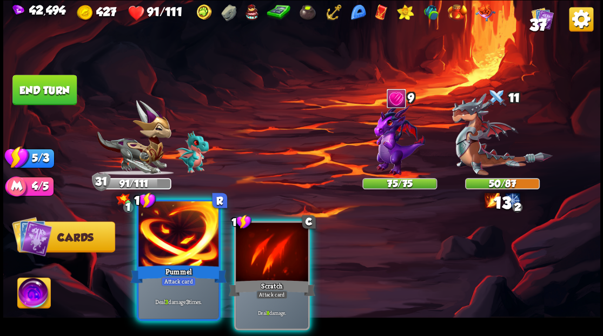
click at [187, 242] on div at bounding box center [179, 235] width 80 height 68
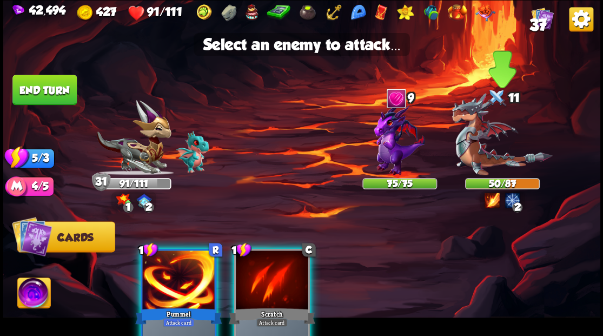
click at [485, 165] on img at bounding box center [502, 134] width 101 height 82
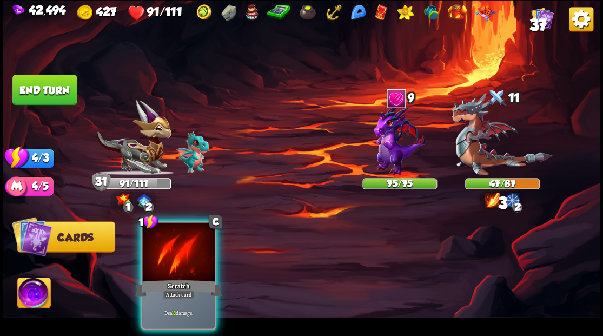
drag, startPoint x: 189, startPoint y: 241, endPoint x: 324, endPoint y: 222, distance: 135.6
click at [189, 241] on div at bounding box center [178, 252] width 73 height 61
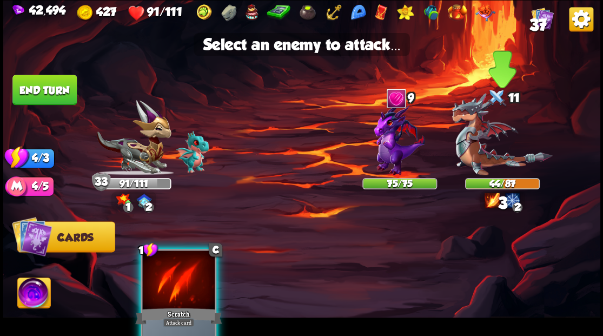
click at [504, 163] on img at bounding box center [502, 134] width 101 height 82
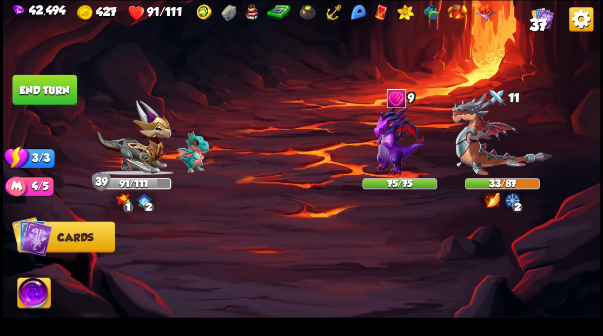
drag, startPoint x: 68, startPoint y: 95, endPoint x: 208, endPoint y: 176, distance: 162.0
click at [70, 97] on button "End turn" at bounding box center [44, 90] width 64 height 30
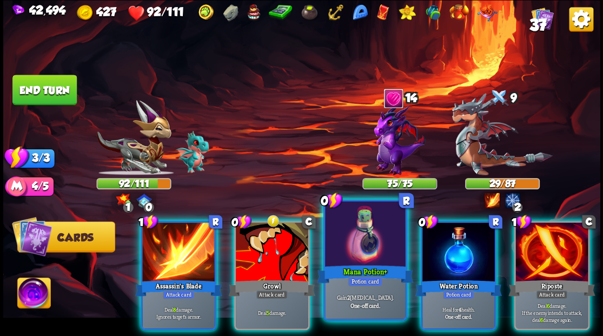
click at [350, 259] on div at bounding box center [365, 235] width 80 height 68
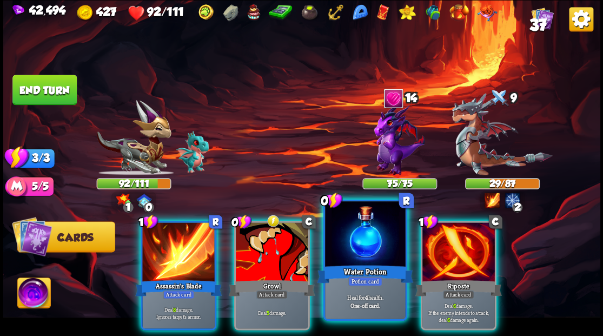
click at [349, 259] on div at bounding box center [365, 235] width 80 height 68
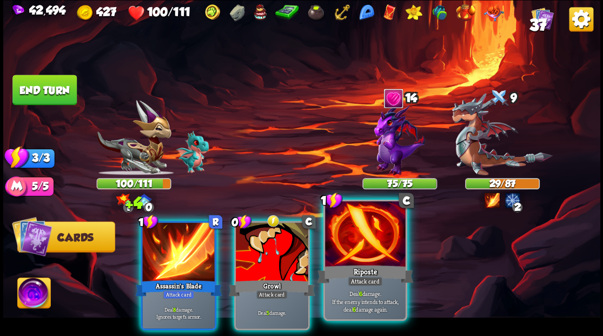
click at [352, 242] on div at bounding box center [365, 235] width 80 height 68
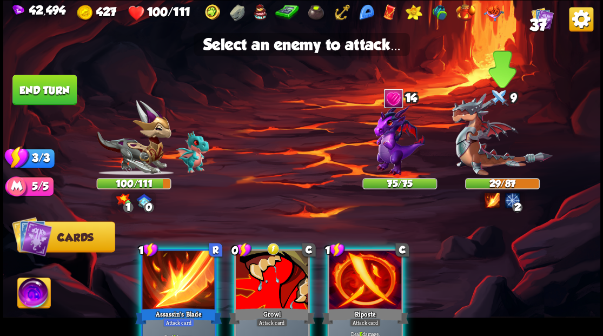
click at [481, 150] on img at bounding box center [502, 134] width 101 height 82
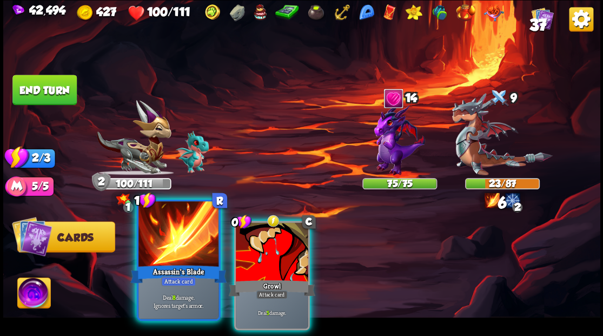
click at [180, 245] on div at bounding box center [179, 235] width 80 height 68
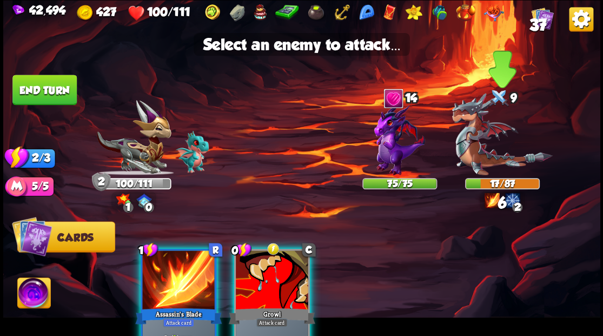
click at [472, 152] on img at bounding box center [502, 134] width 101 height 82
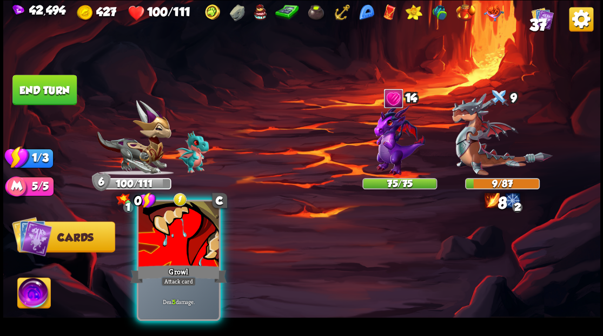
click at [177, 240] on div at bounding box center [179, 235] width 80 height 68
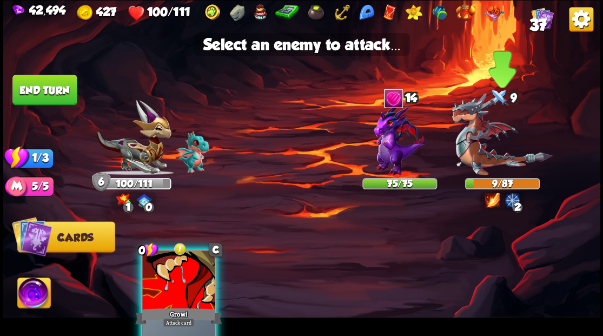
click at [472, 150] on img at bounding box center [502, 134] width 101 height 82
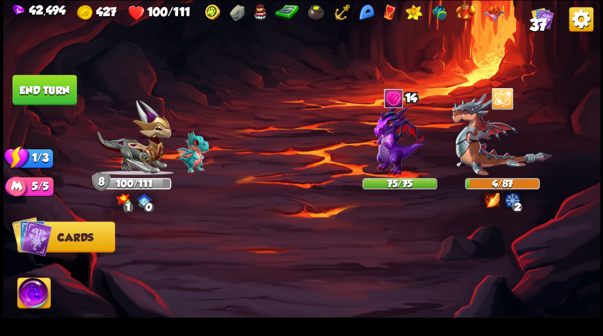
click at [62, 92] on button "End turn" at bounding box center [44, 90] width 64 height 30
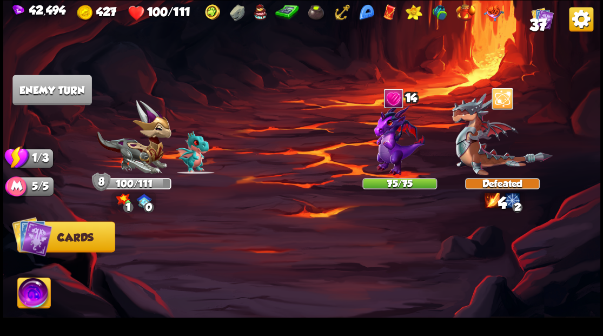
click at [396, 147] on img at bounding box center [399, 139] width 51 height 72
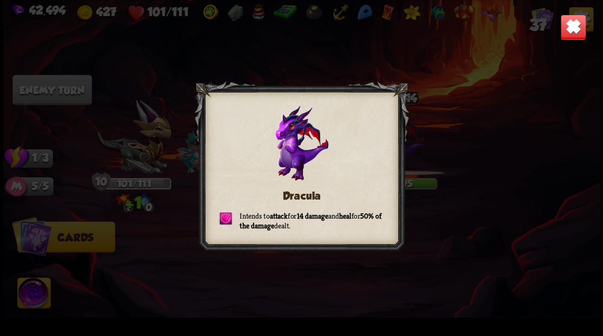
drag, startPoint x: 569, startPoint y: 24, endPoint x: 495, endPoint y: 76, distance: 91.0
click at [570, 24] on img at bounding box center [573, 27] width 26 height 26
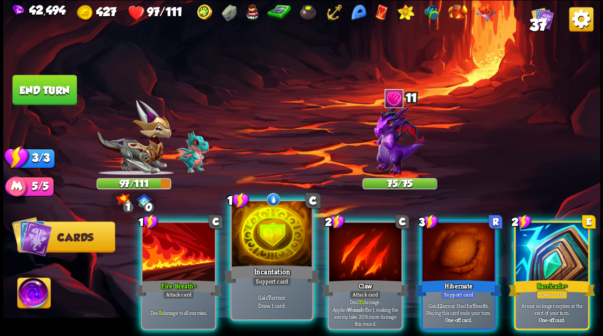
click at [255, 231] on div at bounding box center [272, 235] width 80 height 68
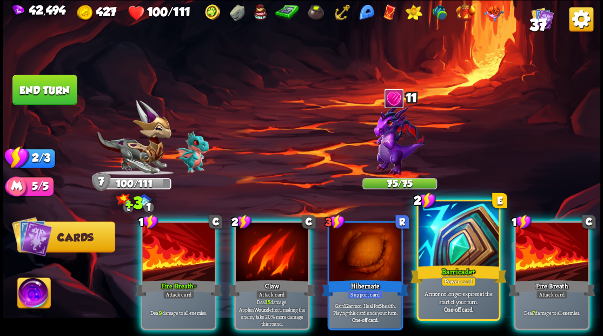
click at [461, 260] on div at bounding box center [458, 235] width 80 height 68
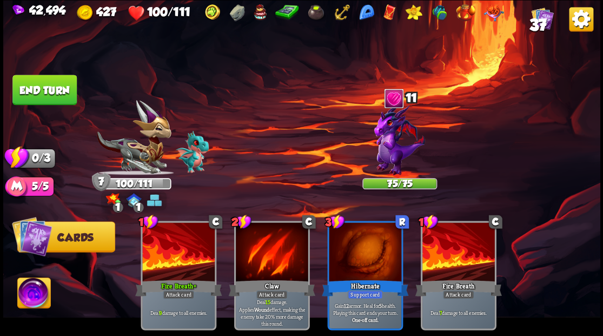
click at [61, 92] on button "End turn" at bounding box center [44, 90] width 64 height 30
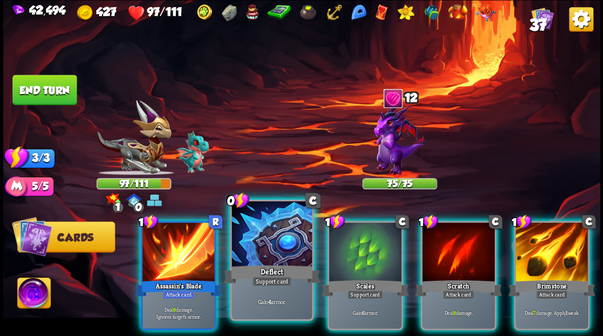
click at [265, 236] on div at bounding box center [272, 235] width 80 height 68
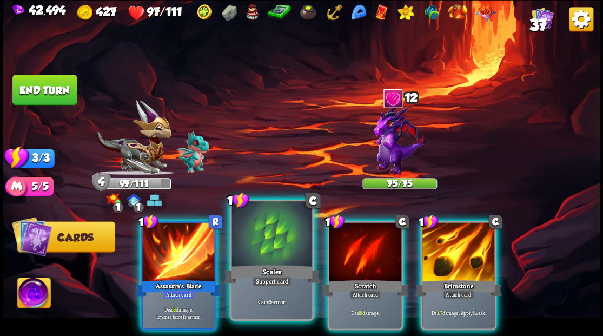
click at [257, 235] on div at bounding box center [272, 235] width 80 height 68
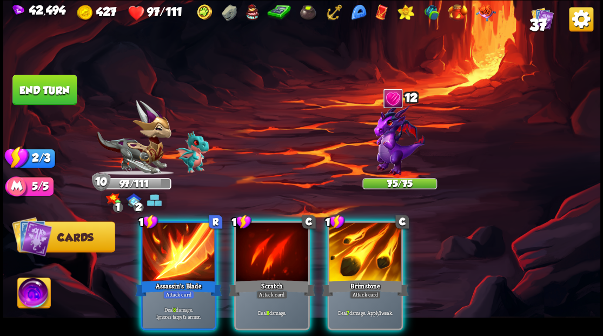
click at [350, 255] on div at bounding box center [365, 252] width 73 height 61
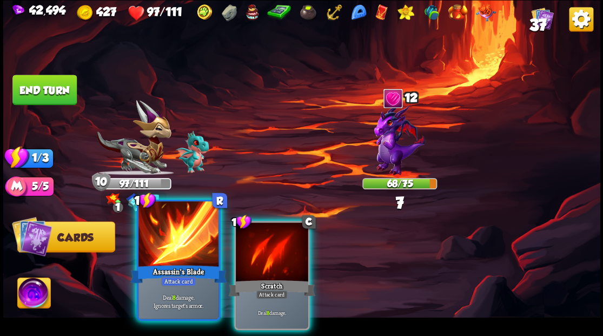
click at [190, 258] on div at bounding box center [179, 235] width 80 height 68
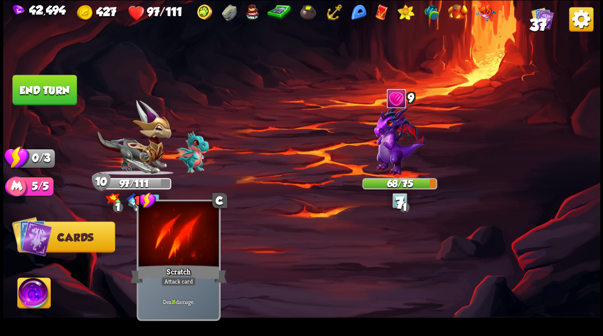
click at [191, 258] on div at bounding box center [179, 235] width 80 height 68
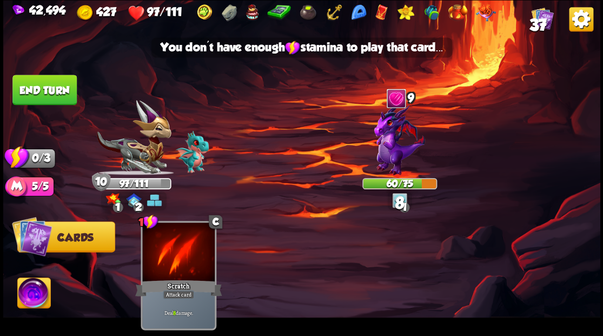
drag, startPoint x: 29, startPoint y: 87, endPoint x: 113, endPoint y: 110, distance: 86.5
click at [37, 89] on button "End turn" at bounding box center [44, 90] width 65 height 31
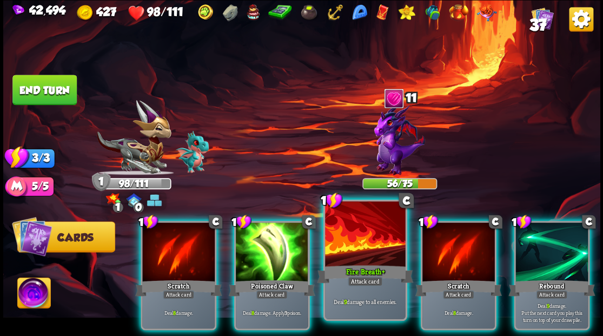
click at [359, 239] on div at bounding box center [365, 235] width 80 height 68
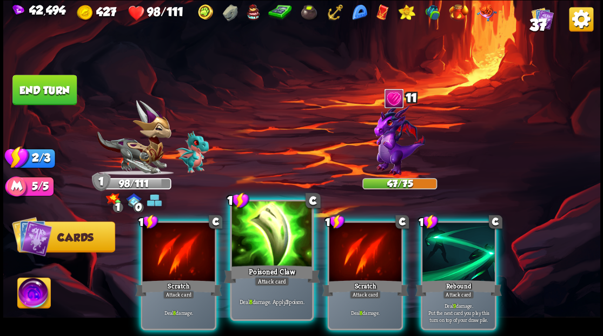
click at [245, 269] on div "Poisoned Claw" at bounding box center [272, 274] width 96 height 22
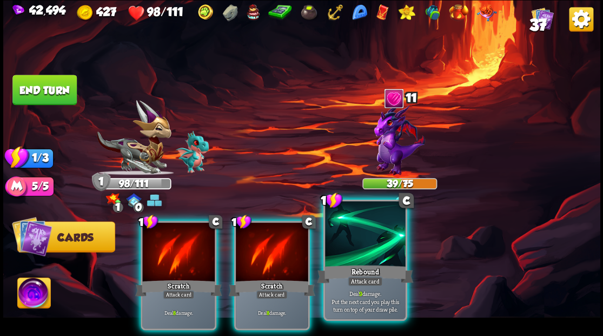
click at [352, 262] on div "1 C Rebound Attack card Deal 9 damage. Put the next card you play this turn on …" at bounding box center [365, 259] width 84 height 121
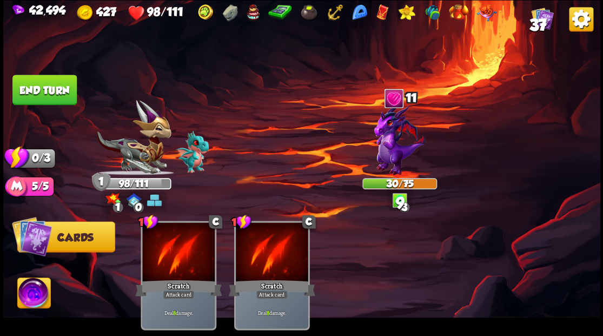
click at [57, 92] on button "End turn" at bounding box center [44, 90] width 65 height 30
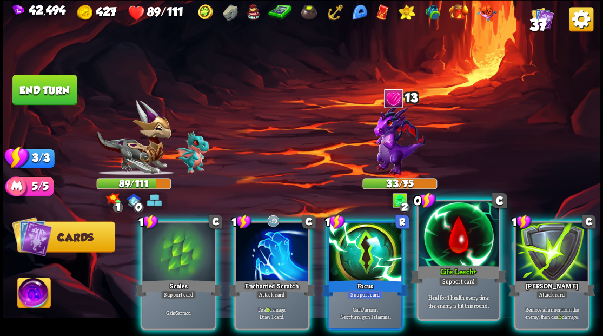
click at [439, 253] on div at bounding box center [458, 235] width 80 height 68
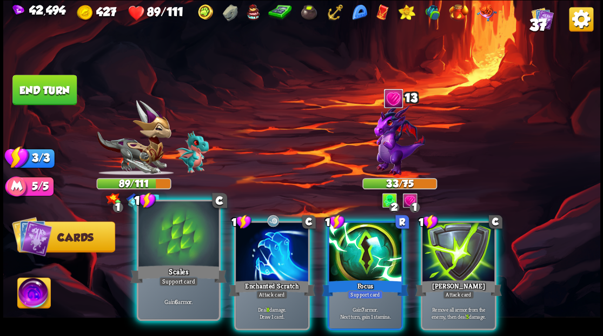
click at [169, 246] on div at bounding box center [179, 235] width 80 height 68
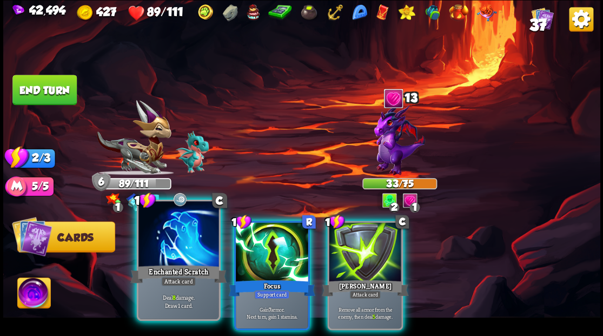
click at [169, 246] on div at bounding box center [179, 235] width 80 height 68
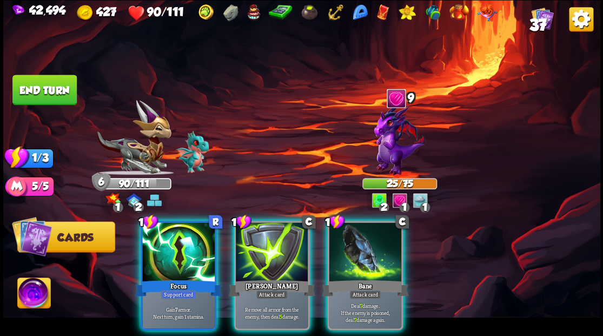
click at [355, 238] on div at bounding box center [365, 252] width 73 height 61
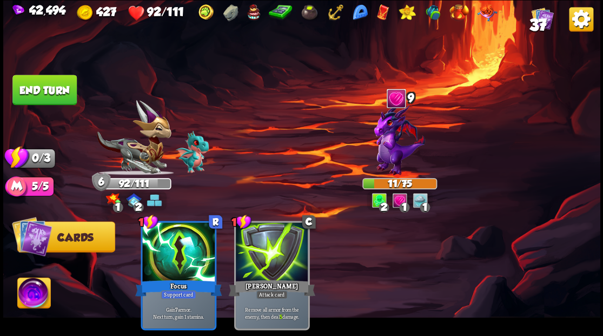
click at [52, 90] on button "End turn" at bounding box center [44, 90] width 65 height 31
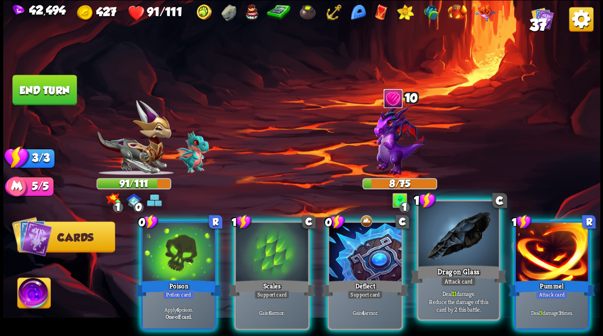
click at [475, 250] on div at bounding box center [458, 235] width 80 height 68
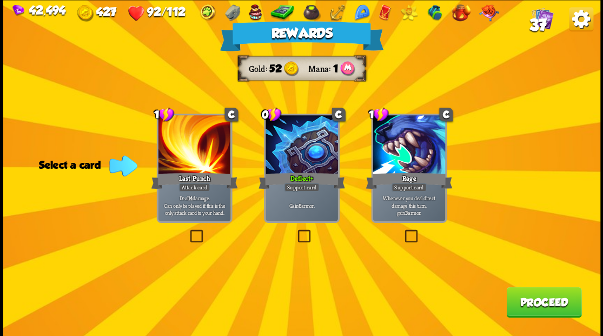
click at [532, 305] on button "Proceed" at bounding box center [544, 302] width 75 height 30
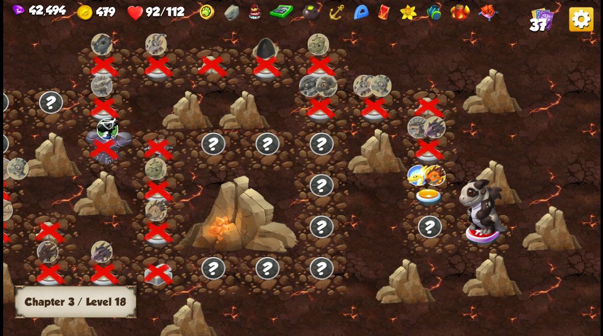
click at [422, 190] on img at bounding box center [429, 197] width 30 height 18
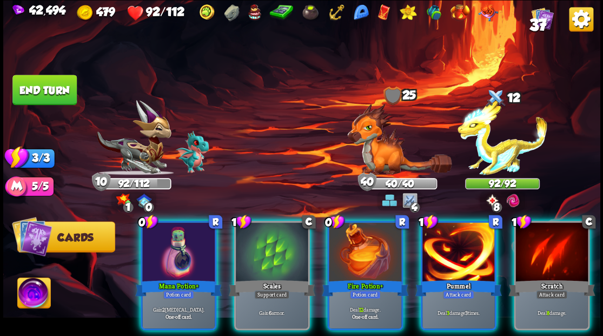
click at [22, 302] on img at bounding box center [33, 295] width 33 height 34
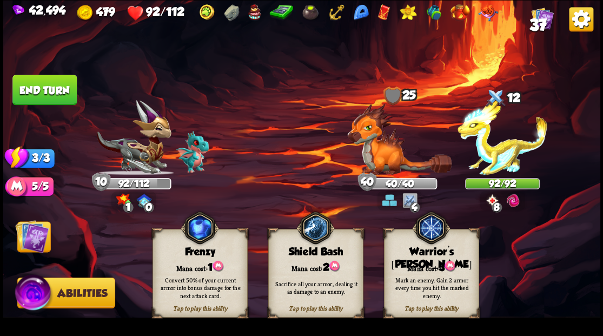
click at [417, 266] on div "Tap to play this ability Warrior's [PERSON_NAME] cost: 3 Mark an enemy. Gain 2 …" at bounding box center [431, 273] width 95 height 89
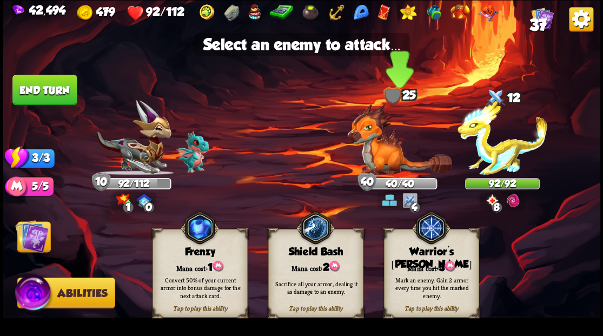
click at [384, 152] on img at bounding box center [399, 138] width 104 height 71
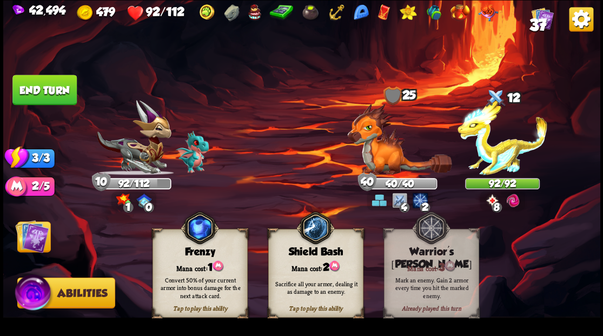
click at [35, 233] on img at bounding box center [32, 236] width 34 height 34
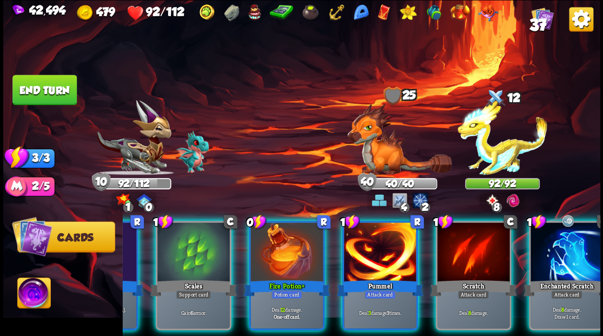
scroll to position [0, 211]
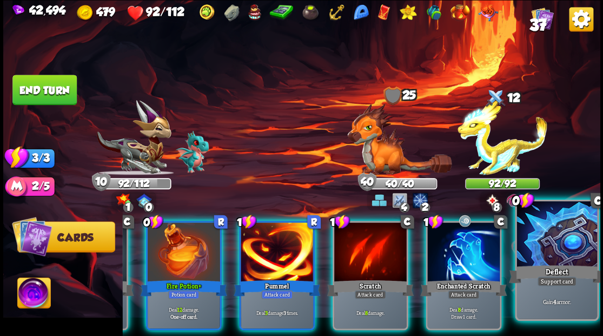
click at [558, 260] on div at bounding box center [557, 235] width 80 height 68
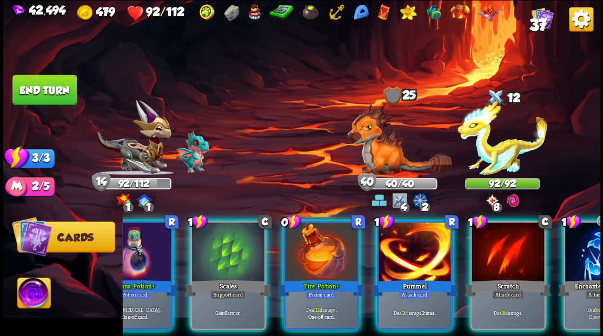
scroll to position [0, 0]
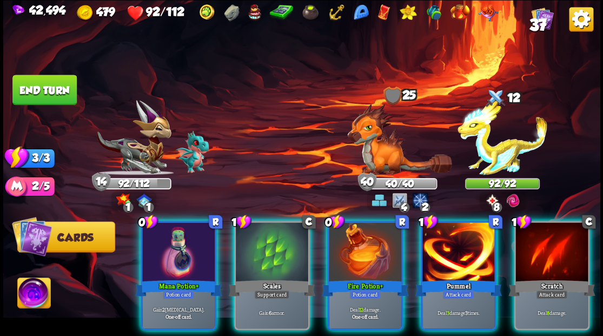
click at [162, 255] on div at bounding box center [178, 252] width 73 height 61
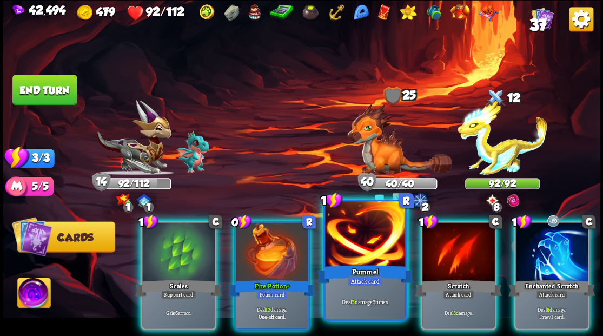
click at [347, 239] on div at bounding box center [365, 235] width 80 height 68
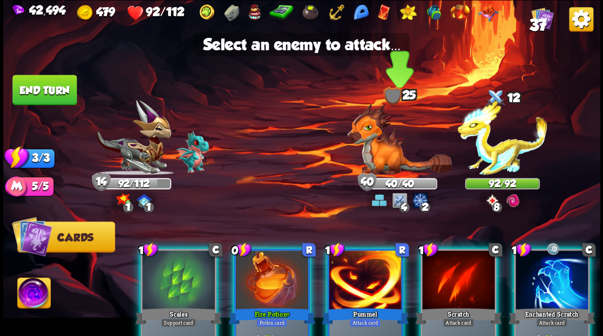
click at [375, 168] on img at bounding box center [399, 138] width 104 height 71
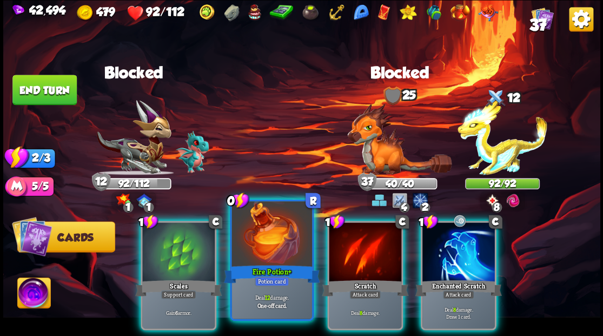
click at [263, 236] on div at bounding box center [272, 235] width 80 height 68
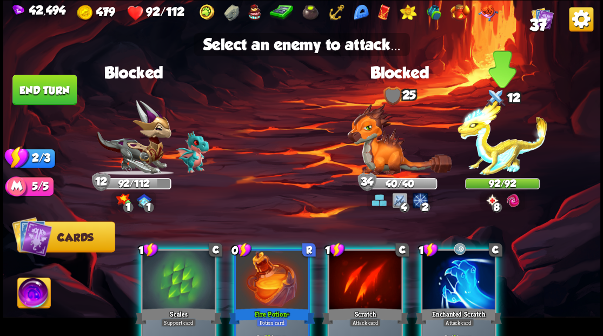
click at [492, 160] on img at bounding box center [503, 137] width 90 height 75
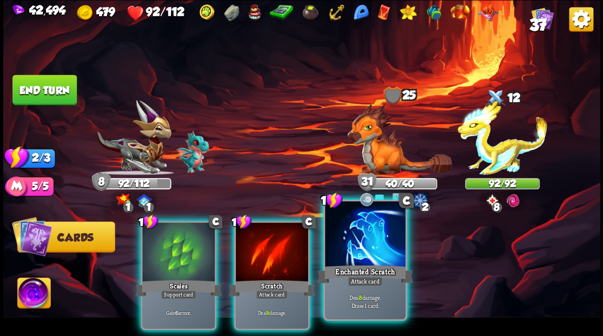
drag, startPoint x: 354, startPoint y: 234, endPoint x: 362, endPoint y: 235, distance: 7.1
click at [354, 234] on div at bounding box center [365, 235] width 80 height 68
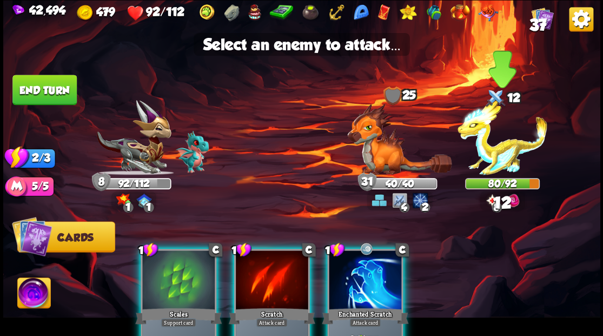
click at [491, 161] on img at bounding box center [503, 137] width 90 height 75
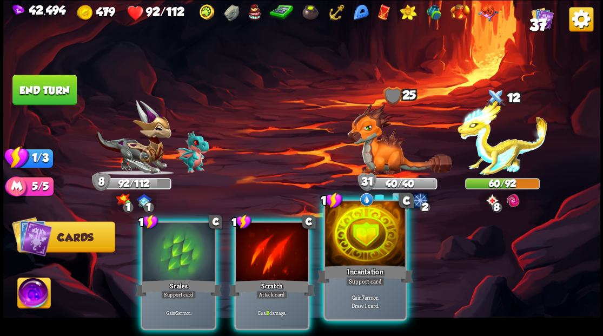
click at [355, 259] on div at bounding box center [365, 235] width 80 height 68
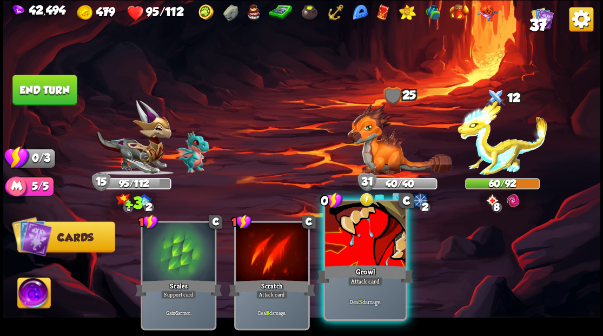
click at [352, 254] on div at bounding box center [365, 235] width 80 height 68
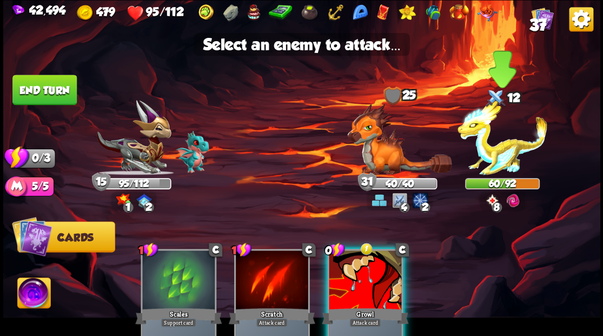
click at [494, 151] on img at bounding box center [503, 137] width 90 height 75
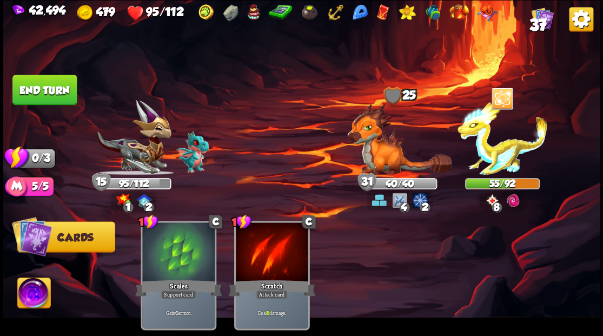
click at [48, 86] on button "End turn" at bounding box center [44, 90] width 65 height 31
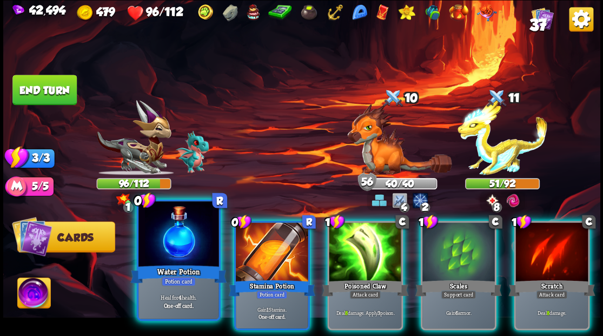
click at [175, 221] on div at bounding box center [179, 235] width 80 height 68
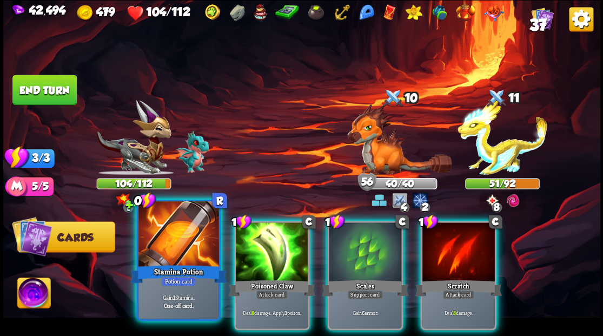
click at [168, 219] on div at bounding box center [179, 235] width 80 height 68
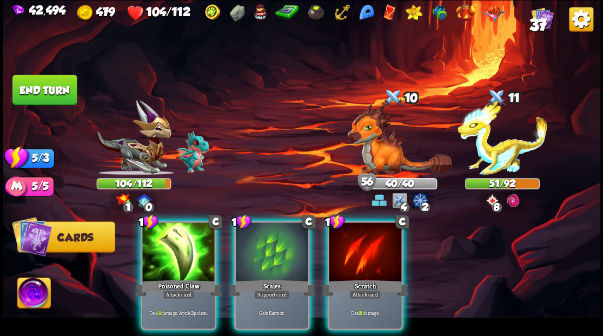
click at [246, 241] on div at bounding box center [272, 252] width 73 height 61
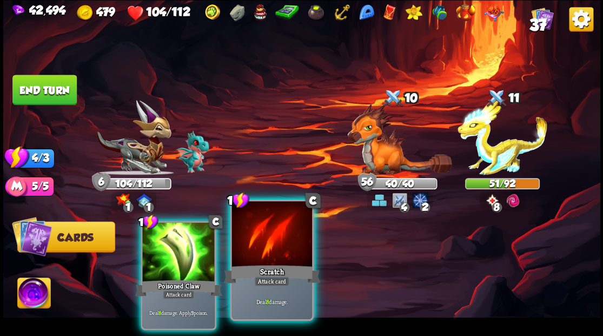
drag, startPoint x: 178, startPoint y: 236, endPoint x: 262, endPoint y: 221, distance: 85.8
click at [189, 235] on div at bounding box center [178, 252] width 73 height 61
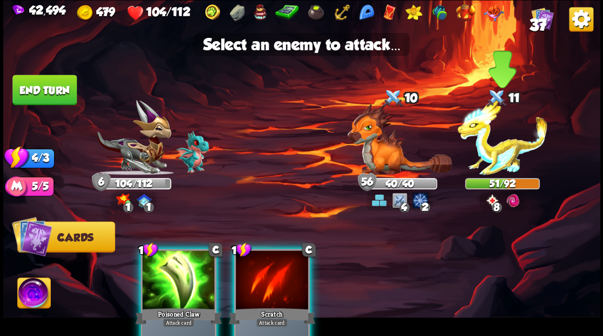
click at [504, 159] on img at bounding box center [503, 137] width 90 height 75
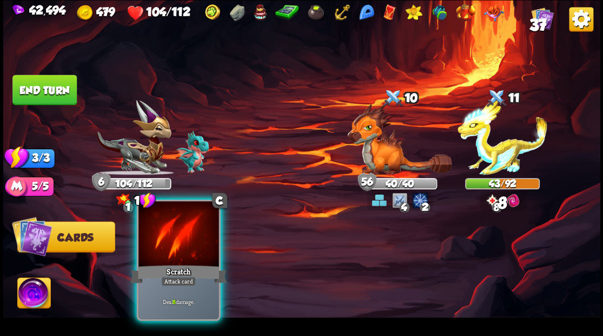
click at [176, 241] on div at bounding box center [179, 235] width 80 height 68
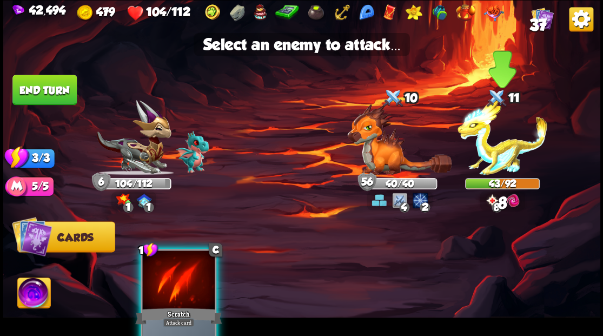
click at [496, 160] on img at bounding box center [503, 137] width 90 height 75
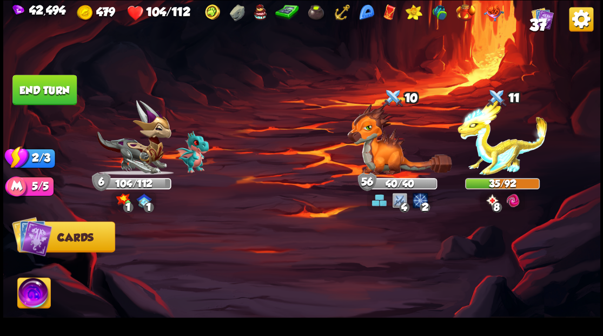
click at [60, 94] on button "End turn" at bounding box center [44, 90] width 64 height 30
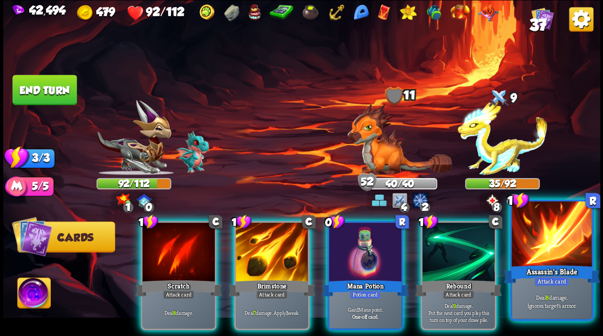
click at [538, 245] on div at bounding box center [552, 235] width 80 height 68
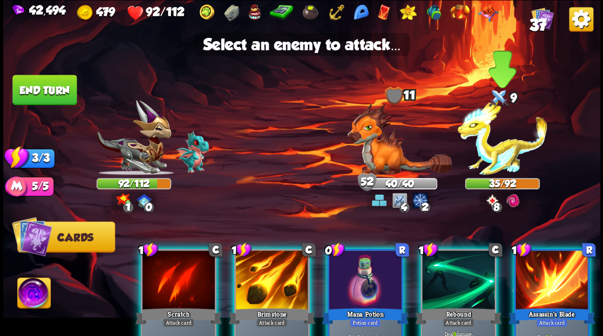
click at [498, 151] on img at bounding box center [503, 137] width 90 height 75
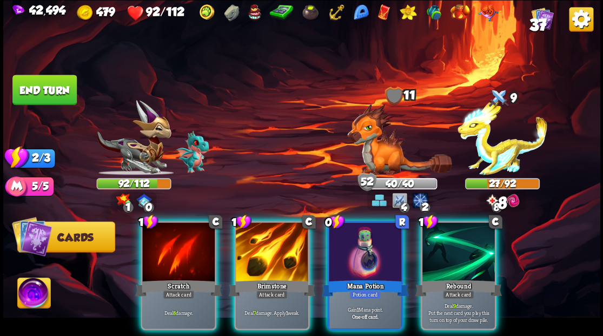
click at [370, 236] on div at bounding box center [365, 252] width 73 height 61
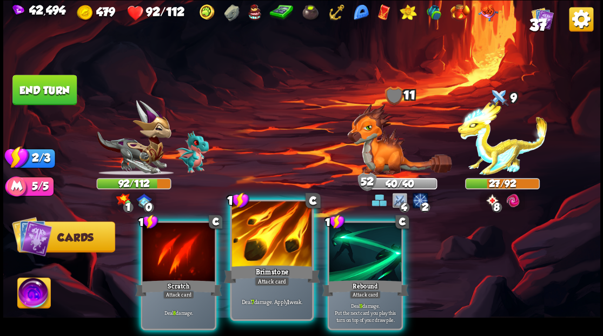
click at [281, 235] on div at bounding box center [272, 235] width 80 height 68
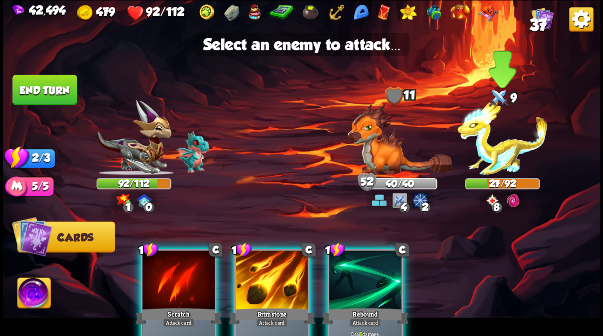
click at [483, 161] on img at bounding box center [503, 137] width 90 height 75
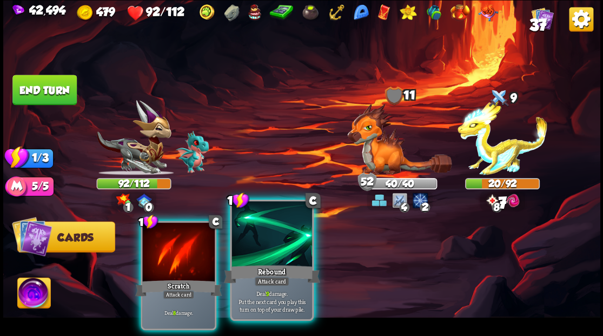
click at [284, 241] on div at bounding box center [272, 235] width 80 height 68
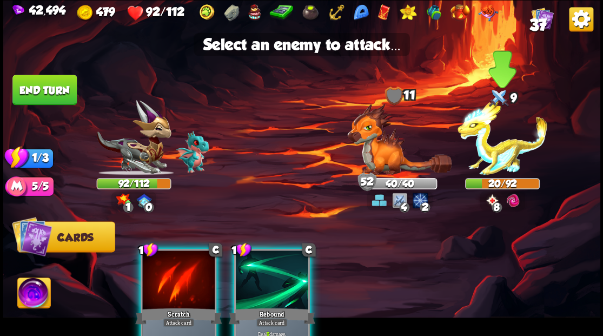
click at [491, 147] on img at bounding box center [503, 137] width 90 height 75
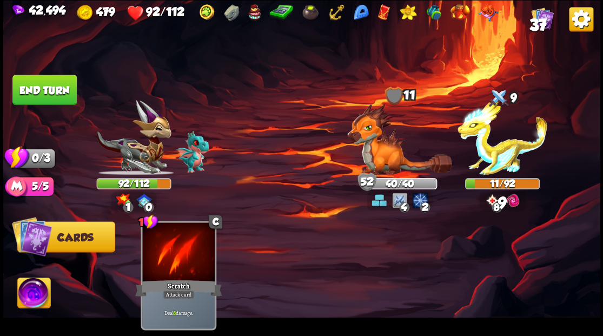
drag, startPoint x: 44, startPoint y: 80, endPoint x: 84, endPoint y: 100, distance: 44.0
click at [45, 82] on button "End turn" at bounding box center [45, 89] width 66 height 31
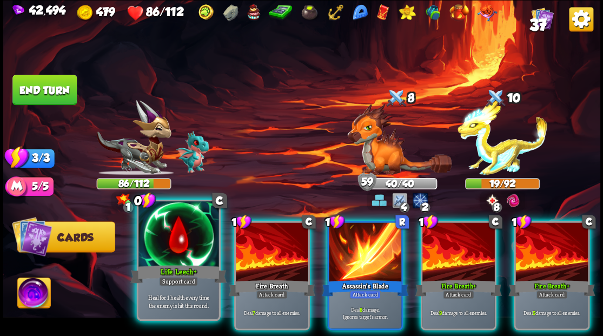
click at [185, 254] on div at bounding box center [179, 235] width 80 height 68
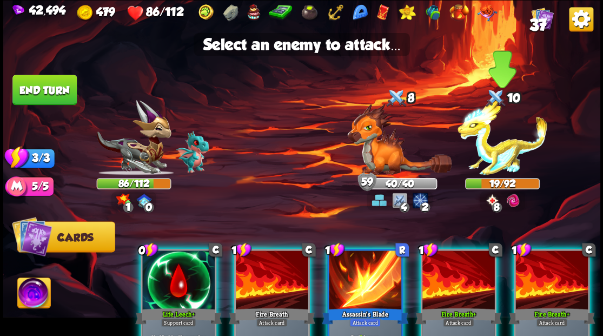
click at [504, 157] on img at bounding box center [503, 137] width 90 height 75
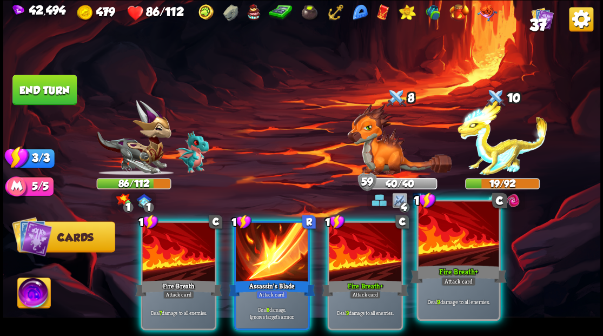
click at [466, 236] on div at bounding box center [458, 235] width 80 height 68
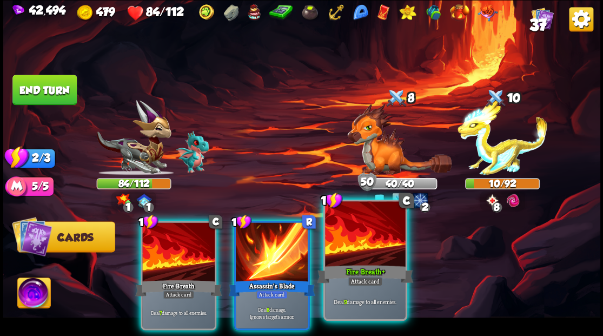
click at [370, 239] on div at bounding box center [365, 235] width 80 height 68
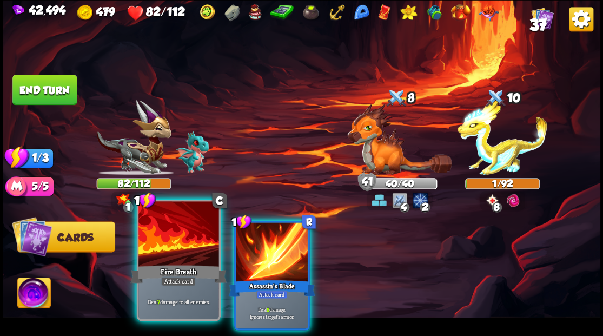
click at [156, 233] on div at bounding box center [179, 235] width 80 height 68
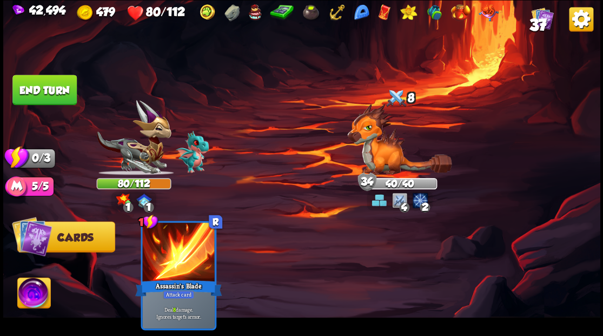
click at [63, 90] on button "End turn" at bounding box center [44, 90] width 64 height 30
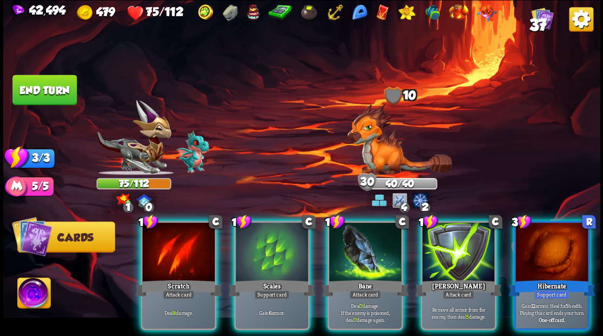
click at [277, 260] on div at bounding box center [272, 252] width 73 height 61
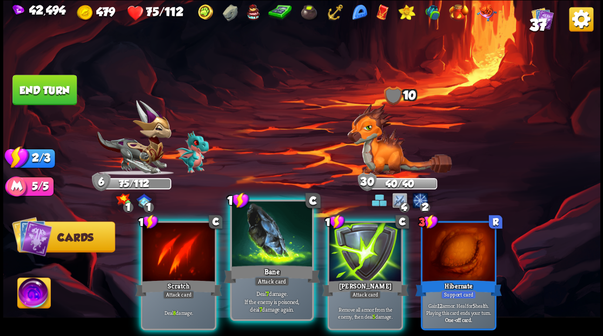
click at [267, 261] on div at bounding box center [272, 235] width 80 height 68
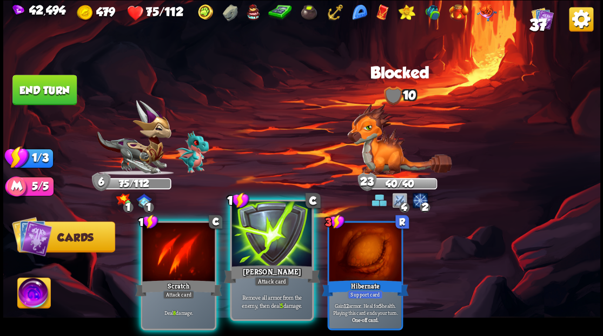
click at [266, 262] on div at bounding box center [272, 235] width 80 height 68
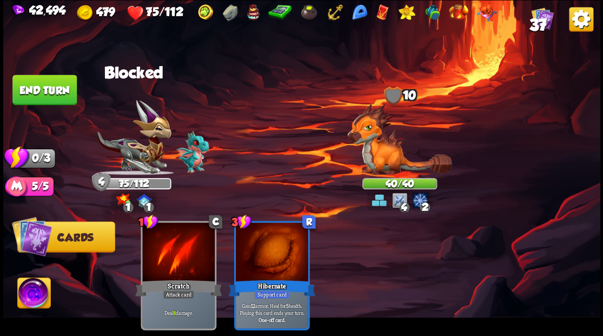
click at [40, 97] on button "End turn" at bounding box center [44, 89] width 66 height 31
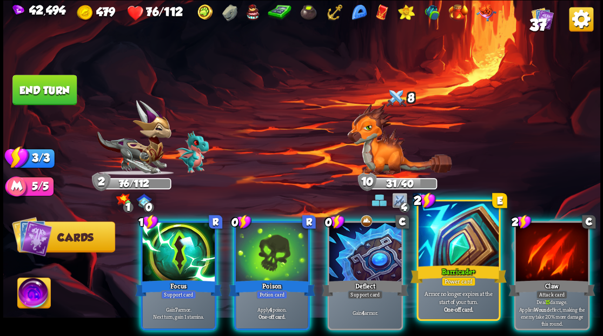
click at [451, 234] on div at bounding box center [458, 235] width 80 height 68
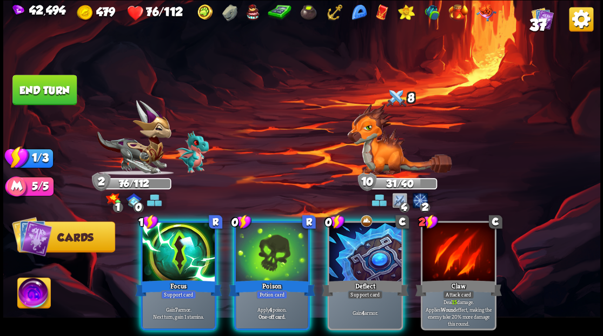
click at [372, 233] on div at bounding box center [365, 252] width 73 height 61
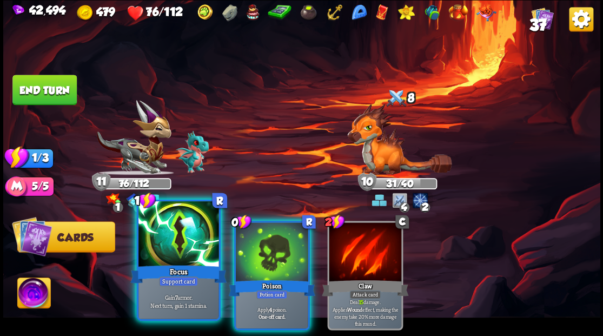
click at [182, 244] on div at bounding box center [179, 235] width 80 height 68
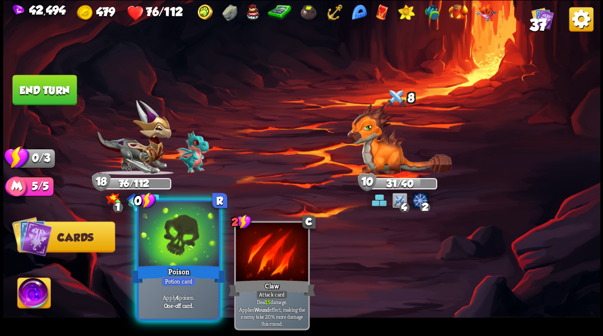
click at [182, 246] on div at bounding box center [179, 235] width 80 height 68
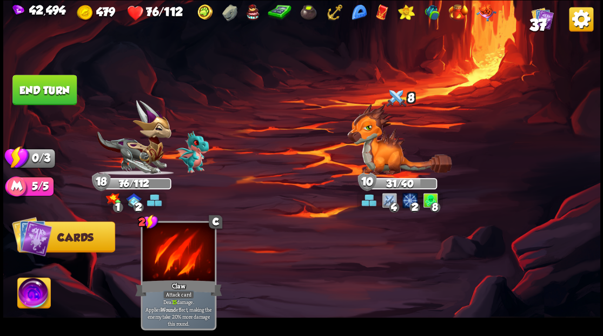
click at [41, 96] on button "End turn" at bounding box center [44, 90] width 64 height 30
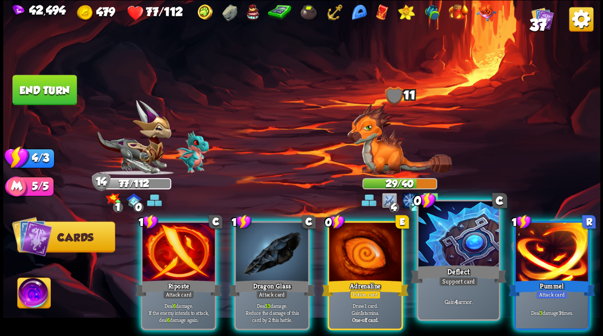
drag, startPoint x: 371, startPoint y: 246, endPoint x: 382, endPoint y: 249, distance: 11.3
click at [371, 246] on div at bounding box center [365, 252] width 73 height 61
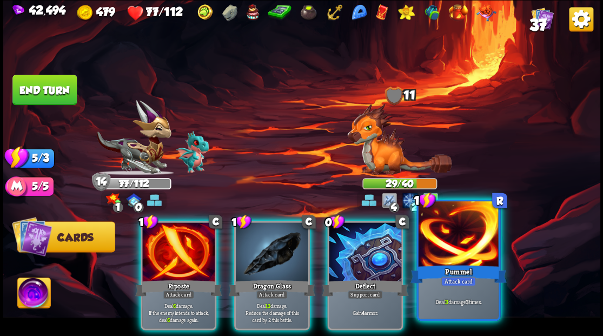
click at [383, 252] on div at bounding box center [365, 252] width 73 height 61
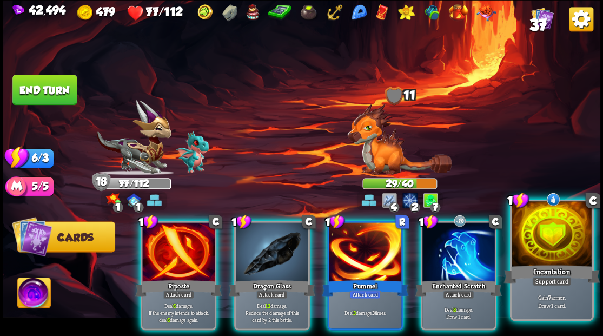
click at [547, 232] on div at bounding box center [552, 235] width 80 height 68
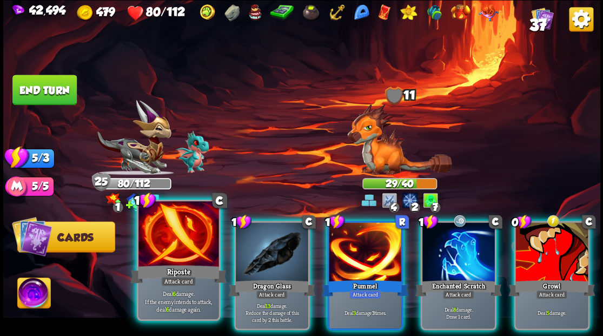
click at [178, 244] on div at bounding box center [179, 235] width 80 height 68
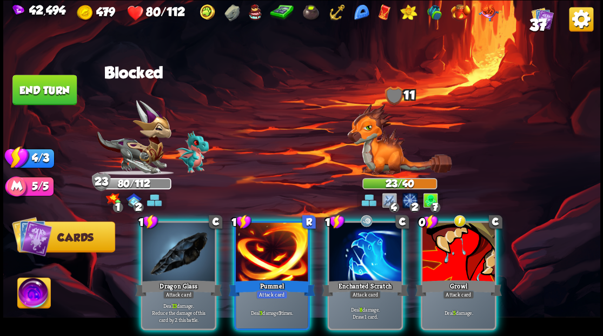
click at [285, 251] on div at bounding box center [272, 252] width 73 height 61
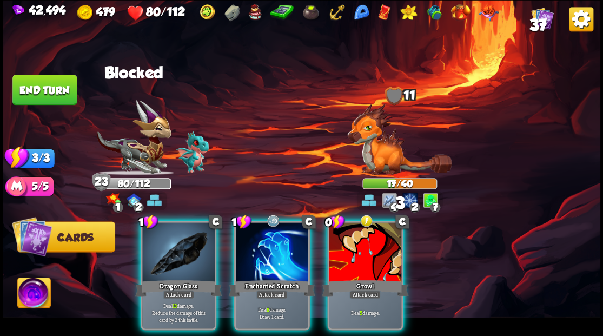
click at [284, 251] on div at bounding box center [272, 252] width 73 height 61
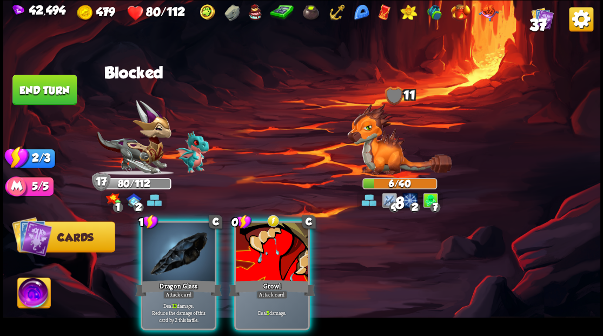
click at [188, 255] on div at bounding box center [178, 252] width 73 height 61
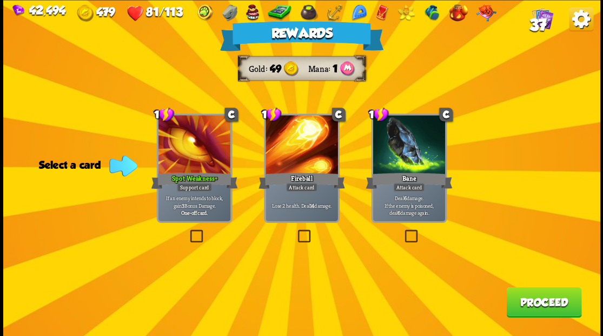
drag, startPoint x: 550, startPoint y: 304, endPoint x: 550, endPoint y: 297, distance: 7.0
click at [550, 297] on button "Proceed" at bounding box center [544, 302] width 75 height 30
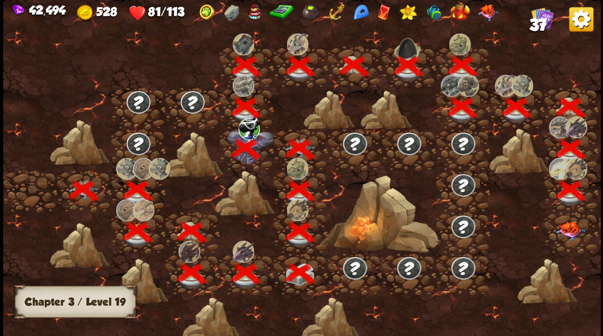
scroll to position [0, 165]
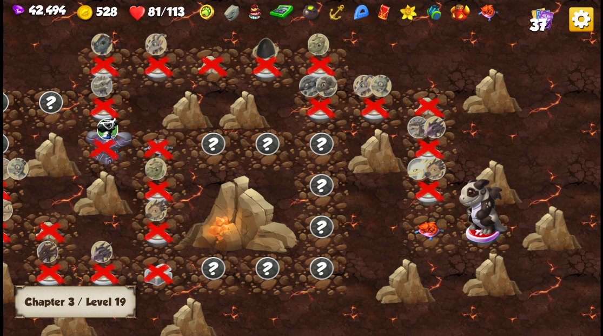
click at [426, 225] on img at bounding box center [429, 230] width 30 height 19
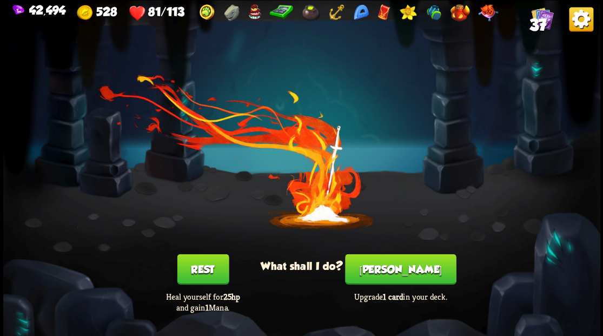
click at [402, 272] on button "[PERSON_NAME]" at bounding box center [400, 269] width 111 height 30
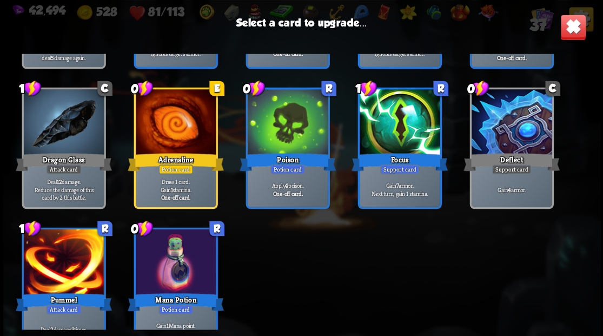
scroll to position [665, 0]
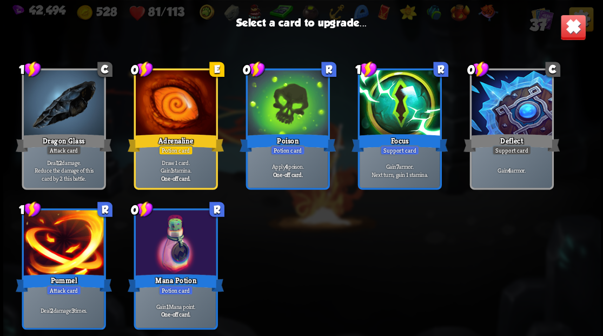
click at [573, 28] on img at bounding box center [573, 27] width 26 height 26
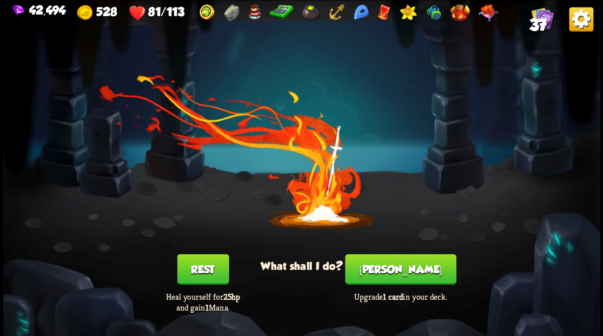
drag, startPoint x: 197, startPoint y: 271, endPoint x: 197, endPoint y: 262, distance: 9.2
click at [197, 270] on button "Rest" at bounding box center [203, 269] width 52 height 30
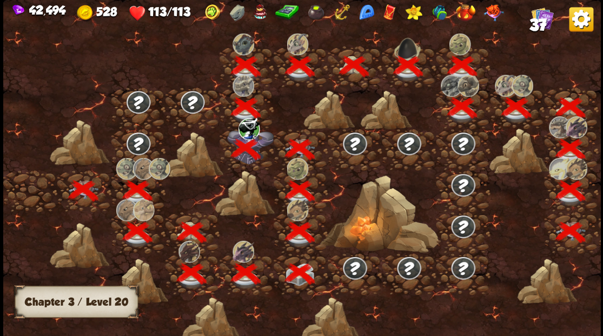
scroll to position [0, 165]
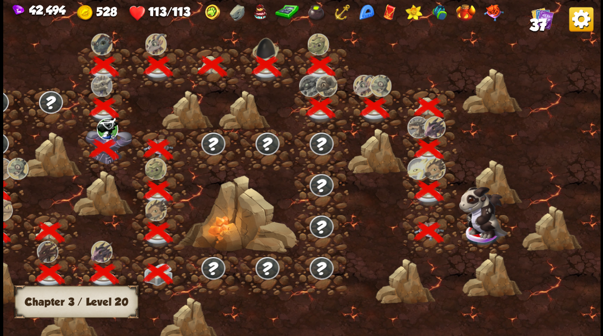
click at [484, 223] on img at bounding box center [483, 212] width 49 height 52
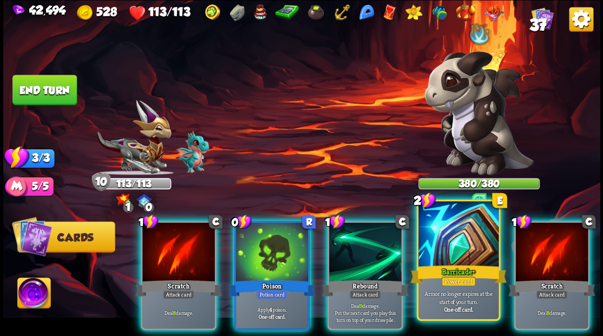
click at [456, 241] on div at bounding box center [458, 235] width 80 height 68
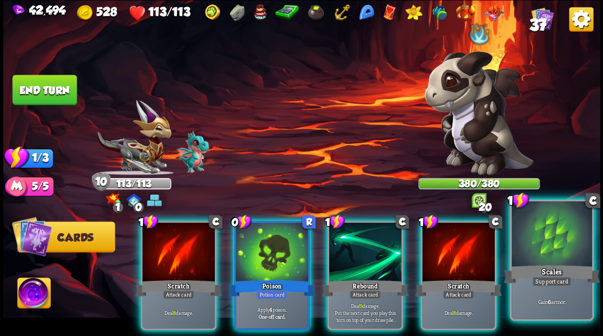
click at [533, 258] on div at bounding box center [552, 235] width 80 height 68
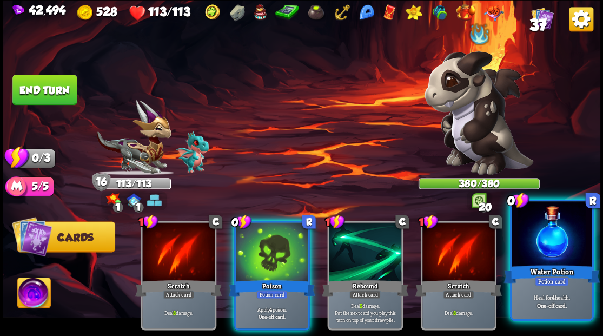
click at [534, 244] on div at bounding box center [552, 235] width 80 height 68
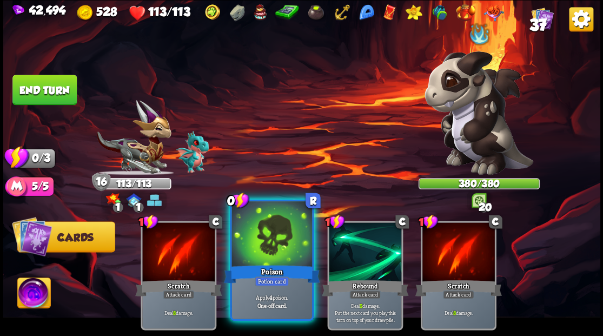
click at [269, 242] on div at bounding box center [272, 235] width 80 height 68
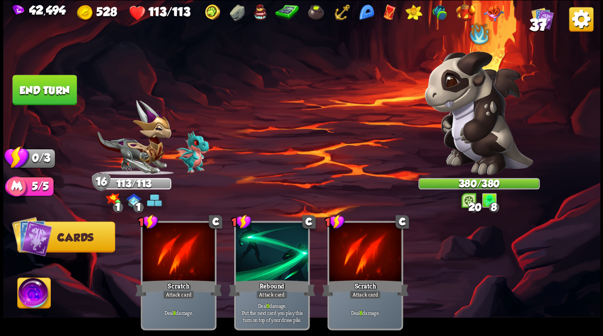
click at [60, 92] on button "End turn" at bounding box center [44, 90] width 64 height 30
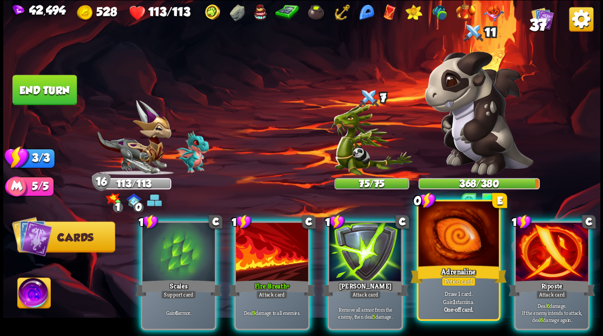
click at [456, 255] on div at bounding box center [458, 235] width 80 height 68
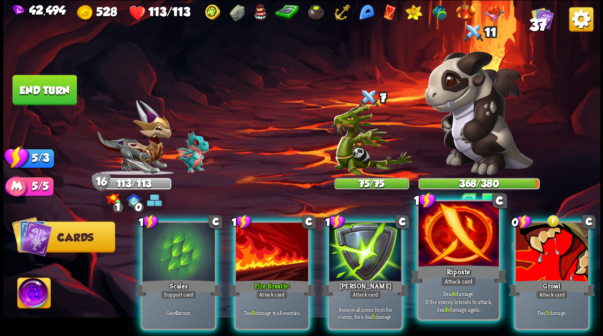
drag, startPoint x: 462, startPoint y: 251, endPoint x: 461, endPoint y: 233, distance: 17.9
click at [462, 250] on div at bounding box center [458, 235] width 80 height 68
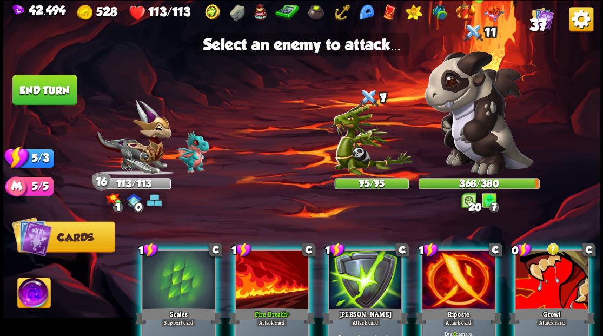
click at [470, 132] on img at bounding box center [479, 113] width 109 height 124
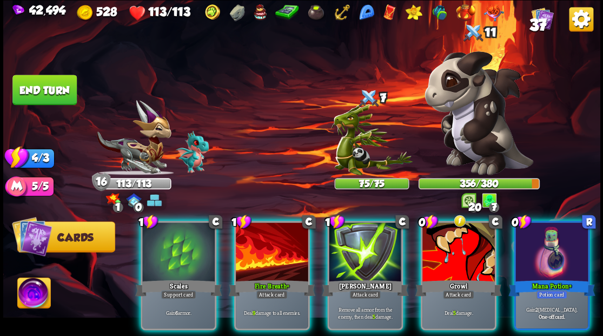
click at [31, 300] on img at bounding box center [33, 295] width 33 height 34
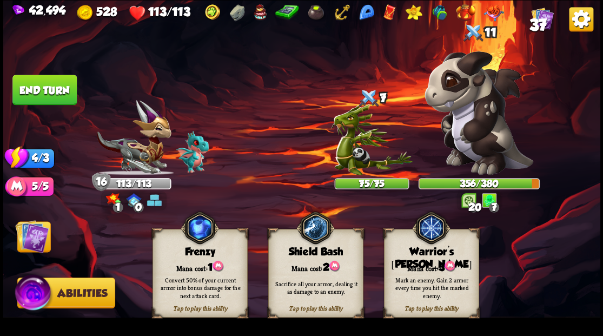
click at [433, 249] on div "Warrior's [PERSON_NAME]" at bounding box center [431, 258] width 94 height 25
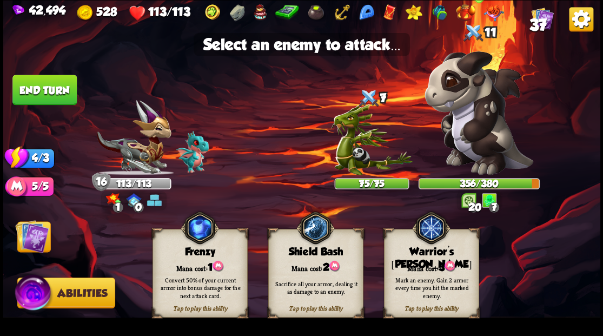
click at [478, 141] on img at bounding box center [479, 113] width 109 height 124
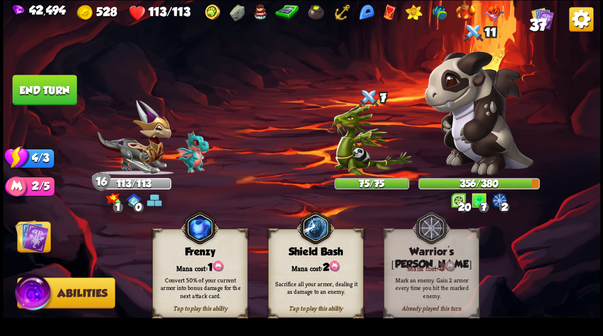
click at [29, 244] on img at bounding box center [32, 236] width 34 height 34
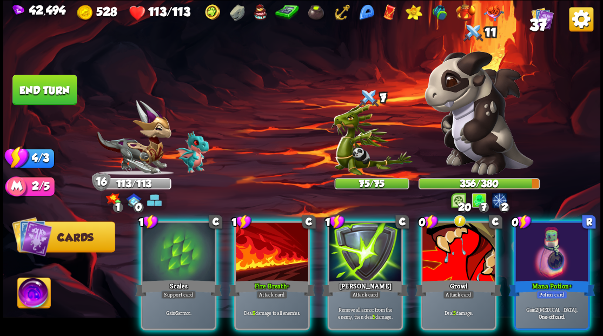
click at [562, 236] on div at bounding box center [552, 252] width 73 height 61
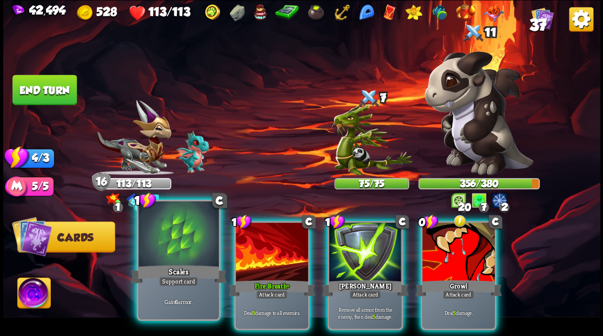
click at [172, 249] on div at bounding box center [179, 235] width 80 height 68
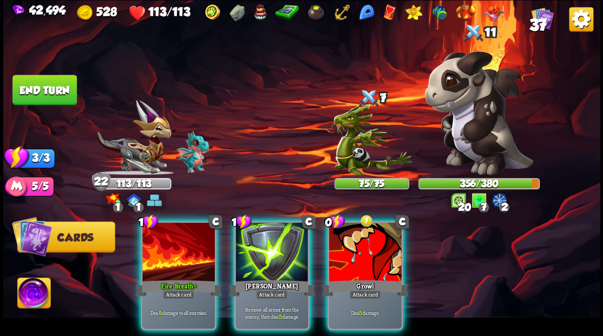
click at [173, 278] on div "Fire Breath+" at bounding box center [178, 287] width 87 height 19
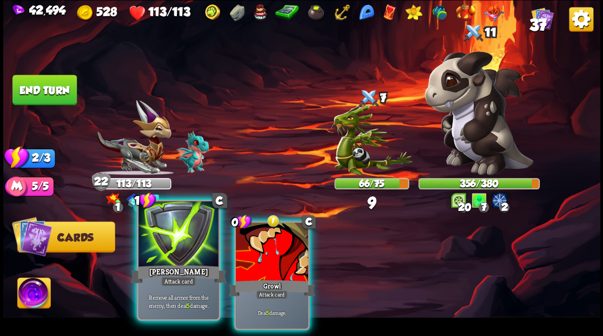
click at [173, 266] on div "[PERSON_NAME]" at bounding box center [178, 274] width 96 height 22
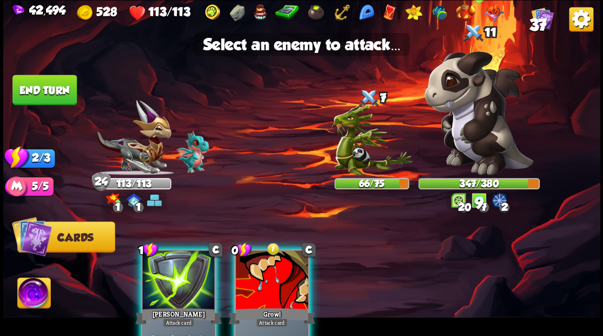
click at [468, 141] on img at bounding box center [479, 113] width 109 height 124
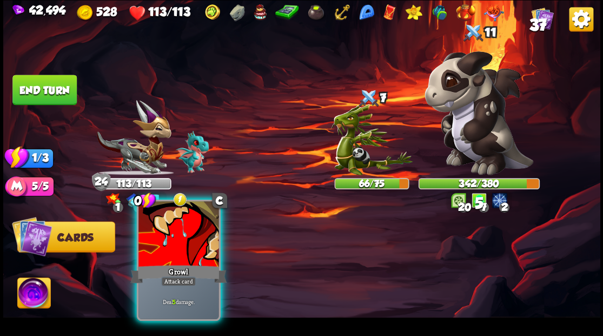
click at [194, 249] on div at bounding box center [179, 235] width 80 height 68
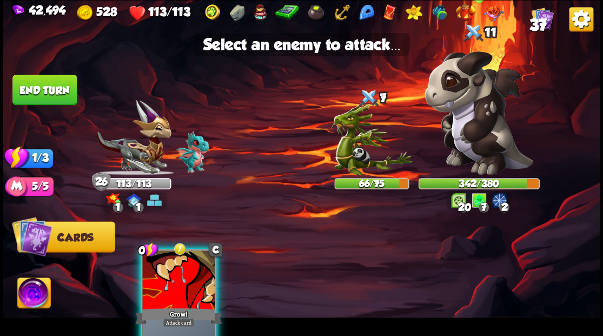
click at [482, 128] on img at bounding box center [479, 113] width 109 height 124
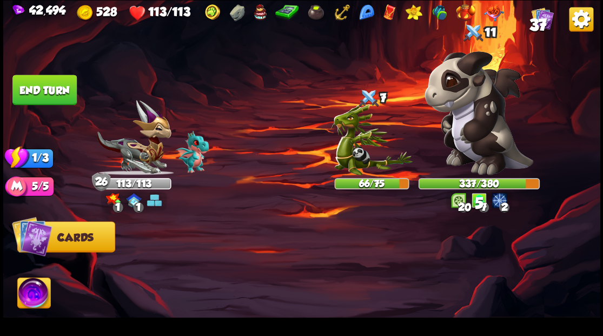
click at [59, 103] on button "End turn" at bounding box center [44, 90] width 64 height 30
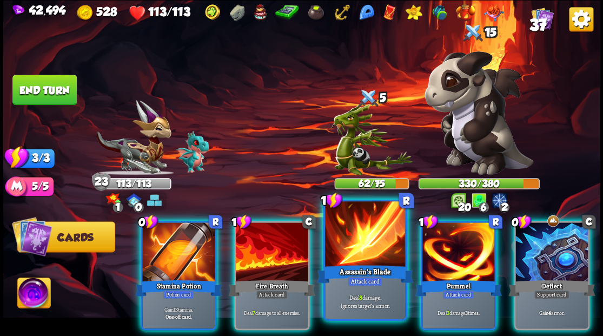
drag, startPoint x: 554, startPoint y: 253, endPoint x: 371, endPoint y: 224, distance: 185.2
click at [543, 253] on div at bounding box center [552, 252] width 73 height 61
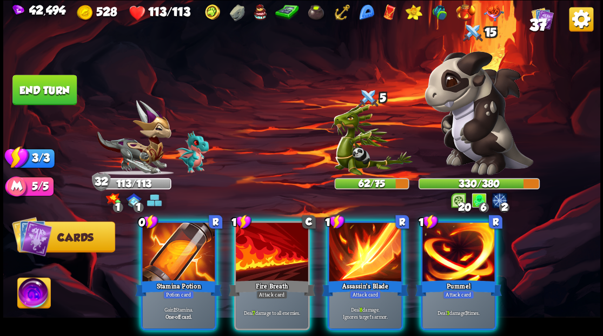
click at [156, 246] on div at bounding box center [178, 252] width 73 height 61
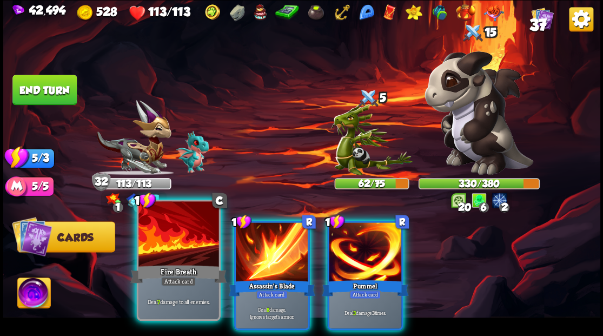
click at [157, 243] on div at bounding box center [179, 235] width 80 height 68
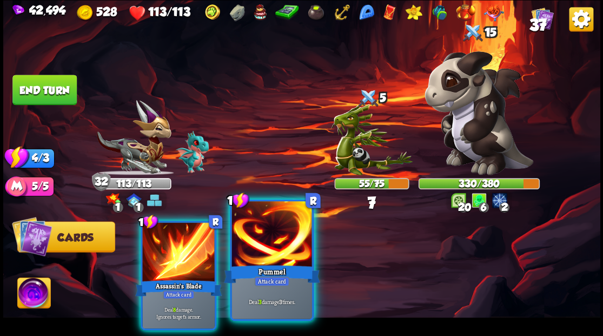
click at [280, 258] on div at bounding box center [272, 235] width 80 height 68
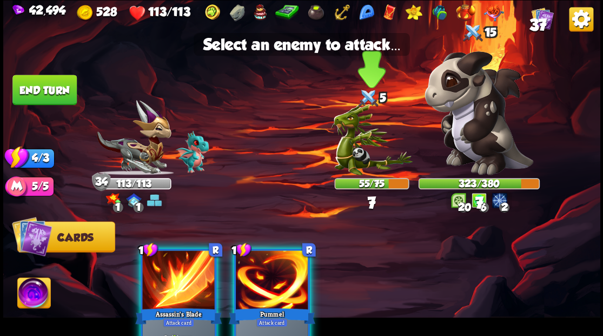
drag, startPoint x: 486, startPoint y: 149, endPoint x: 390, endPoint y: 186, distance: 102.6
click at [486, 149] on img at bounding box center [479, 113] width 109 height 124
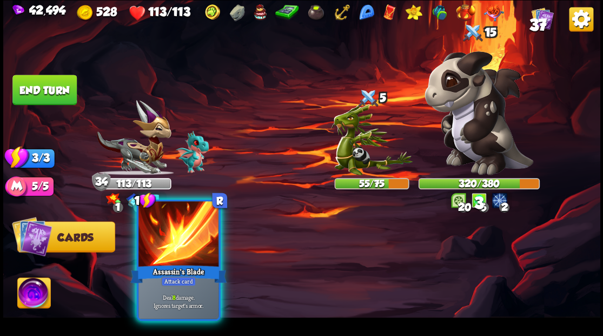
click at [173, 240] on div at bounding box center [179, 235] width 80 height 68
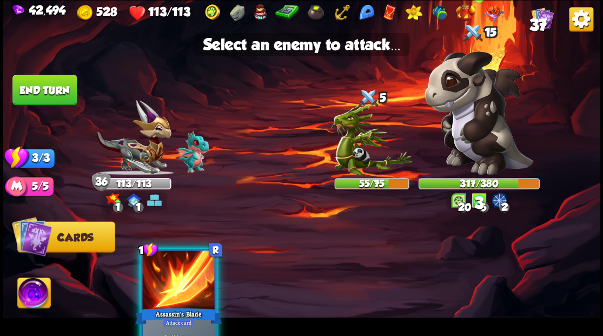
click at [460, 139] on img at bounding box center [479, 113] width 109 height 124
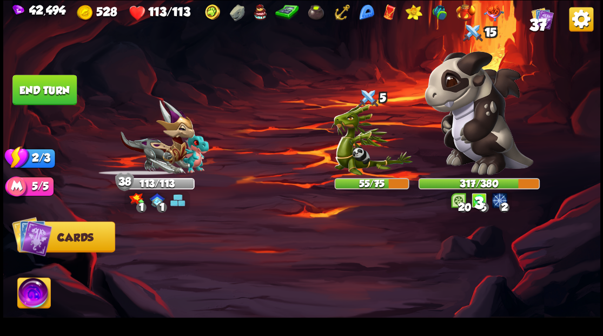
click at [57, 88] on button "End turn" at bounding box center [44, 90] width 64 height 30
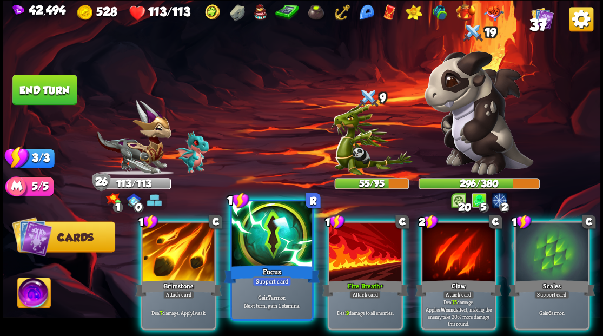
click at [271, 246] on div at bounding box center [272, 235] width 80 height 68
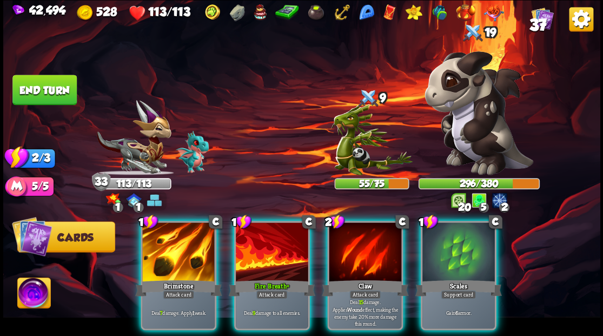
click at [291, 229] on div at bounding box center [272, 252] width 73 height 61
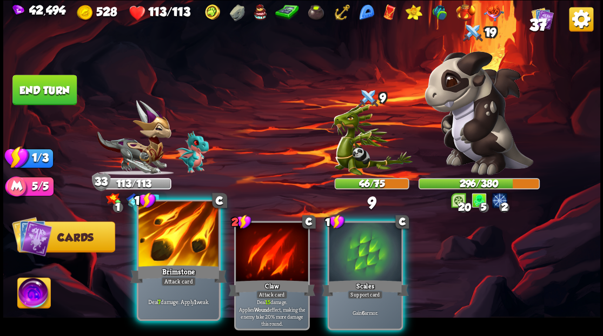
click at [154, 259] on div at bounding box center [179, 235] width 80 height 68
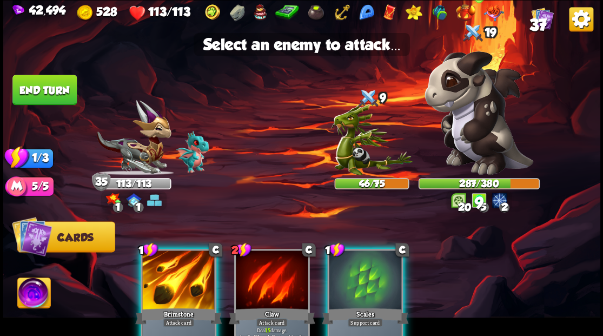
click at [491, 134] on img at bounding box center [479, 113] width 109 height 124
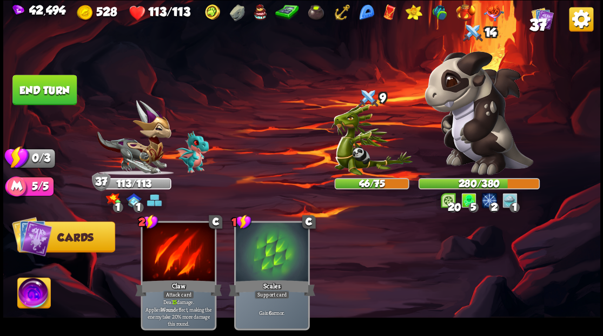
click at [56, 89] on button "End turn" at bounding box center [44, 90] width 64 height 30
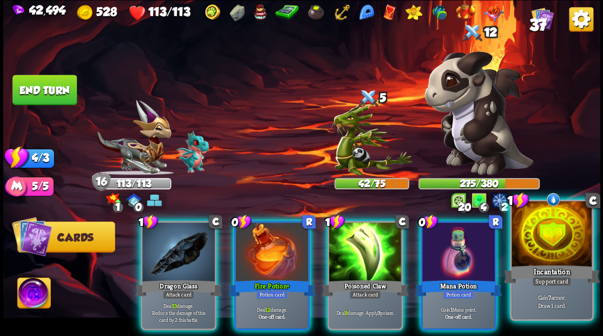
click at [539, 223] on div at bounding box center [552, 235] width 80 height 68
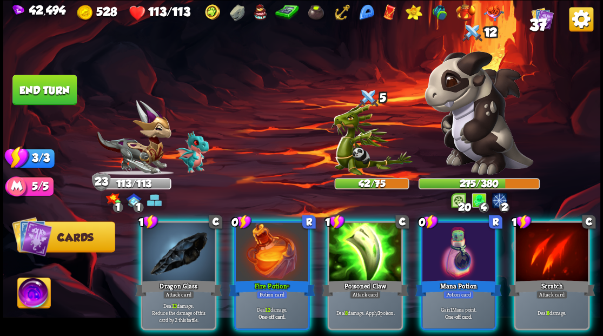
click at [34, 300] on img at bounding box center [33, 295] width 33 height 34
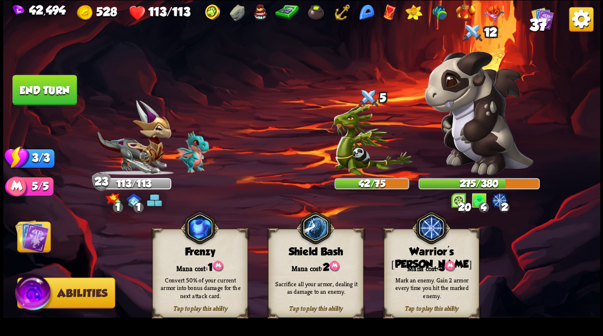
click at [429, 257] on div "Warrior's [PERSON_NAME]" at bounding box center [431, 258] width 94 height 25
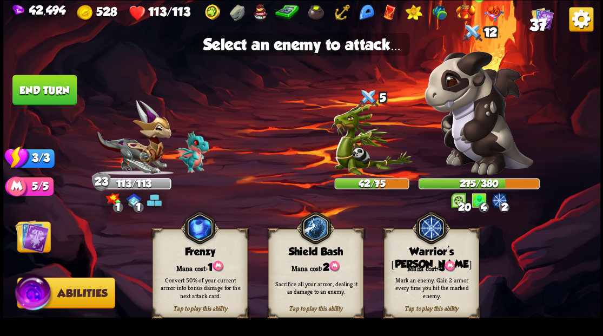
click at [471, 147] on img at bounding box center [479, 113] width 109 height 124
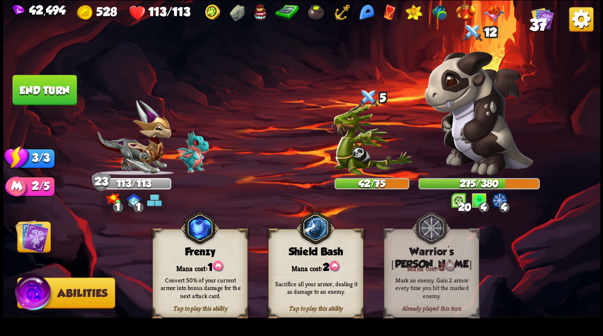
click at [31, 241] on img at bounding box center [32, 236] width 34 height 34
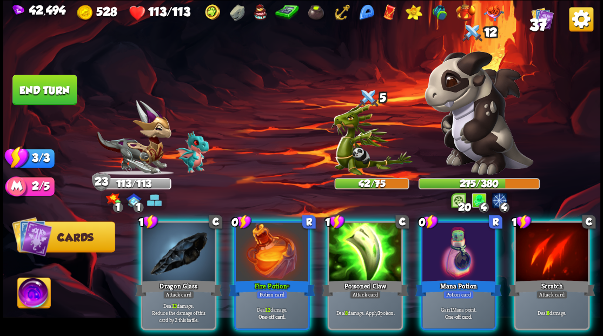
click at [449, 256] on div at bounding box center [459, 252] width 73 height 61
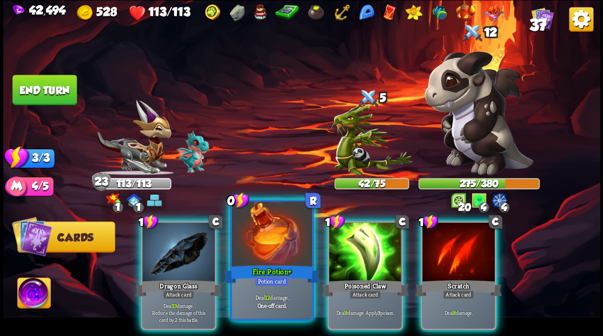
click at [264, 253] on div at bounding box center [272, 235] width 80 height 68
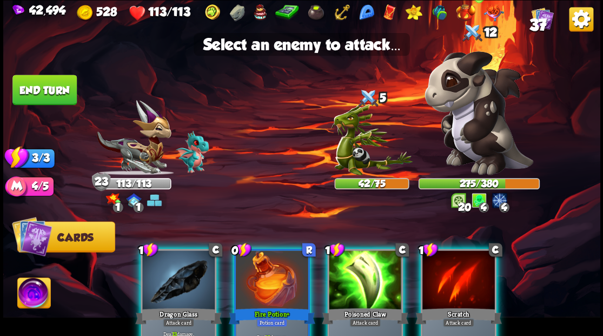
click at [489, 129] on img at bounding box center [479, 113] width 109 height 124
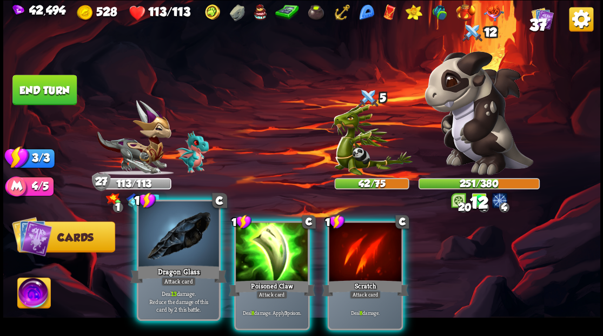
click at [176, 267] on div "Dragon Glass" at bounding box center [178, 274] width 96 height 22
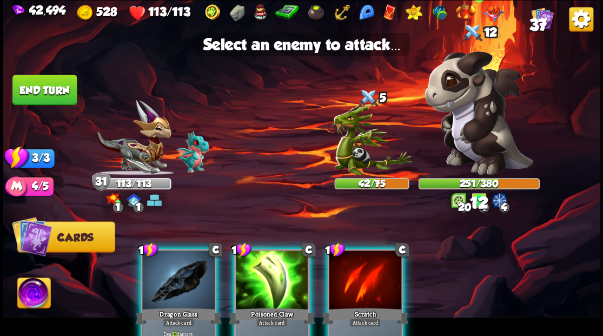
click at [477, 124] on img at bounding box center [479, 113] width 109 height 124
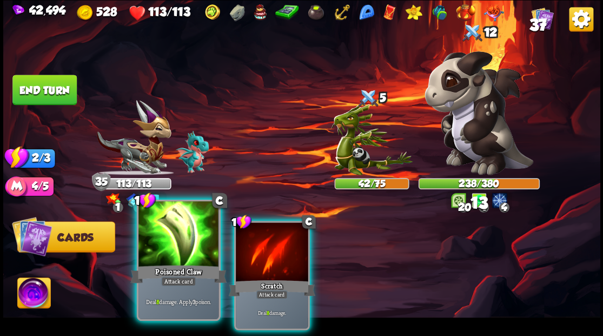
click at [183, 224] on div at bounding box center [179, 235] width 80 height 68
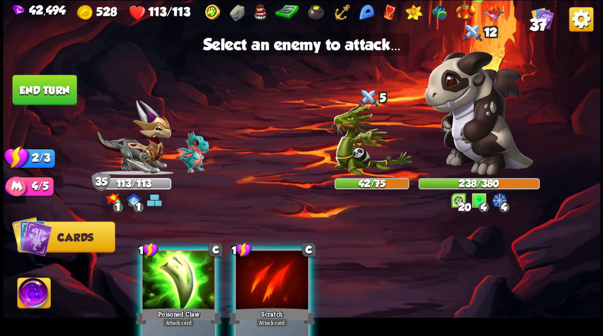
click at [497, 129] on img at bounding box center [479, 113] width 109 height 124
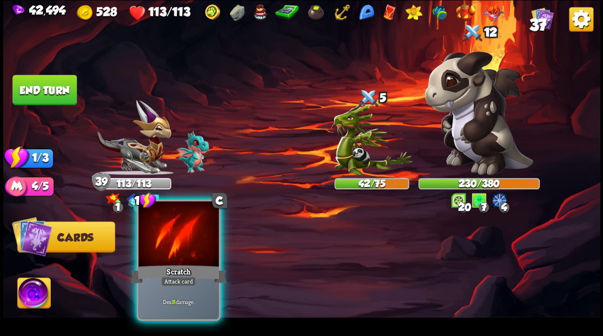
click at [176, 237] on div at bounding box center [179, 235] width 80 height 68
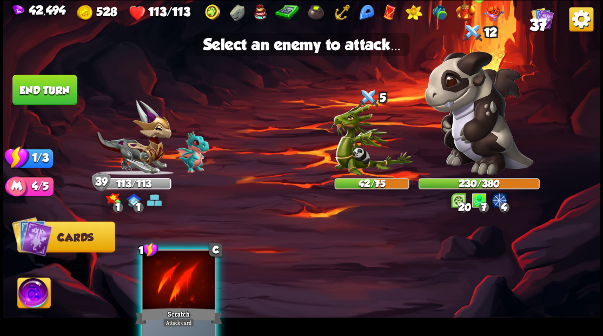
click at [490, 114] on img at bounding box center [479, 113] width 109 height 124
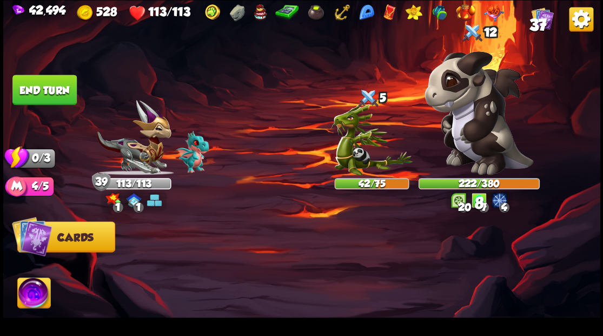
click at [51, 93] on button "End turn" at bounding box center [44, 90] width 64 height 30
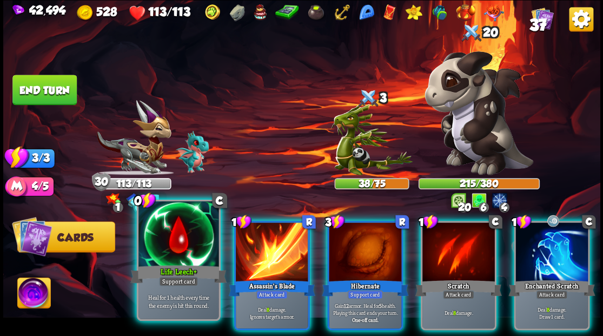
click at [166, 274] on div "Life Leech+" at bounding box center [178, 274] width 96 height 22
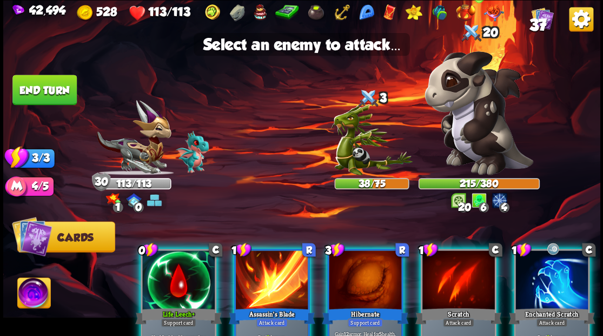
click at [485, 120] on img at bounding box center [479, 113] width 109 height 124
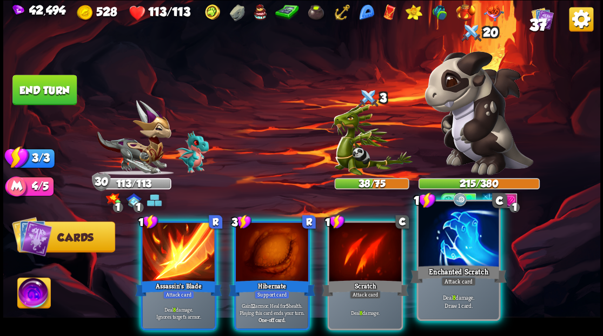
drag, startPoint x: 464, startPoint y: 254, endPoint x: 464, endPoint y: 247, distance: 7.6
click at [464, 252] on div at bounding box center [458, 235] width 80 height 68
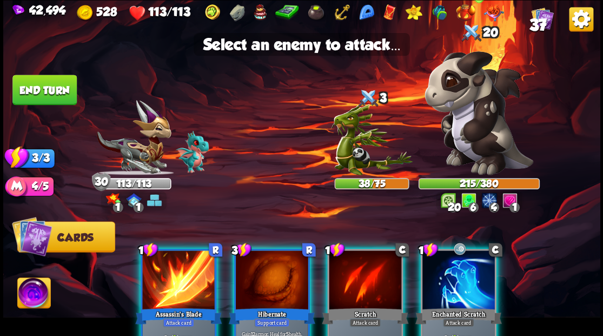
click at [503, 120] on img at bounding box center [479, 113] width 109 height 124
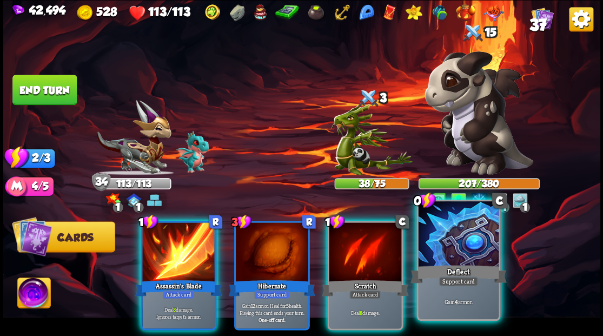
click at [457, 246] on div at bounding box center [458, 235] width 80 height 68
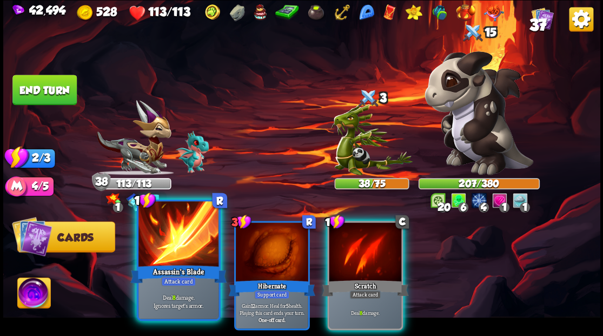
click at [161, 242] on div at bounding box center [179, 235] width 80 height 68
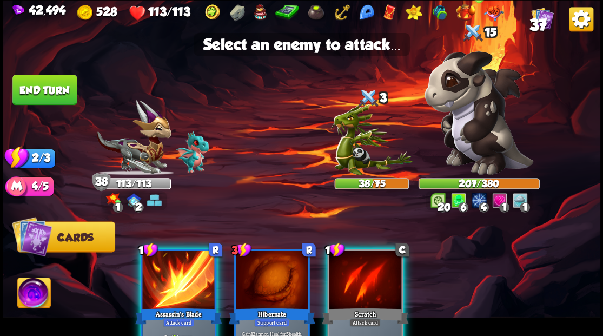
click at [474, 117] on img at bounding box center [479, 113] width 109 height 124
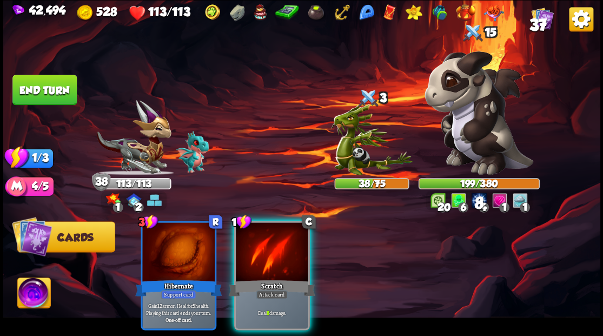
drag, startPoint x: 276, startPoint y: 249, endPoint x: 360, endPoint y: 207, distance: 94.4
click at [277, 248] on div at bounding box center [272, 252] width 73 height 61
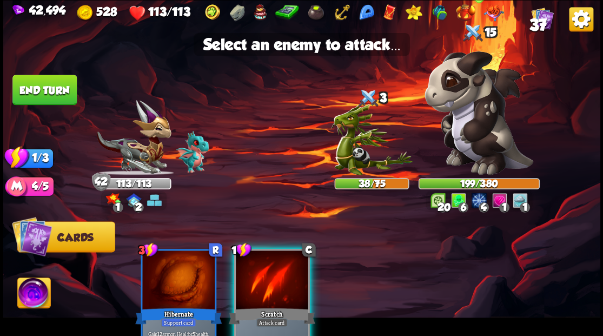
click at [469, 123] on img at bounding box center [479, 113] width 109 height 124
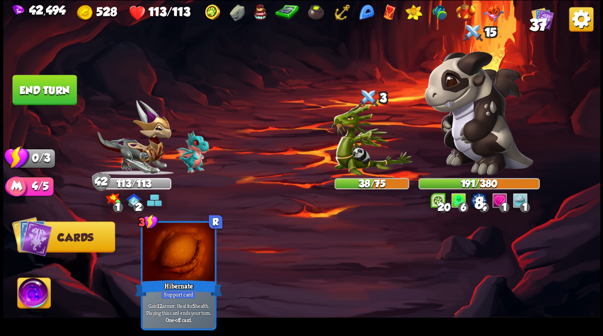
click at [59, 88] on button "End turn" at bounding box center [44, 90] width 64 height 30
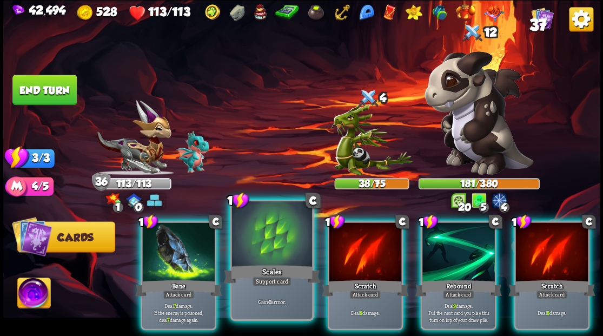
click at [285, 249] on div at bounding box center [272, 235] width 80 height 68
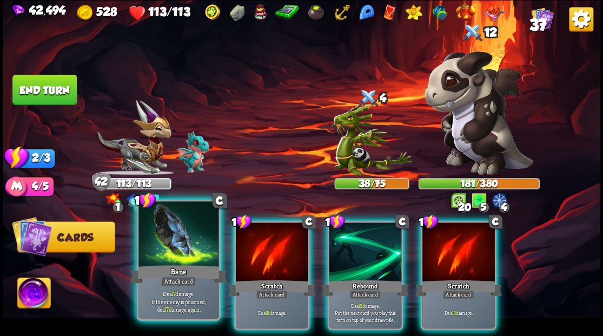
click at [196, 248] on div at bounding box center [179, 235] width 80 height 68
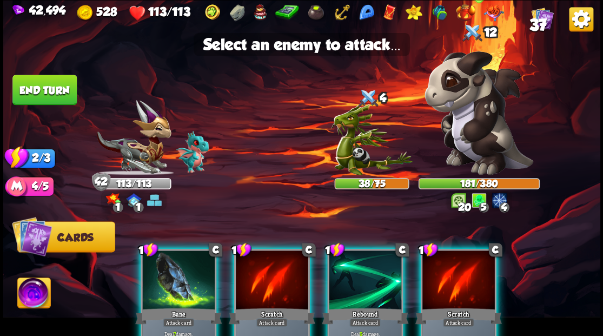
click at [470, 130] on img at bounding box center [479, 113] width 109 height 124
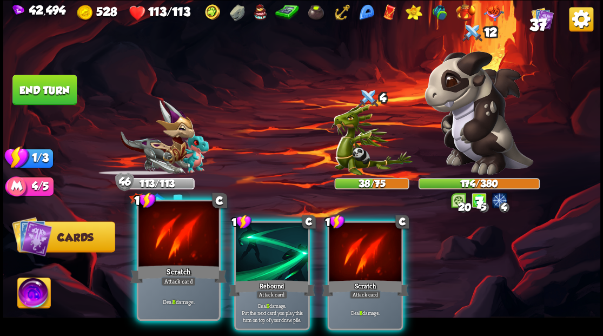
click at [193, 257] on div at bounding box center [179, 235] width 80 height 68
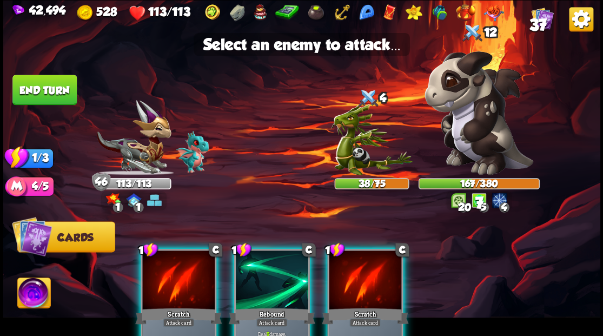
click at [190, 264] on div at bounding box center [178, 281] width 73 height 61
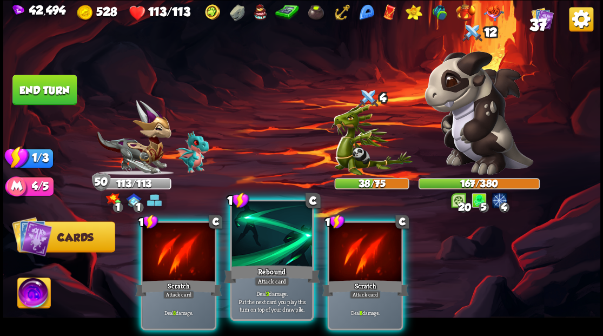
click at [264, 235] on div at bounding box center [272, 235] width 80 height 68
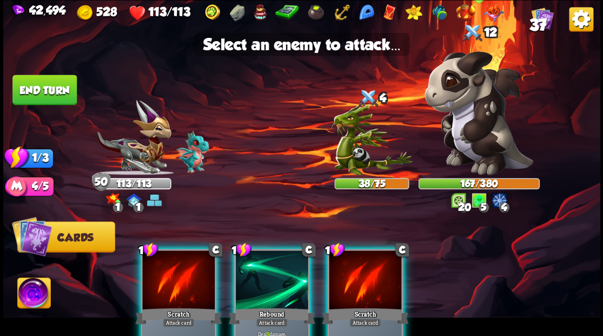
click at [483, 127] on img at bounding box center [479, 113] width 109 height 124
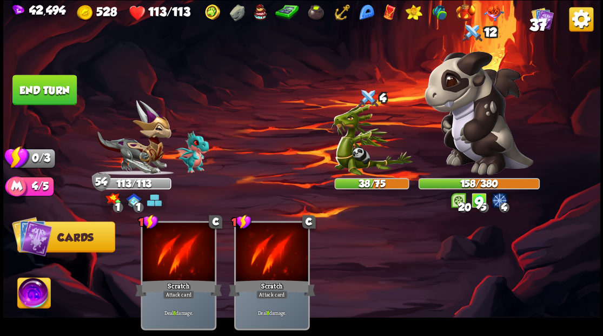
click at [44, 101] on button "End turn" at bounding box center [44, 90] width 64 height 30
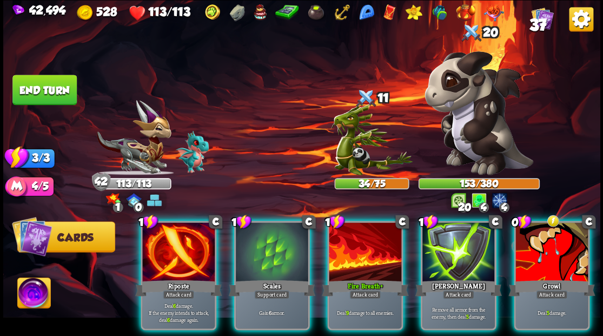
click at [348, 253] on div at bounding box center [365, 252] width 73 height 61
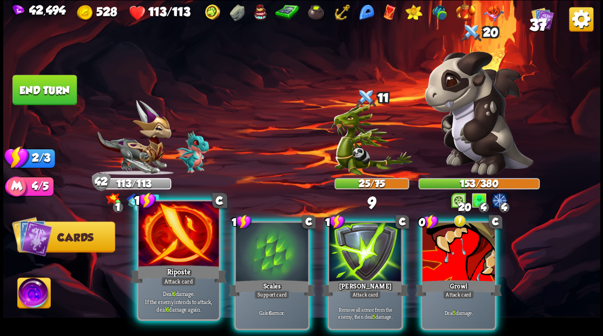
click at [168, 257] on div at bounding box center [179, 235] width 80 height 68
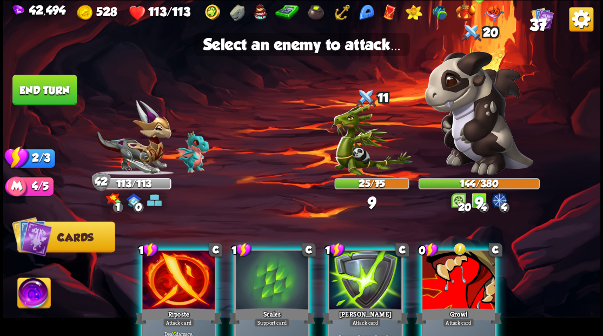
click at [492, 142] on img at bounding box center [479, 113] width 109 height 124
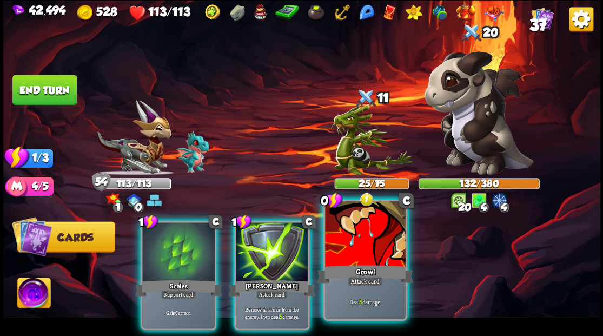
click at [345, 273] on div "Growl" at bounding box center [365, 274] width 96 height 22
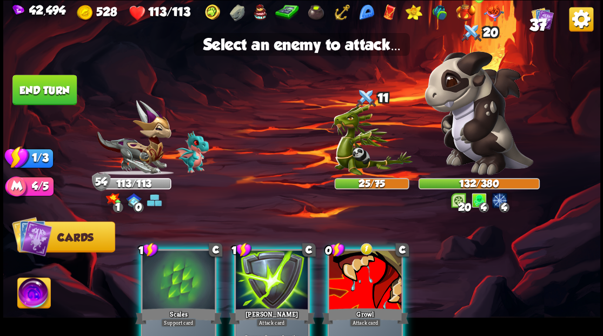
click at [466, 120] on img at bounding box center [479, 113] width 109 height 124
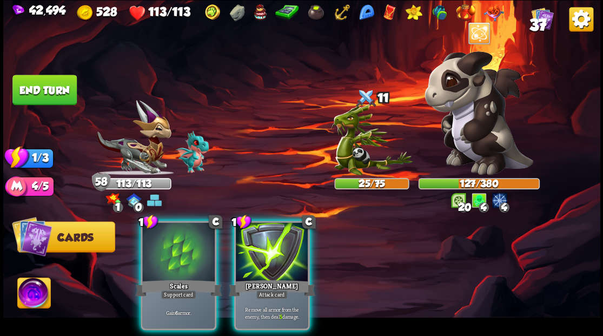
drag, startPoint x: 174, startPoint y: 257, endPoint x: 166, endPoint y: 232, distance: 25.7
click at [168, 239] on div at bounding box center [178, 252] width 73 height 61
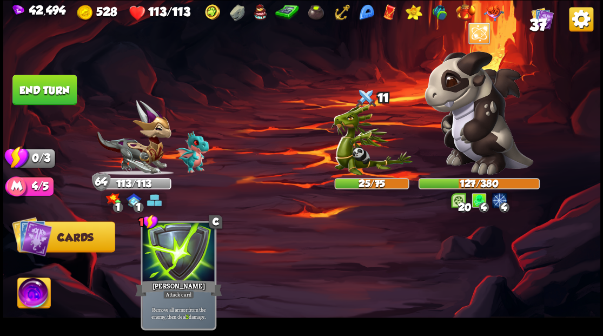
click at [53, 87] on button "End turn" at bounding box center [44, 90] width 64 height 30
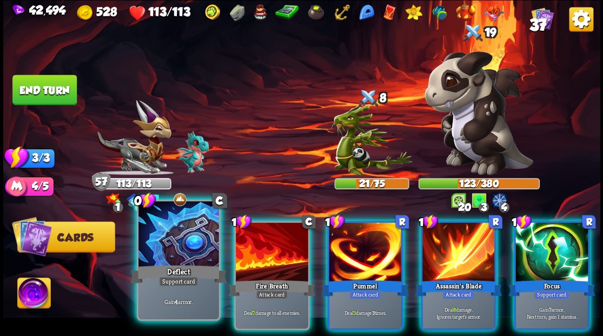
click at [159, 252] on div at bounding box center [179, 235] width 80 height 68
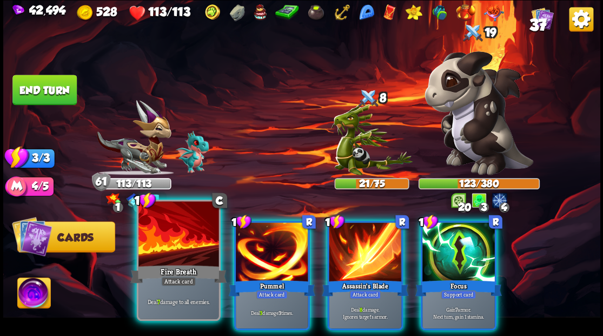
click at [177, 249] on div at bounding box center [179, 235] width 80 height 68
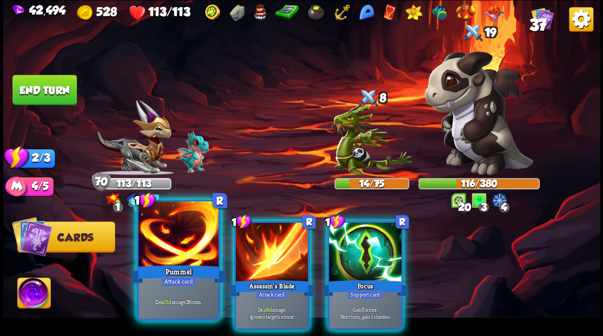
click at [170, 254] on div at bounding box center [179, 235] width 80 height 68
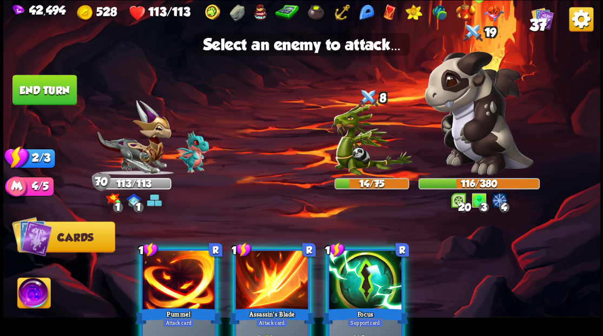
click at [487, 128] on img at bounding box center [479, 113] width 109 height 124
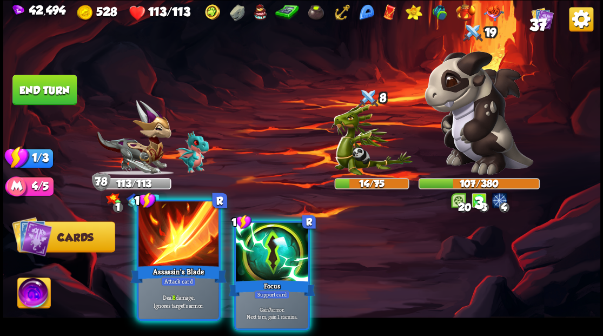
click at [175, 243] on div at bounding box center [179, 235] width 80 height 68
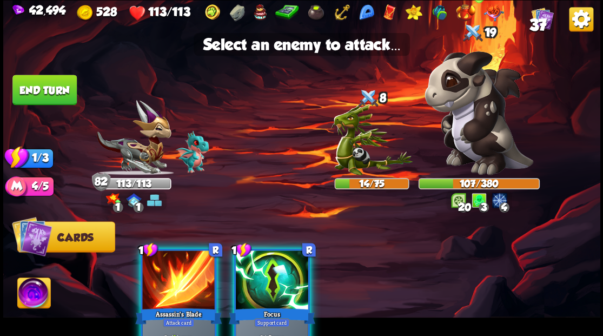
click at [471, 115] on img at bounding box center [479, 113] width 109 height 124
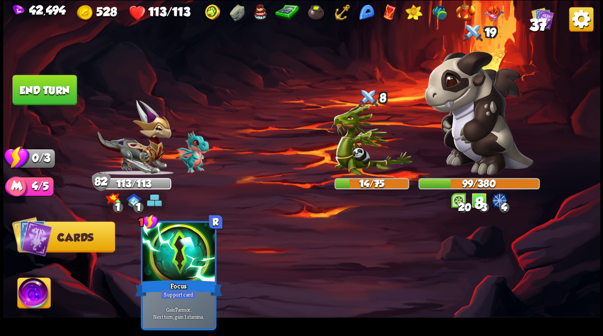
click at [19, 89] on button "End turn" at bounding box center [44, 90] width 64 height 30
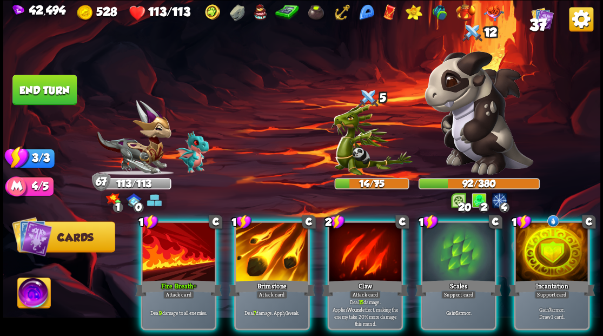
drag, startPoint x: 549, startPoint y: 257, endPoint x: 544, endPoint y: 252, distance: 6.9
click at [549, 255] on div at bounding box center [552, 252] width 73 height 61
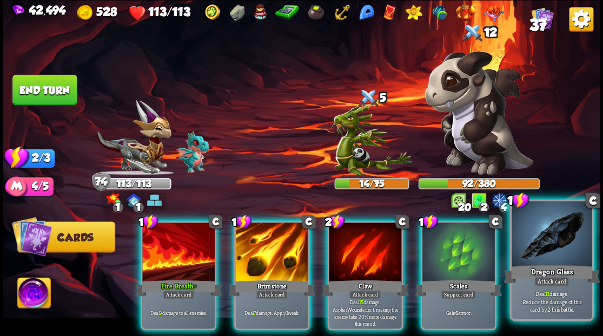
drag, startPoint x: 566, startPoint y: 244, endPoint x: 526, endPoint y: 211, distance: 51.6
click at [562, 240] on div at bounding box center [552, 235] width 80 height 68
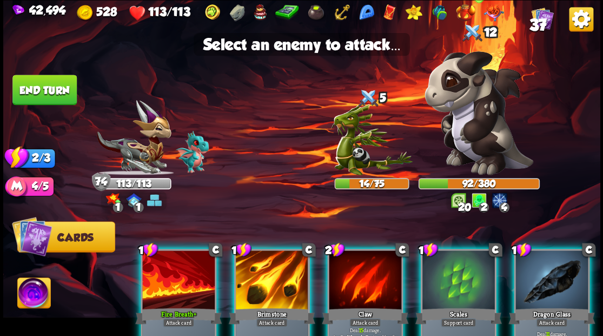
click at [498, 135] on img at bounding box center [479, 113] width 109 height 124
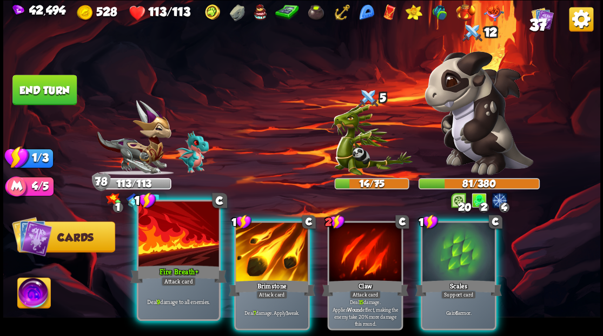
click at [183, 246] on div at bounding box center [179, 235] width 80 height 68
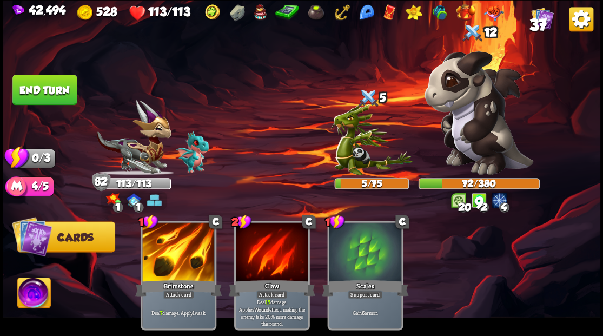
click at [43, 80] on button "End turn" at bounding box center [44, 90] width 64 height 30
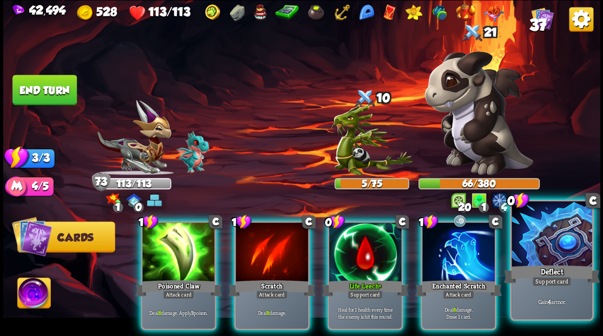
click at [547, 222] on div at bounding box center [552, 235] width 80 height 68
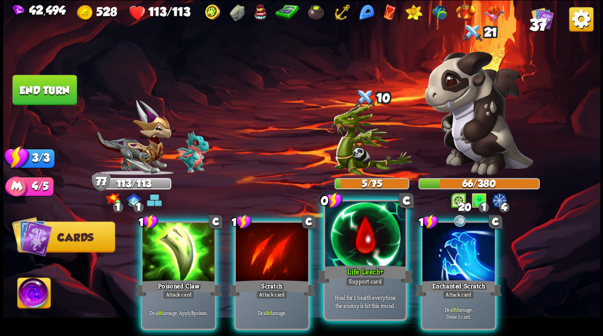
click at [352, 232] on div at bounding box center [365, 235] width 80 height 68
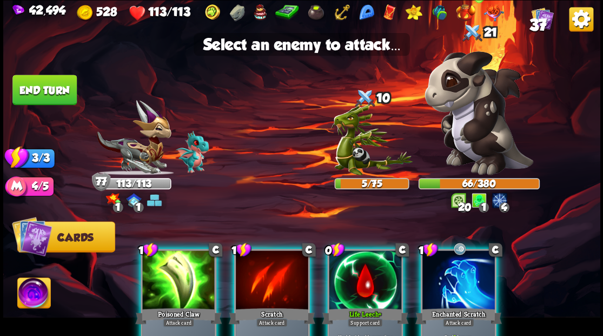
click at [476, 122] on img at bounding box center [479, 113] width 109 height 124
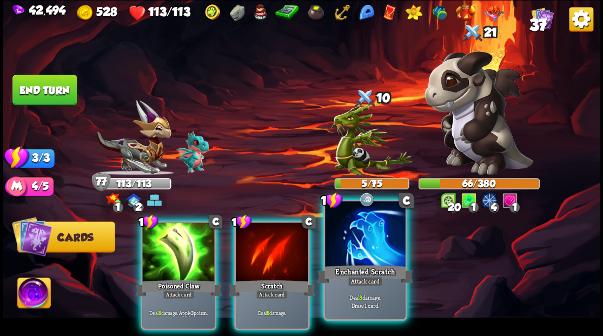
click at [358, 261] on div at bounding box center [365, 235] width 80 height 68
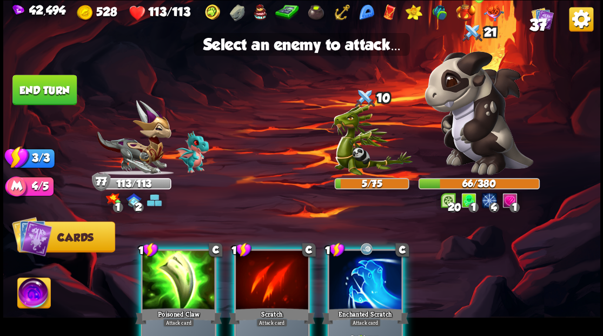
click at [479, 129] on img at bounding box center [479, 113] width 109 height 124
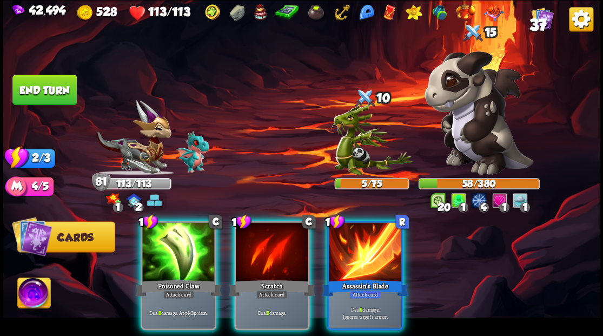
drag, startPoint x: 366, startPoint y: 255, endPoint x: 456, endPoint y: 187, distance: 112.4
click at [366, 256] on div at bounding box center [365, 252] width 73 height 61
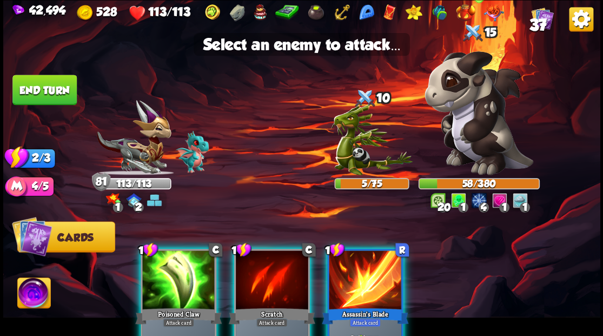
click at [478, 141] on img at bounding box center [479, 113] width 109 height 124
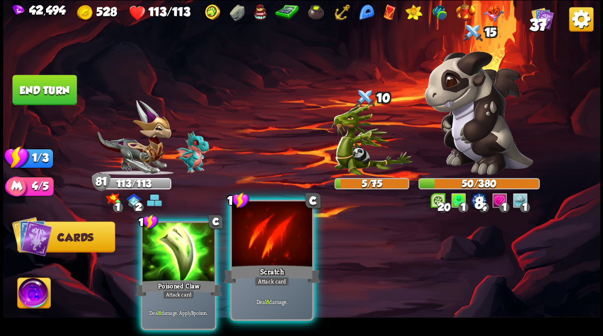
click at [274, 249] on div at bounding box center [272, 235] width 80 height 68
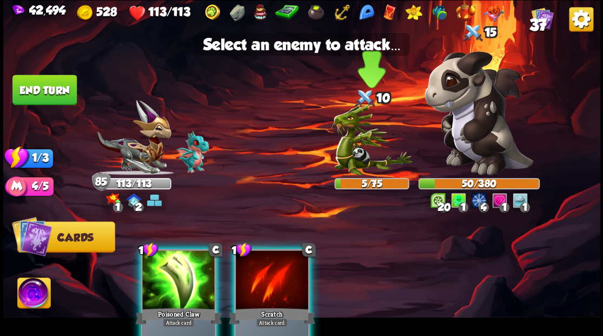
click at [360, 158] on img at bounding box center [372, 139] width 82 height 71
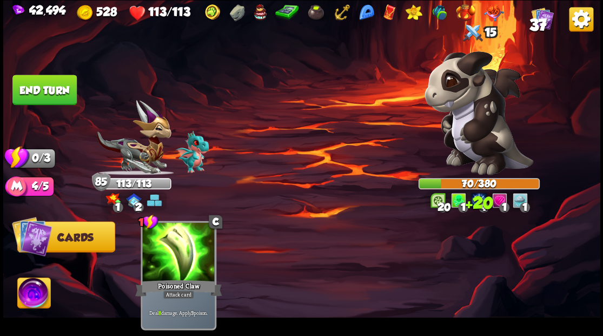
click at [24, 86] on button "End turn" at bounding box center [44, 90] width 64 height 30
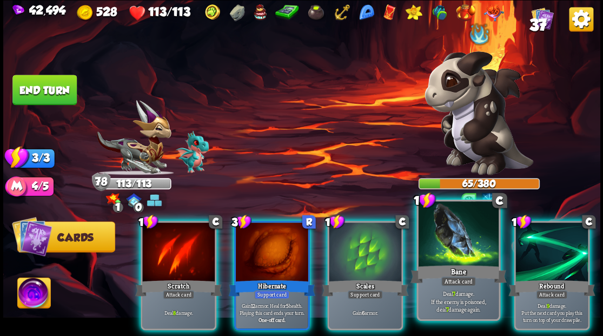
click at [448, 241] on div at bounding box center [458, 235] width 80 height 68
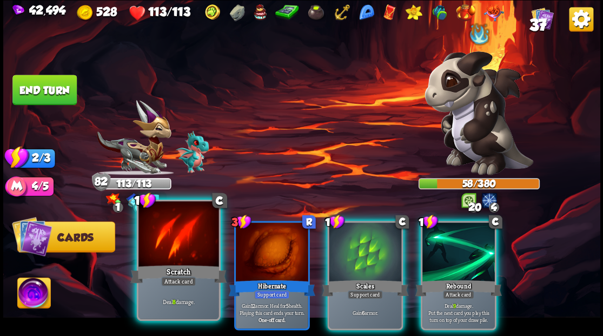
click at [187, 232] on div at bounding box center [179, 235] width 80 height 68
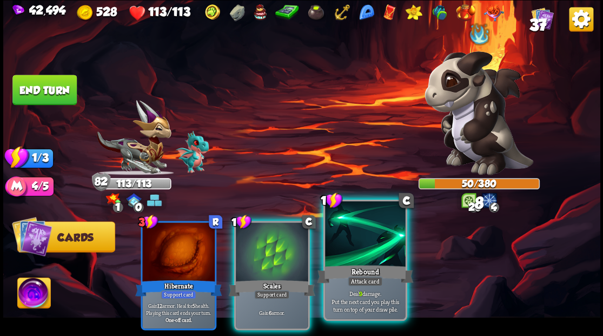
click at [350, 238] on div at bounding box center [365, 235] width 80 height 68
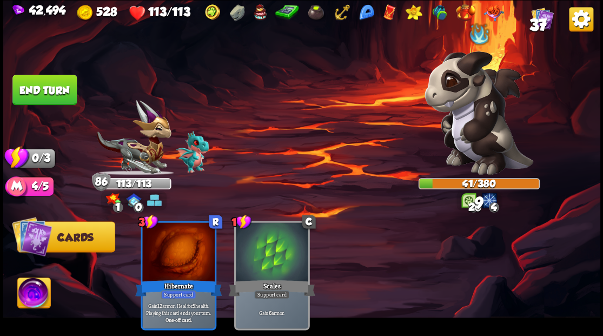
click at [51, 86] on button "End turn" at bounding box center [44, 90] width 64 height 30
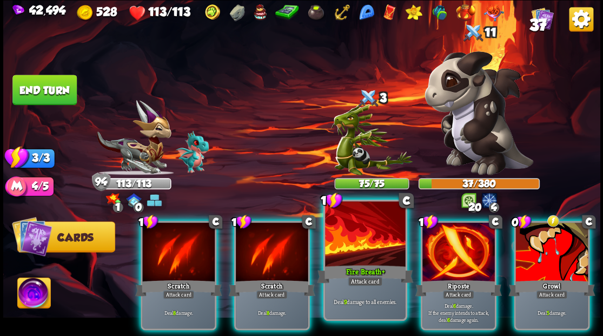
click at [349, 255] on div at bounding box center [365, 235] width 80 height 68
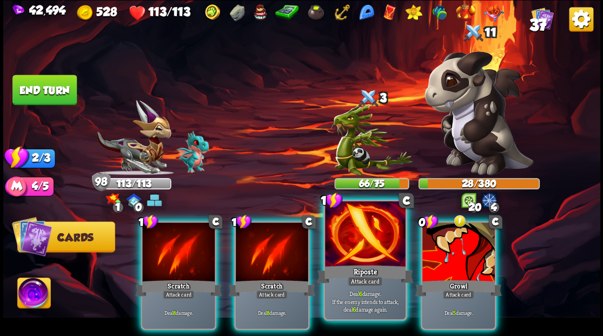
click at [349, 254] on div at bounding box center [365, 235] width 80 height 68
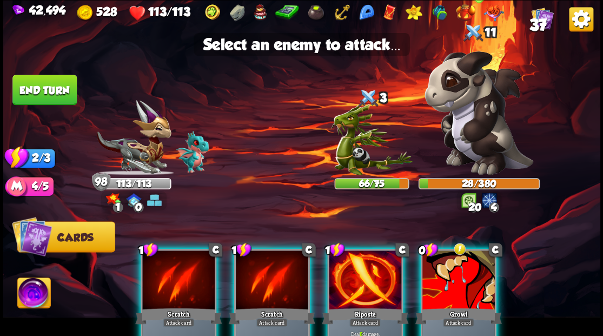
click at [470, 123] on img at bounding box center [479, 113] width 109 height 124
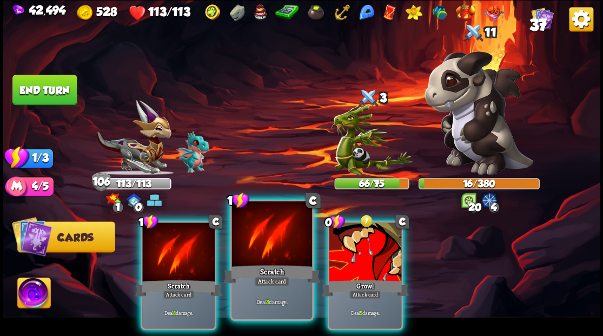
click at [272, 248] on div at bounding box center [272, 235] width 80 height 68
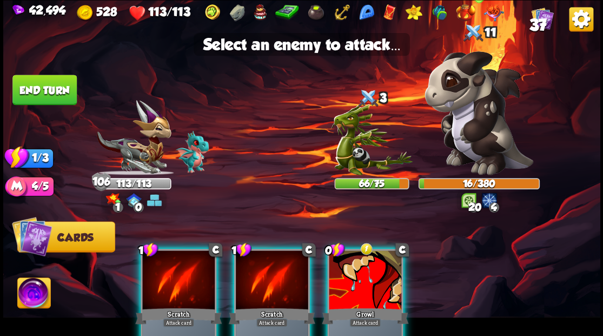
click at [484, 113] on img at bounding box center [479, 113] width 109 height 124
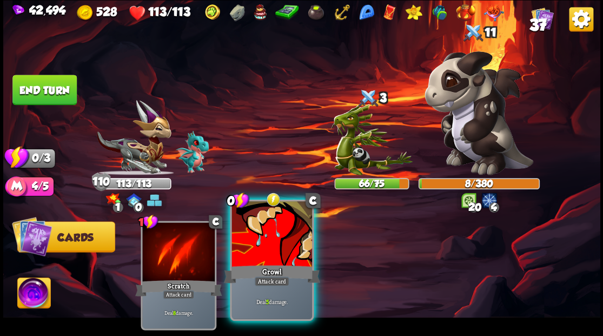
click at [266, 239] on div at bounding box center [272, 235] width 80 height 68
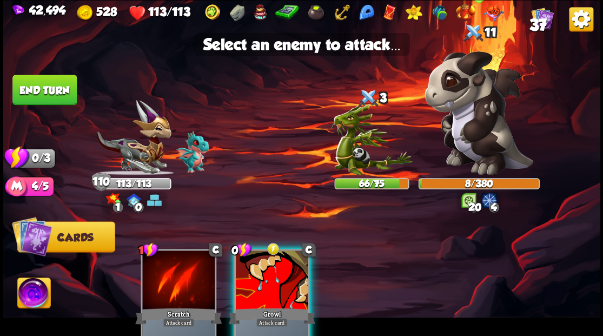
click at [463, 116] on img at bounding box center [479, 113] width 109 height 124
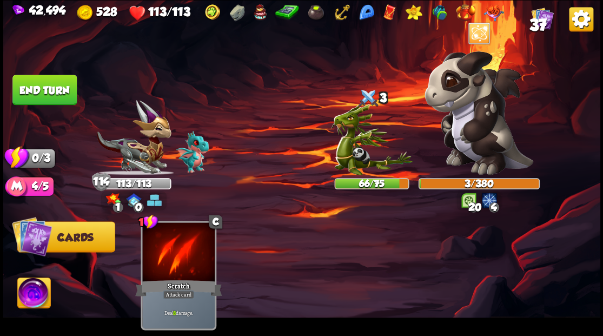
click at [59, 91] on button "End turn" at bounding box center [44, 90] width 64 height 30
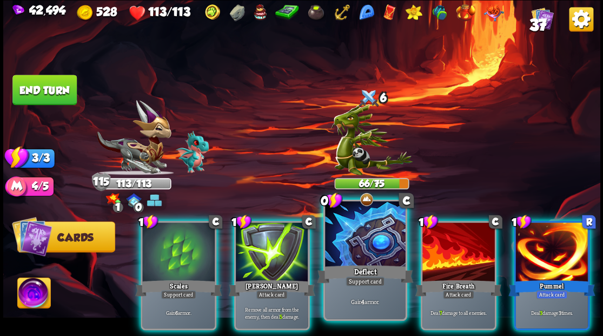
click at [380, 259] on div at bounding box center [365, 235] width 80 height 68
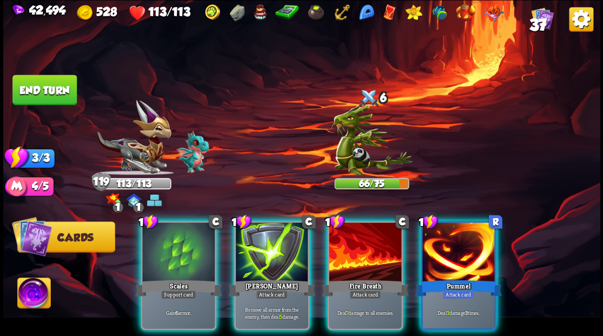
click at [380, 259] on div at bounding box center [365, 252] width 73 height 61
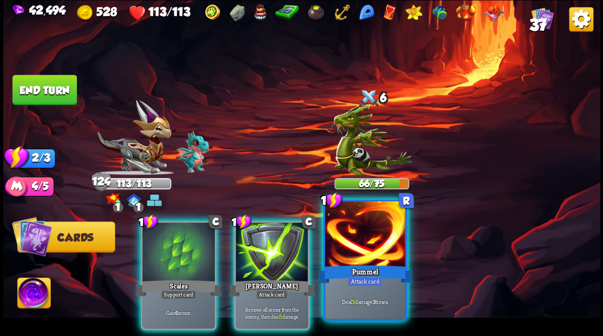
click at [380, 258] on div at bounding box center [365, 235] width 80 height 68
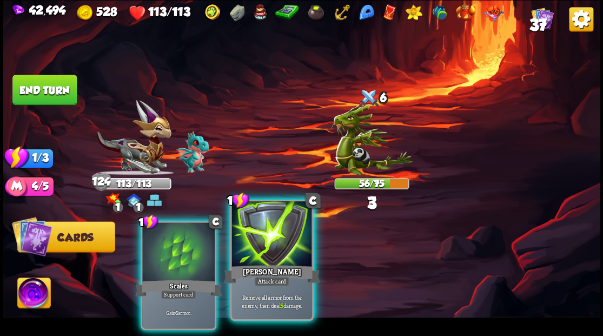
click at [270, 232] on div at bounding box center [272, 235] width 80 height 68
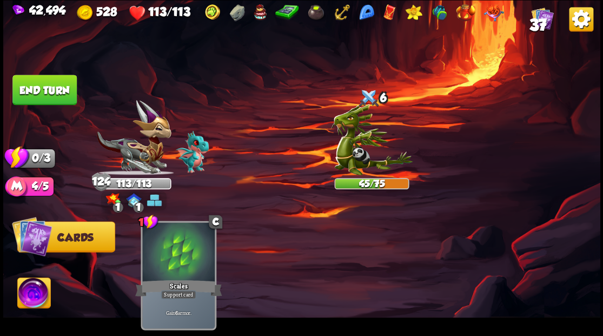
click at [56, 93] on button "End turn" at bounding box center [44, 90] width 64 height 30
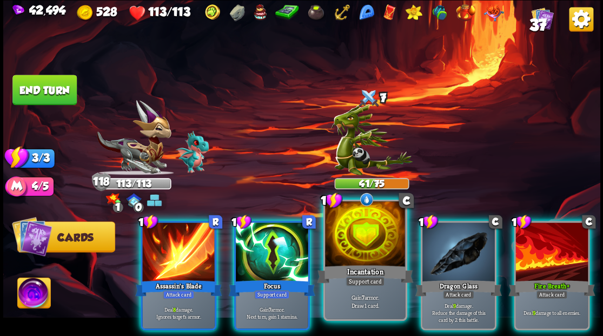
click at [355, 252] on div at bounding box center [365, 235] width 80 height 68
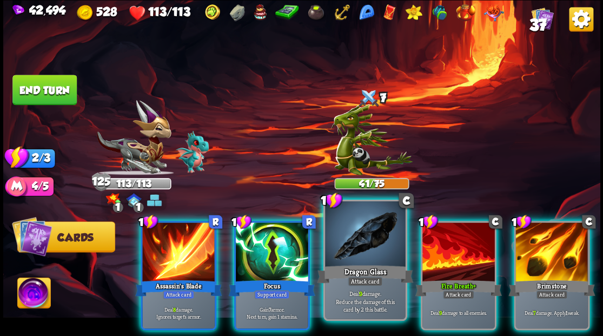
click at [354, 253] on div at bounding box center [365, 235] width 80 height 68
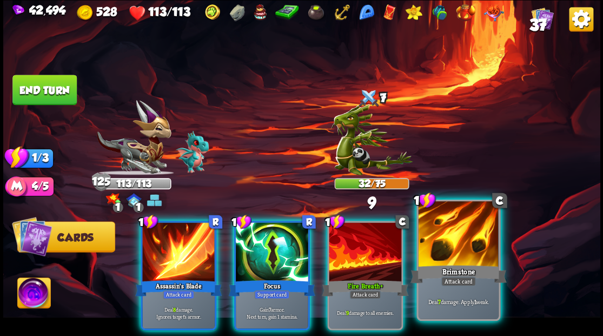
click at [449, 250] on div at bounding box center [458, 235] width 80 height 68
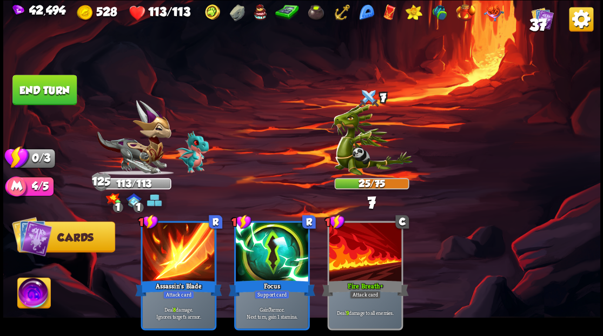
click at [55, 80] on button "End turn" at bounding box center [44, 90] width 64 height 30
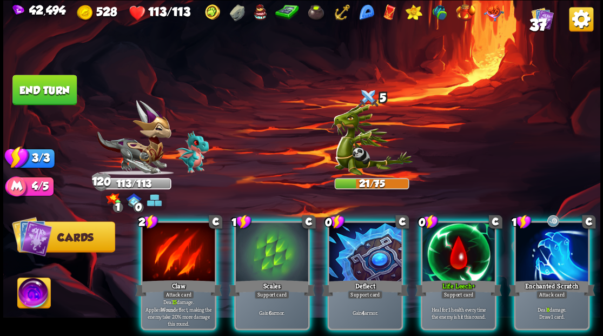
click at [169, 242] on div at bounding box center [178, 252] width 73 height 61
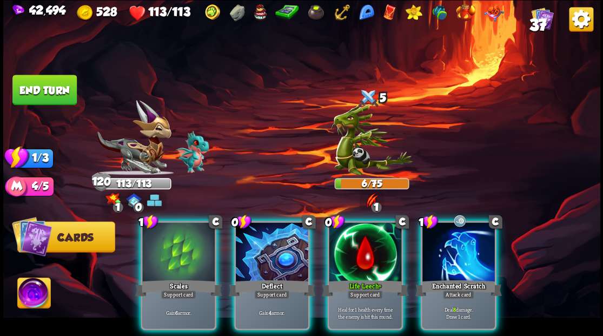
drag, startPoint x: 457, startPoint y: 264, endPoint x: 464, endPoint y: 241, distance: 23.6
click at [457, 278] on div "Enchanted Scratch" at bounding box center [458, 287] width 87 height 19
